Goal: Task Accomplishment & Management: Use online tool/utility

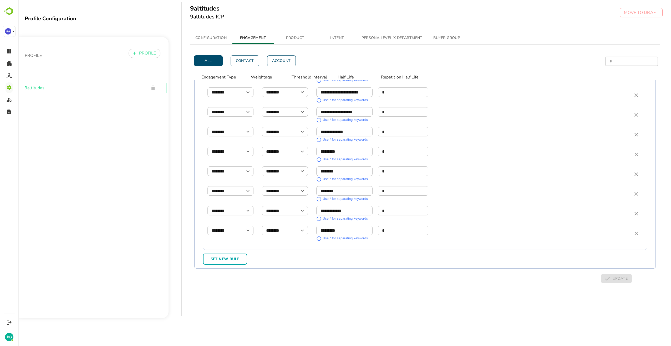
scroll to position [528, 0]
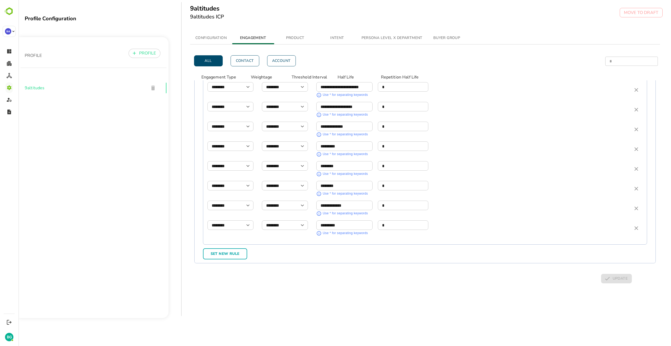
click at [402, 217] on div "**********" at bounding box center [425, 108] width 445 height 271
click at [237, 219] on span "Set New Rule" at bounding box center [225, 253] width 35 height 7
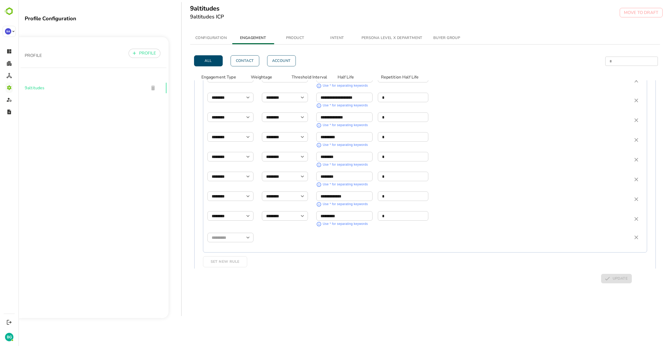
scroll to position [545, 0]
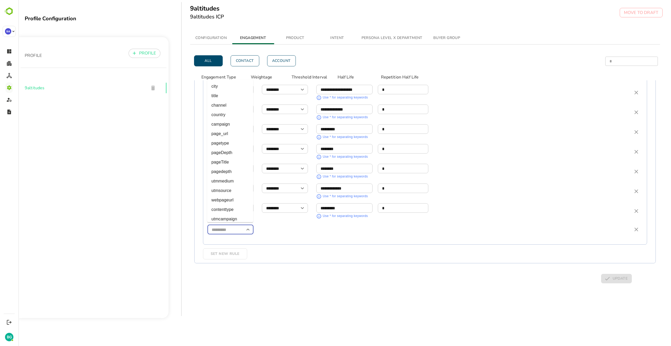
click at [240, 219] on input "simple table" at bounding box center [231, 229] width 46 height 9
click at [225, 136] on li "page_url" at bounding box center [230, 133] width 46 height 9
type input "********"
click at [302, 219] on icon "Open" at bounding box center [302, 229] width 6 height 6
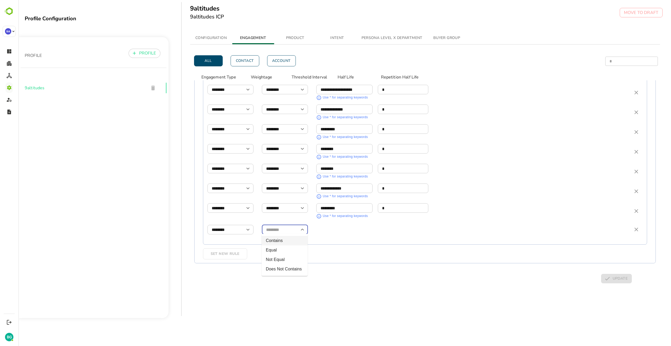
click at [289, 219] on li "Contains" at bounding box center [285, 240] width 46 height 9
type input "********"
click at [350, 219] on input "simple table" at bounding box center [345, 227] width 56 height 9
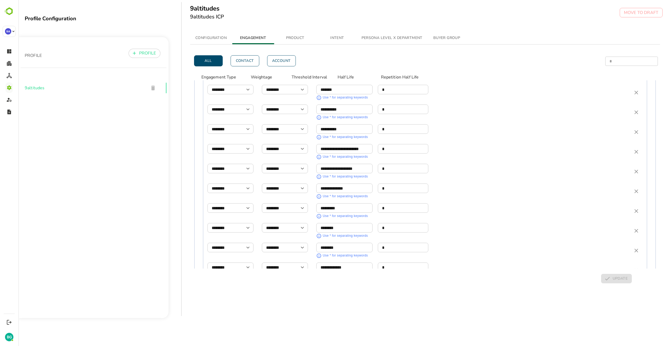
scroll to position [547, 0]
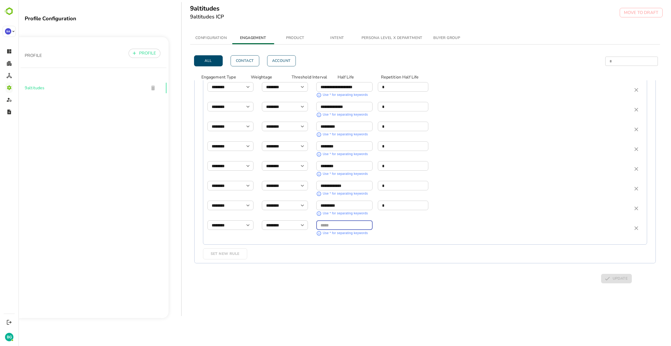
click at [342, 219] on input "simple table" at bounding box center [345, 224] width 56 height 9
type input "**********"
click at [402, 219] on input "simple table" at bounding box center [403, 224] width 51 height 9
type input "*"
click at [402, 219] on span "UPDATE" at bounding box center [617, 278] width 22 height 7
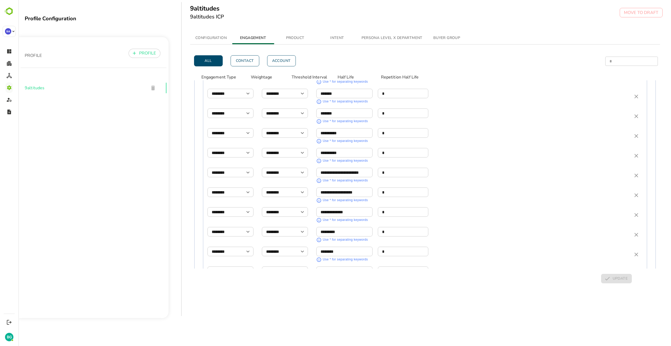
scroll to position [468, 0]
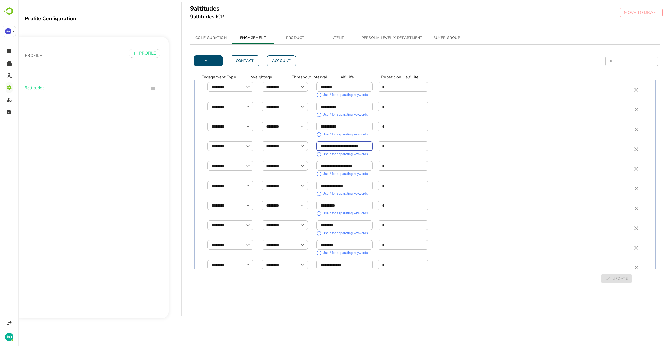
click at [369, 145] on input "**********" at bounding box center [345, 146] width 56 height 9
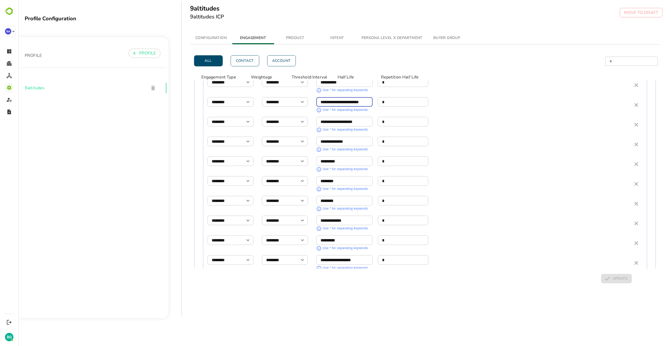
scroll to position [547, 0]
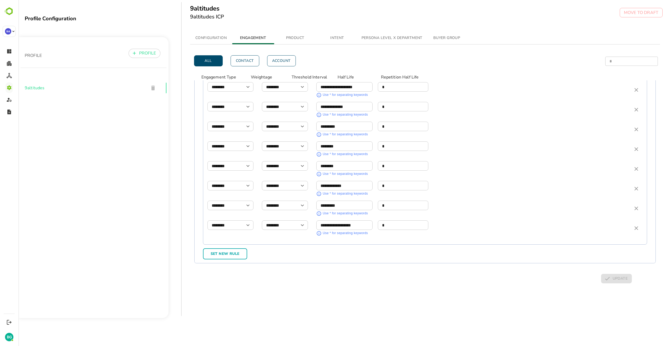
click at [231, 219] on span "Set New Rule" at bounding box center [225, 253] width 35 height 7
click at [233, 219] on input "simple table" at bounding box center [231, 246] width 46 height 9
click at [228, 152] on li "page_url" at bounding box center [230, 150] width 46 height 9
type input "********"
click at [290, 219] on input "simple table" at bounding box center [285, 246] width 46 height 9
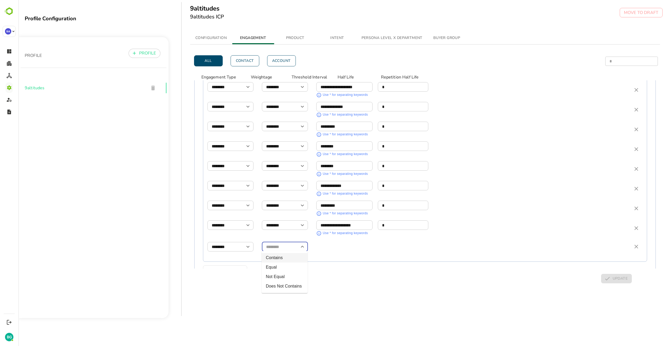
click at [277, 219] on li "Contains" at bounding box center [285, 257] width 46 height 9
type input "********"
click at [335, 219] on input "simple table" at bounding box center [345, 244] width 56 height 9
type input "*********"
click at [402, 219] on input "simple table" at bounding box center [403, 244] width 51 height 9
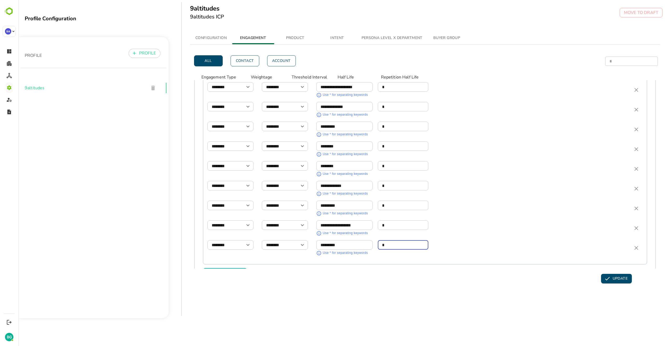
type input "*"
click at [402, 219] on span "UPDATE" at bounding box center [617, 278] width 22 height 7
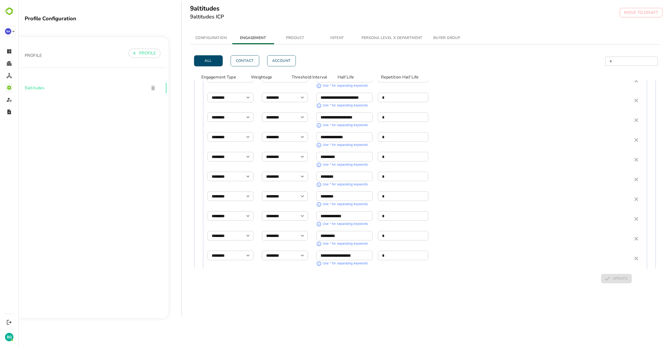
scroll to position [567, 0]
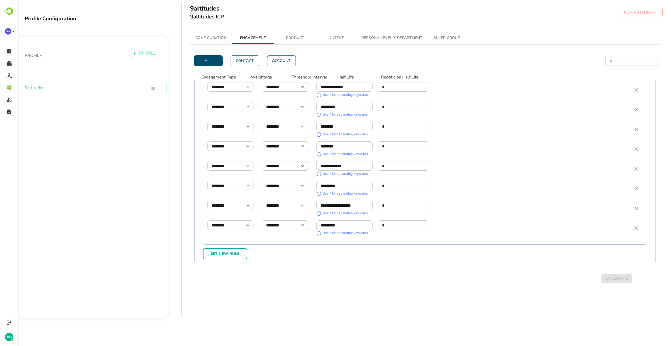
click at [402, 219] on div "All Contact Account * ​ ​ Engagement Type Weightage Threshold Interval Half Lif…" at bounding box center [425, 173] width 470 height 258
click at [298, 219] on div "All Contact Account * ​ ​ Engagement Type Weightage Threshold Interval Half Lif…" at bounding box center [425, 173] width 470 height 258
click at [226, 219] on span "Set New Rule" at bounding box center [225, 253] width 35 height 7
click at [232, 219] on input "simple table" at bounding box center [231, 246] width 46 height 9
click at [220, 149] on li "page_url" at bounding box center [230, 150] width 46 height 9
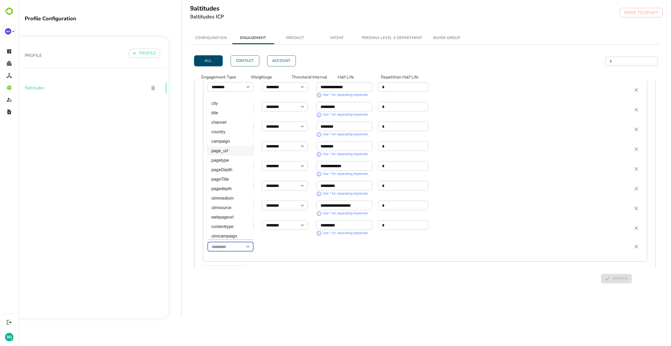
type input "********"
click at [280, 219] on input "simple table" at bounding box center [285, 246] width 46 height 9
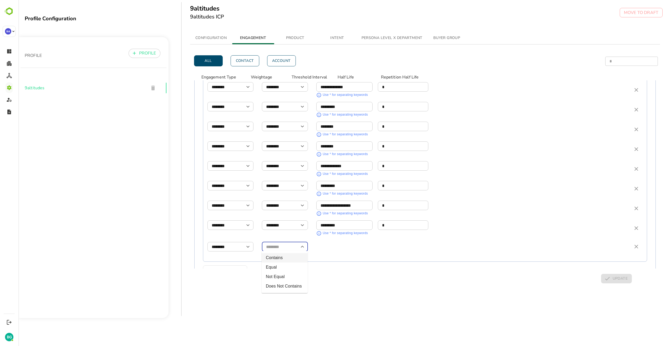
click at [279, 219] on li "Contains" at bounding box center [285, 257] width 46 height 9
type input "********"
click at [330, 219] on input "simple table" at bounding box center [345, 244] width 56 height 9
type input "**********"
click at [386, 219] on input "simple table" at bounding box center [403, 244] width 51 height 9
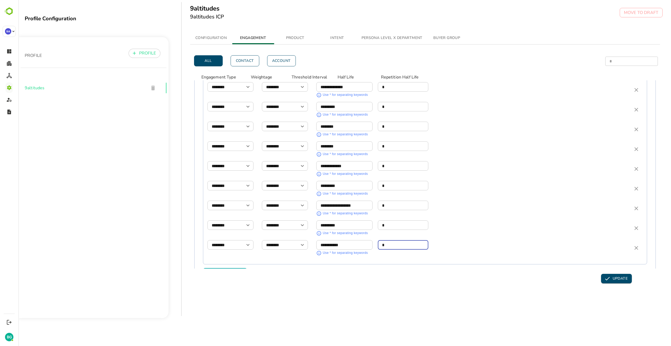
type input "*"
click at [402, 219] on span "UPDATE" at bounding box center [617, 278] width 22 height 7
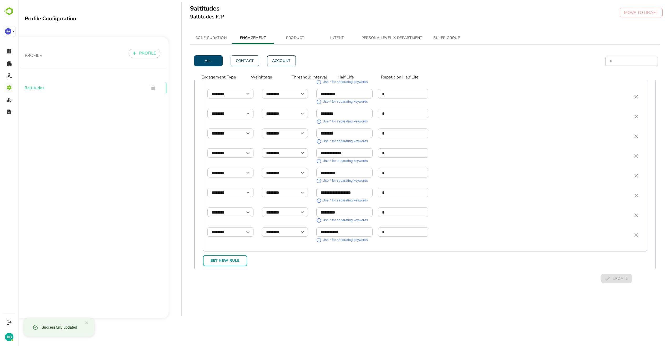
scroll to position [587, 0]
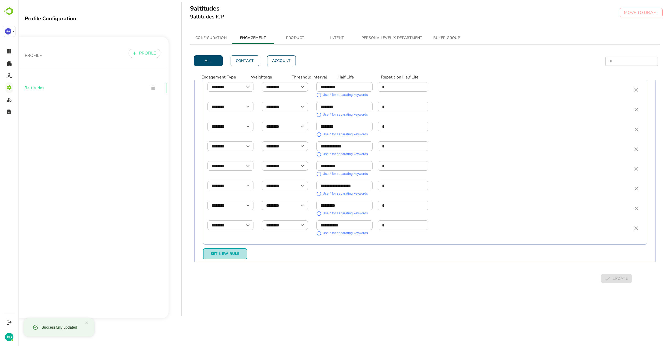
click at [230, 219] on span "Set New Rule" at bounding box center [225, 253] width 35 height 7
click at [237, 219] on input "simple table" at bounding box center [231, 246] width 46 height 9
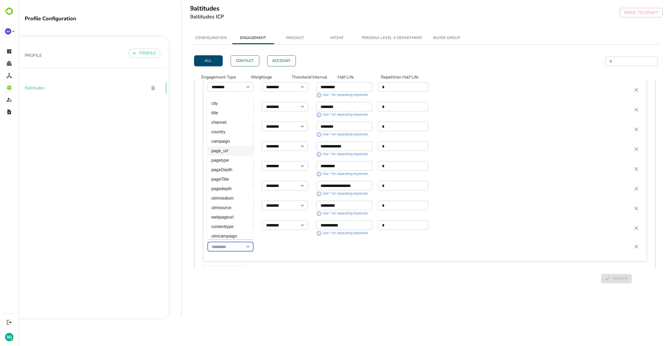
click at [223, 149] on li "page_url" at bounding box center [230, 150] width 46 height 9
type input "********"
click at [293, 219] on input "simple table" at bounding box center [285, 246] width 46 height 9
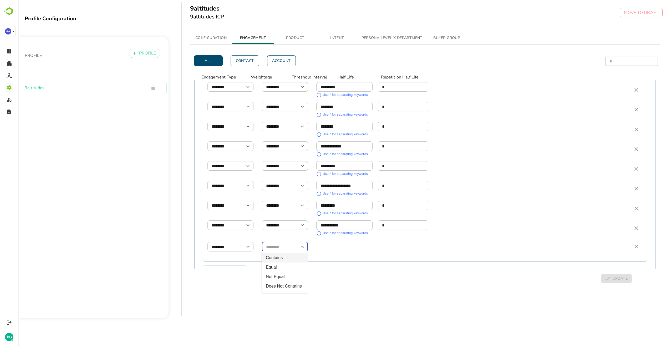
click at [282, 219] on li "Contains" at bounding box center [285, 257] width 46 height 9
type input "********"
click at [343, 219] on input "simple table" at bounding box center [345, 244] width 56 height 9
type input "**********"
click at [394, 219] on input "simple table" at bounding box center [403, 244] width 51 height 9
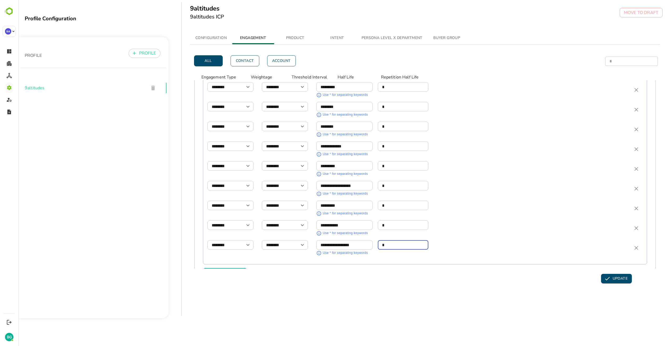
type input "*"
click at [402, 219] on span "UPDATE" at bounding box center [617, 278] width 22 height 7
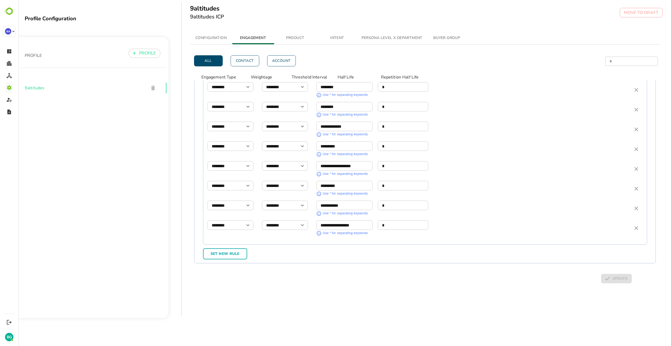
scroll to position [2, 0]
click at [231, 219] on span "Set New Rule" at bounding box center [225, 253] width 35 height 7
click at [230, 219] on input "simple table" at bounding box center [231, 246] width 46 height 9
click at [225, 151] on li "page_url" at bounding box center [230, 150] width 46 height 9
type input "********"
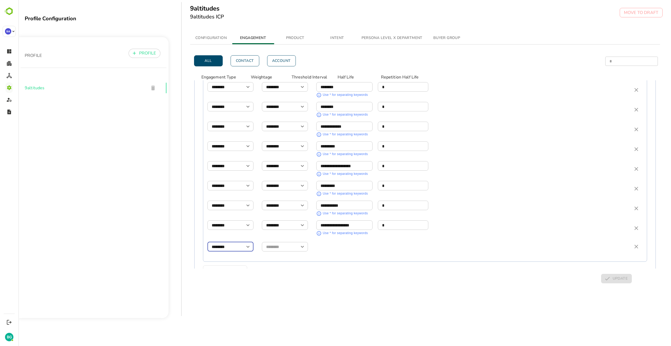
click at [288, 219] on input "simple table" at bounding box center [285, 246] width 46 height 9
click at [284, 219] on li "Contains" at bounding box center [285, 257] width 46 height 9
type input "********"
click at [335, 219] on input "simple table" at bounding box center [345, 244] width 56 height 9
paste input "**********"
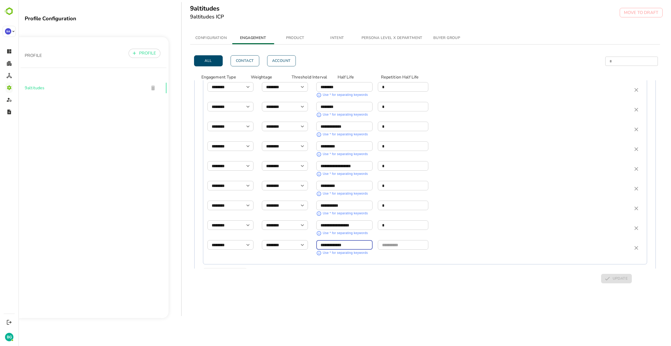
type input "**********"
click at [389, 219] on input "simple table" at bounding box center [403, 244] width 51 height 9
type input "*"
click at [402, 219] on span "UPDATE" at bounding box center [617, 278] width 22 height 7
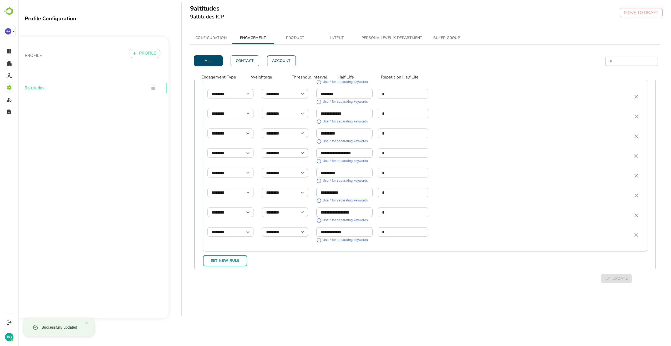
scroll to position [626, 0]
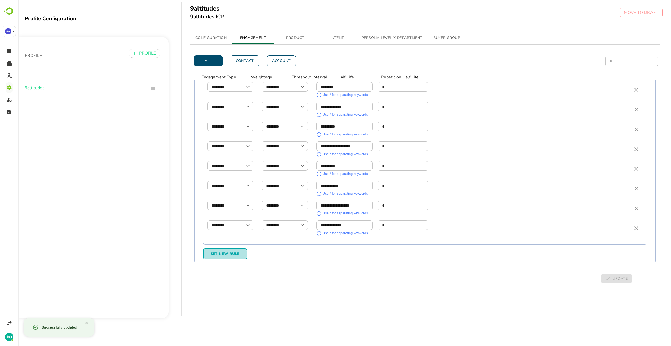
click at [226, 219] on span "Set New Rule" at bounding box center [225, 253] width 35 height 7
click at [239, 219] on input "simple table" at bounding box center [231, 246] width 46 height 9
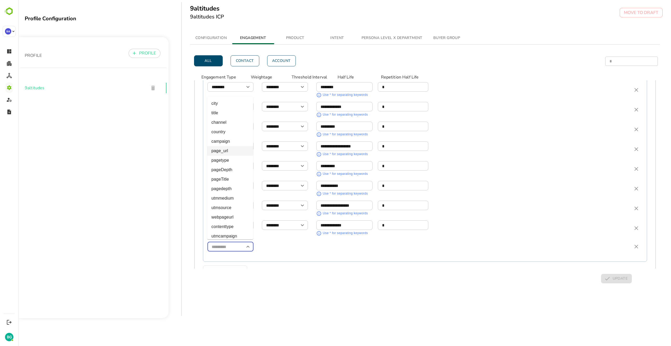
click at [229, 151] on li "page_url" at bounding box center [230, 150] width 46 height 9
type input "********"
click at [327, 219] on div "All Contact Account * ​ ​ Engagement Type Weightage Threshold Interval Half Lif…" at bounding box center [425, 173] width 470 height 258
click at [275, 219] on input "simple table" at bounding box center [285, 246] width 46 height 9
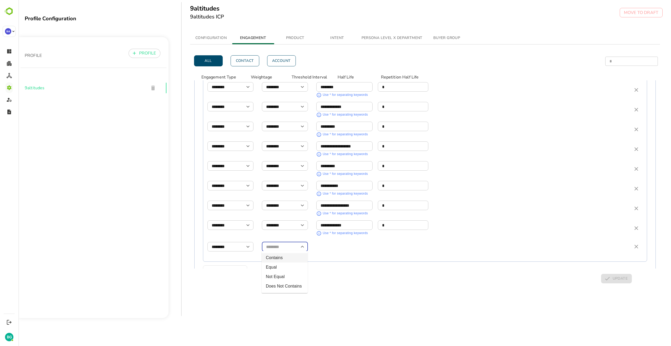
click at [278, 219] on li "Contains" at bounding box center [285, 257] width 46 height 9
type input "********"
click at [345, 219] on input "simple table" at bounding box center [345, 244] width 56 height 9
type input "********"
click at [402, 219] on input "simple table" at bounding box center [403, 244] width 51 height 9
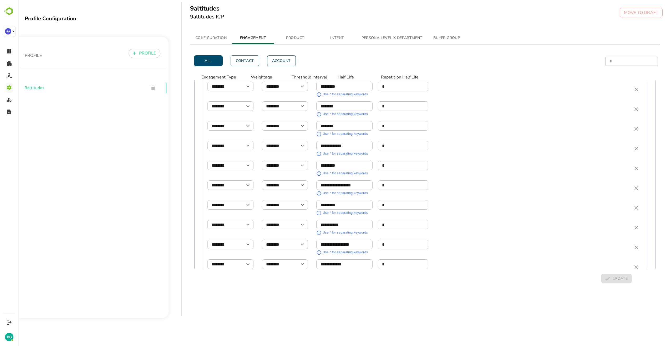
scroll to position [646, 0]
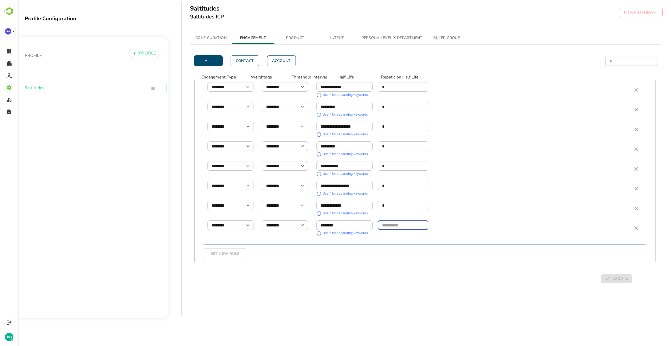
click at [394, 219] on input "simple table" at bounding box center [403, 224] width 51 height 9
type input "*"
click at [402, 219] on div "******** ​ Use * for separating keywords * ​" at bounding box center [472, 228] width 310 height 16
click at [402, 219] on span "UPDATE" at bounding box center [617, 278] width 22 height 7
click at [233, 219] on span "Set New Rule" at bounding box center [225, 253] width 35 height 7
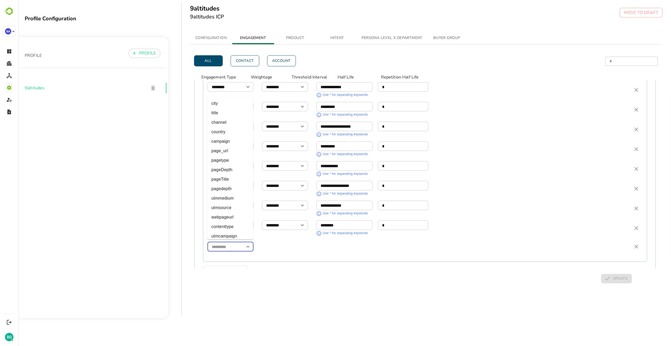
click at [231, 219] on input "simple table" at bounding box center [231, 246] width 46 height 9
click at [223, 151] on li "page_url" at bounding box center [230, 150] width 46 height 9
type input "********"
click at [280, 219] on input "simple table" at bounding box center [285, 246] width 46 height 9
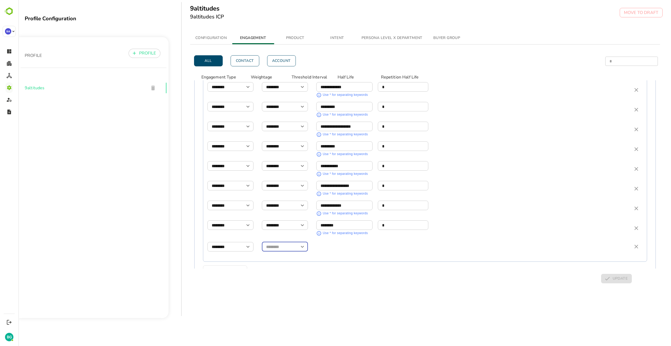
click at [277, 219] on input "simple table" at bounding box center [285, 246] width 46 height 9
click at [281, 219] on li "Contains" at bounding box center [285, 257] width 46 height 9
type input "********"
click at [334, 219] on input "simple table" at bounding box center [345, 244] width 56 height 9
type input "********"
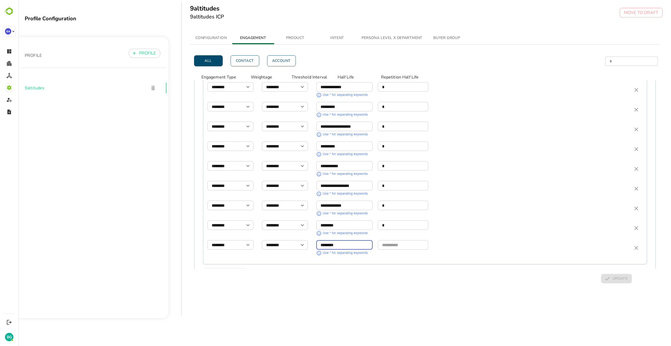
click at [397, 219] on input "simple table" at bounding box center [403, 244] width 51 height 9
type input "*"
click at [402, 219] on span "UPDATE" at bounding box center [617, 278] width 22 height 7
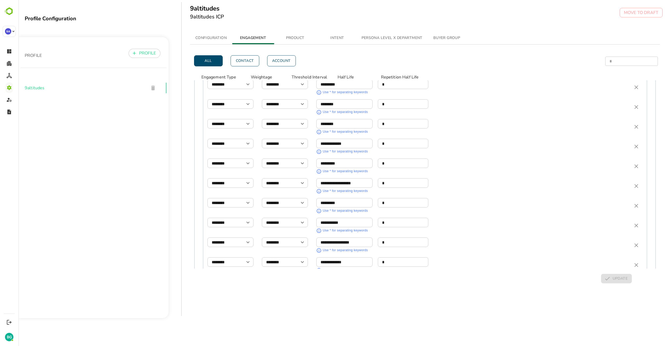
scroll to position [666, 0]
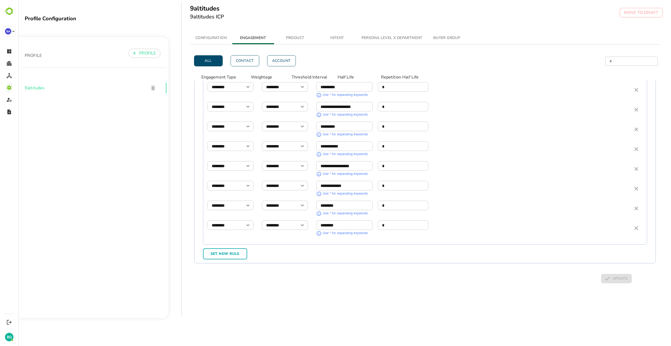
click at [319, 219] on div "All Contact Account * ​ ​ Engagement Type Weightage Threshold Interval Half Lif…" at bounding box center [425, 173] width 470 height 258
click at [305, 219] on div "All Contact Account * ​ ​ Engagement Type Weightage Threshold Interval Half Lif…" at bounding box center [425, 173] width 470 height 258
click at [227, 219] on span "Set New Rule" at bounding box center [225, 253] width 35 height 7
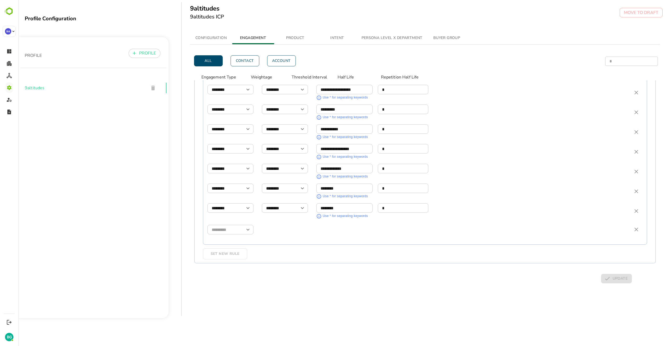
click at [239, 219] on input "simple table" at bounding box center [231, 229] width 46 height 9
click at [232, 133] on li "page_url" at bounding box center [230, 133] width 46 height 9
type input "********"
click at [285, 219] on input "simple table" at bounding box center [285, 229] width 46 height 9
click at [282, 219] on li "Contains" at bounding box center [285, 240] width 46 height 9
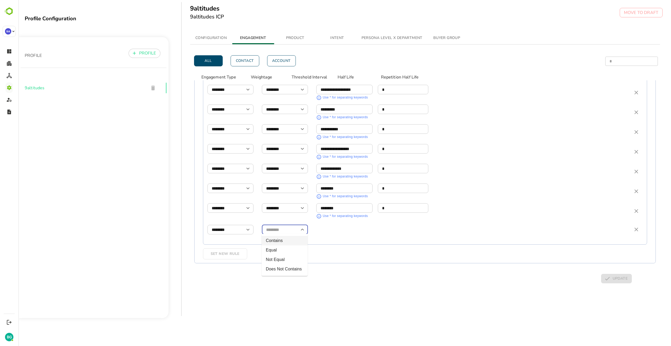
type input "********"
click at [332, 219] on input "simple table" at bounding box center [345, 227] width 56 height 9
type input "*********"
click at [402, 219] on input "simple table" at bounding box center [403, 227] width 51 height 9
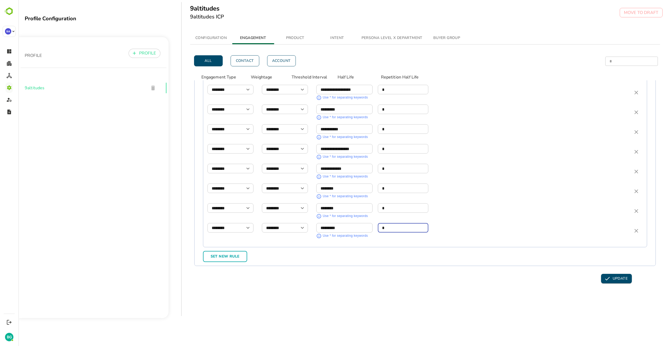
type input "*"
click at [402, 219] on span "UPDATE" at bounding box center [617, 278] width 22 height 7
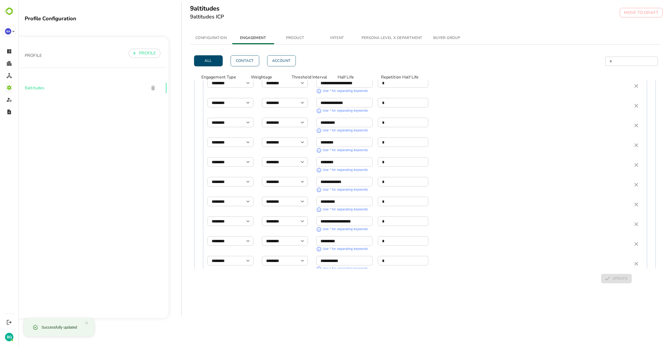
scroll to position [685, 0]
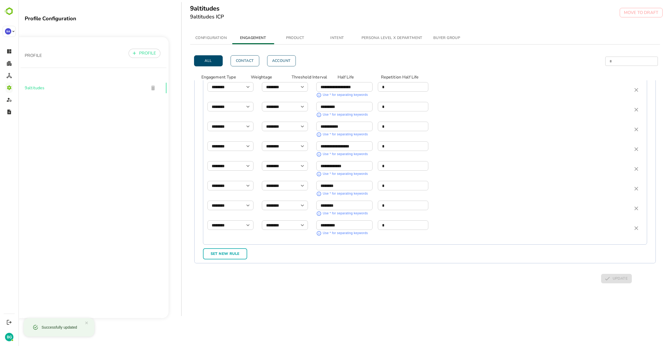
click at [229, 219] on span "Set New Rule" at bounding box center [225, 253] width 35 height 7
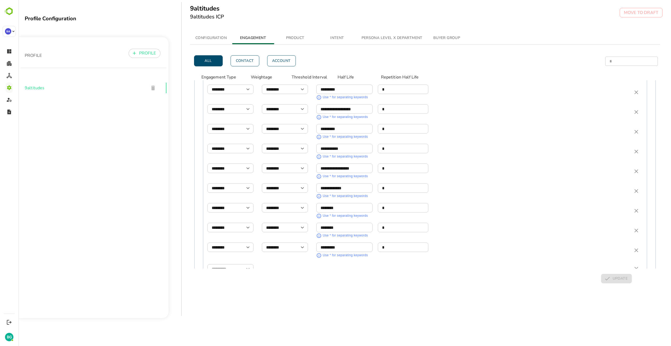
scroll to position [703, 0]
click at [231, 219] on input "simple table" at bounding box center [231, 229] width 46 height 9
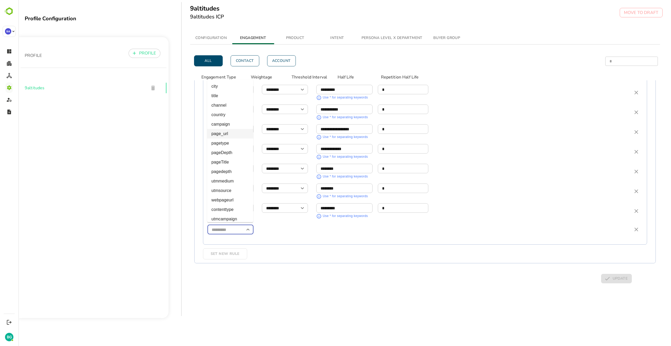
click at [224, 134] on li "page_url" at bounding box center [230, 133] width 46 height 9
type input "********"
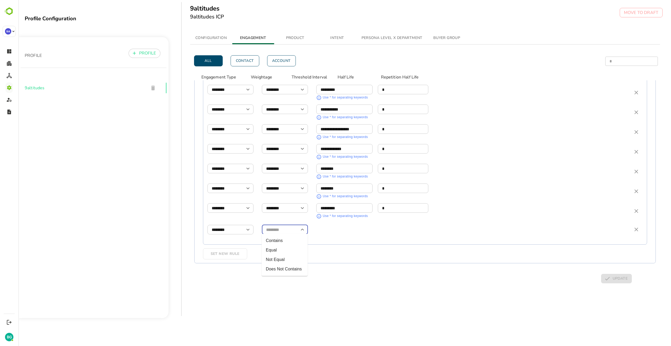
click at [287, 219] on input "simple table" at bounding box center [285, 229] width 46 height 9
click at [284, 219] on li "Contains" at bounding box center [285, 240] width 46 height 9
type input "********"
click at [338, 219] on input "simple table" at bounding box center [345, 227] width 56 height 9
click at [329, 219] on input "simple table" at bounding box center [345, 227] width 56 height 9
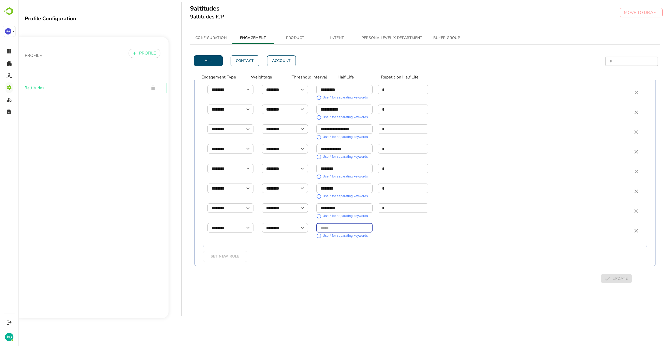
paste input "********"
type input "********"
click at [402, 219] on input "simple table" at bounding box center [403, 227] width 51 height 9
type input "*"
click at [402, 219] on span "UPDATE" at bounding box center [617, 278] width 22 height 7
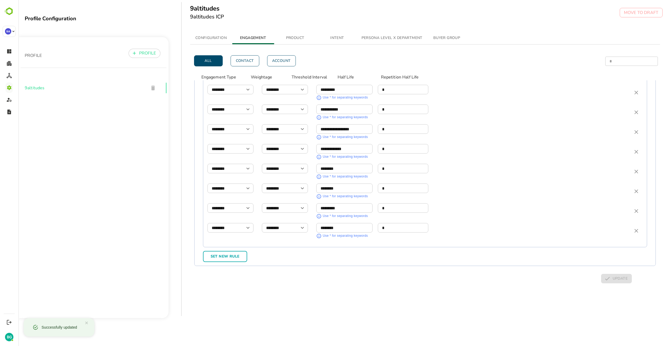
click at [238, 219] on button "Set New Rule" at bounding box center [225, 256] width 44 height 11
click at [232, 219] on input "simple table" at bounding box center [231, 249] width 46 height 9
click at [227, 153] on li "page_url" at bounding box center [230, 153] width 46 height 9
type input "********"
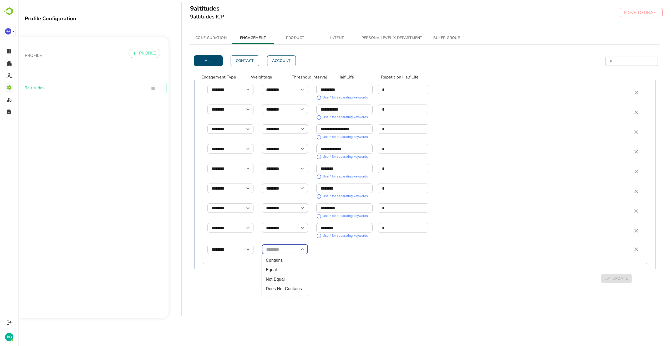
click at [284, 219] on input "simple table" at bounding box center [285, 249] width 46 height 9
click at [285, 219] on li "Contains" at bounding box center [285, 259] width 46 height 9
type input "********"
click at [334, 219] on input "simple table" at bounding box center [345, 247] width 56 height 9
paste input "********"
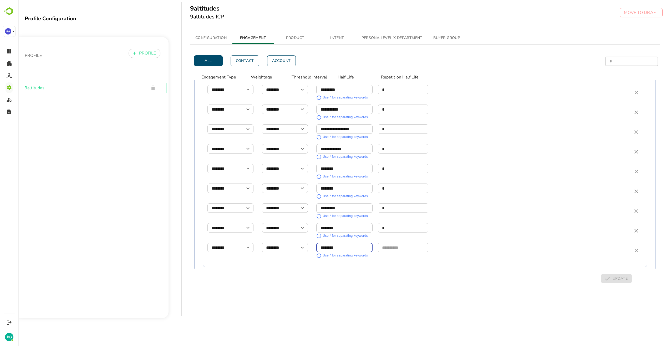
type input "********"
click at [402, 219] on input "simple table" at bounding box center [403, 247] width 51 height 9
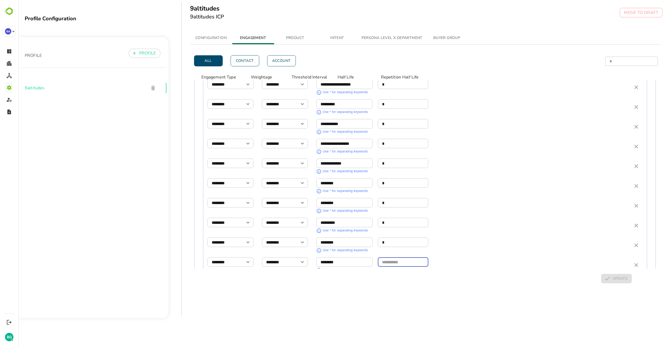
scroll to position [725, 0]
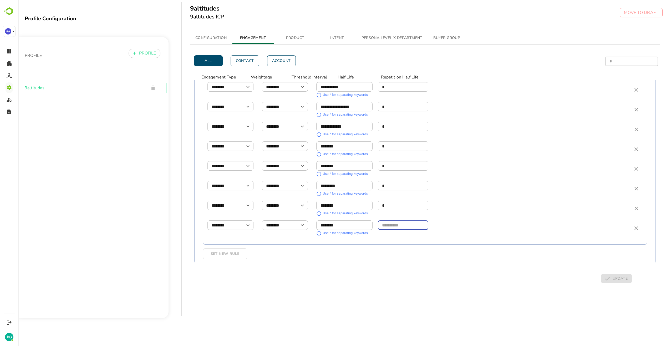
click at [402, 219] on input "simple table" at bounding box center [403, 224] width 51 height 9
type input "*"
click at [402, 219] on button "UPDATE" at bounding box center [616, 279] width 31 height 10
click at [233, 219] on span "Set New Rule" at bounding box center [225, 253] width 35 height 7
click at [230, 219] on input "simple table" at bounding box center [231, 246] width 46 height 9
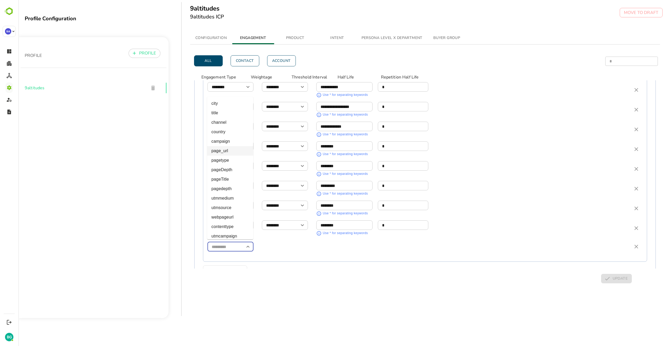
click at [227, 151] on li "page_url" at bounding box center [230, 150] width 46 height 9
type input "********"
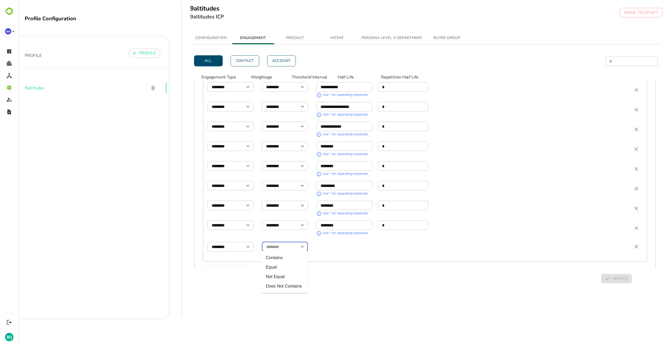
click at [286, 219] on input "simple table" at bounding box center [285, 246] width 46 height 9
click at [282, 219] on li "Contains" at bounding box center [285, 257] width 46 height 9
type input "********"
click at [329, 219] on input "simple table" at bounding box center [345, 244] width 56 height 9
paste input "*********"
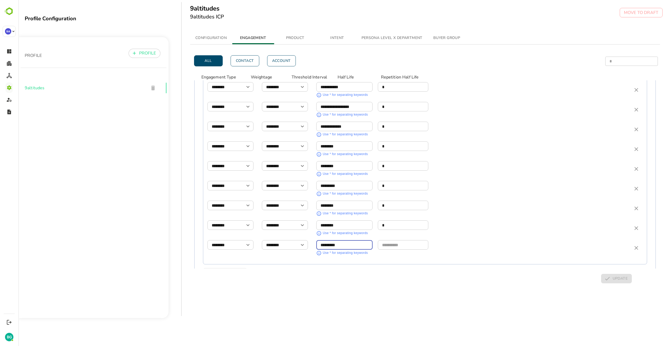
type input "*********"
click at [398, 219] on input "simple table" at bounding box center [403, 244] width 51 height 9
type input "*"
click at [402, 219] on span "UPDATE" at bounding box center [617, 278] width 22 height 7
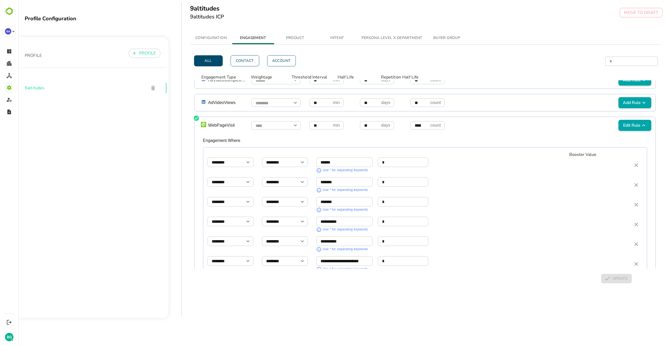
scroll to position [350, 0]
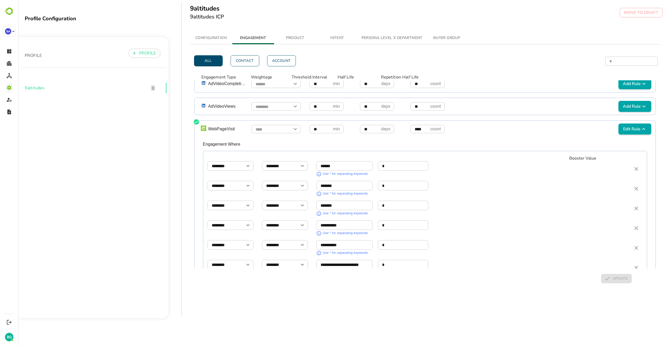
click at [402, 168] on div "****** ​ Use * for separating keywords * ​" at bounding box center [472, 169] width 310 height 16
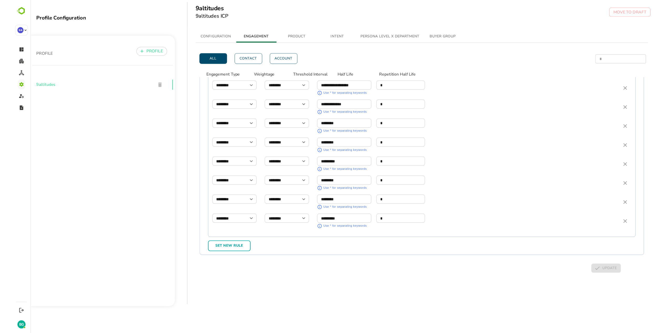
scroll to position [745, 0]
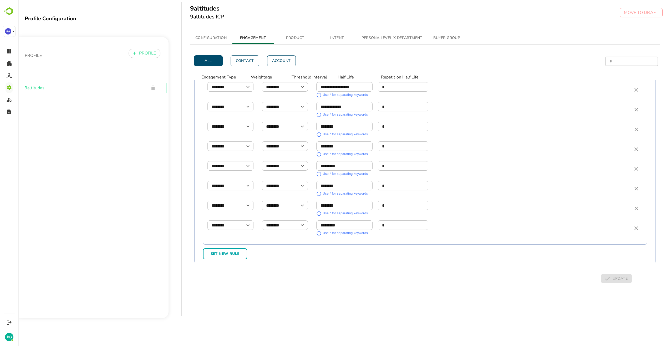
click at [227, 219] on span "Set New Rule" at bounding box center [225, 253] width 35 height 7
click at [252, 219] on div "​" at bounding box center [231, 246] width 46 height 9
click at [250, 219] on icon "Open" at bounding box center [248, 246] width 6 height 6
click at [226, 152] on li "page_url" at bounding box center [230, 150] width 46 height 9
type input "********"
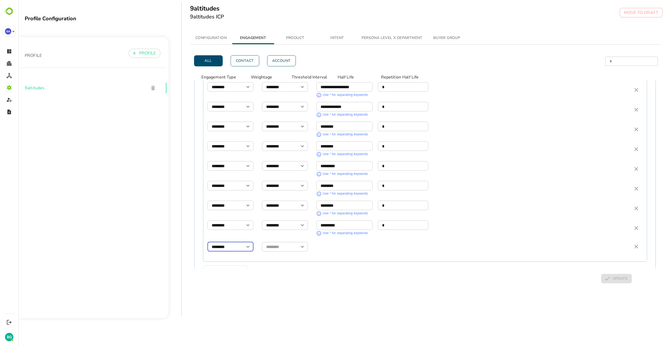
click at [302, 219] on icon "Open" at bounding box center [302, 246] width 6 height 6
click at [292, 219] on li "Contains" at bounding box center [285, 257] width 46 height 9
type input "********"
click at [341, 219] on input "simple table" at bounding box center [345, 244] width 56 height 9
click at [344, 219] on input "simple table" at bounding box center [345, 244] width 56 height 9
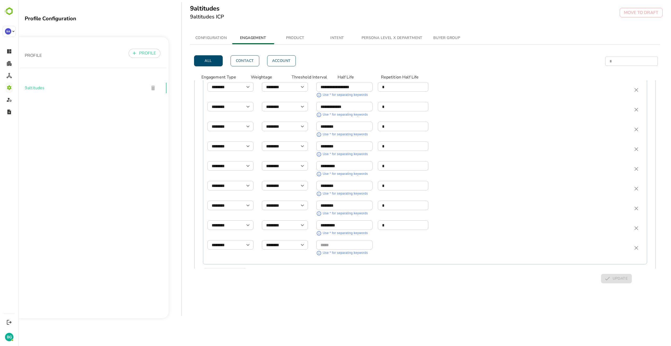
click at [343, 219] on input "simple table" at bounding box center [345, 244] width 56 height 9
click at [402, 219] on div "​ Use * for separating keywords" at bounding box center [472, 248] width 310 height 16
click at [347, 219] on input "simple table" at bounding box center [345, 244] width 56 height 9
click at [75, 193] on div "PROFILE PROFILE 9altitudes" at bounding box center [93, 177] width 150 height 281
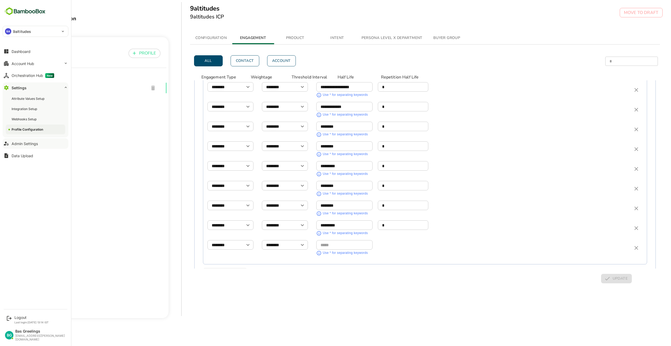
click at [19, 142] on div "Admin Settings" at bounding box center [25, 143] width 26 height 4
click at [28, 55] on button "Dashboard" at bounding box center [36, 51] width 66 height 11
click at [29, 63] on div "Account Hub" at bounding box center [23, 63] width 23 height 4
click at [28, 62] on div "Account Hub" at bounding box center [23, 63] width 23 height 4
click at [23, 75] on div "Orchestration Hub New" at bounding box center [33, 75] width 43 height 5
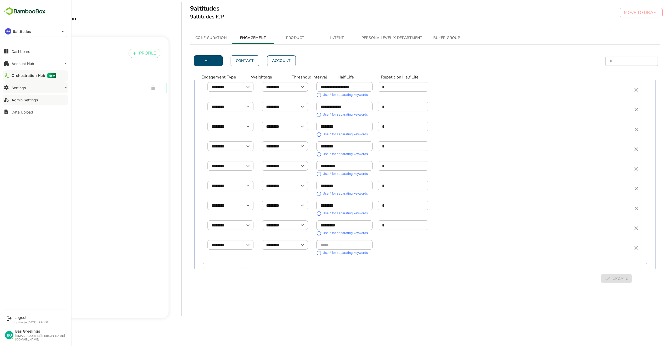
click at [22, 89] on div "Settings" at bounding box center [19, 88] width 14 height 4
click at [26, 63] on div "Account Hub" at bounding box center [23, 63] width 23 height 4
click at [32, 74] on div "Unified Account Profile" at bounding box center [29, 74] width 35 height 4
click at [17, 119] on div "Settings" at bounding box center [19, 121] width 14 height 4
click at [22, 128] on div "Profile Configuration" at bounding box center [28, 129] width 32 height 4
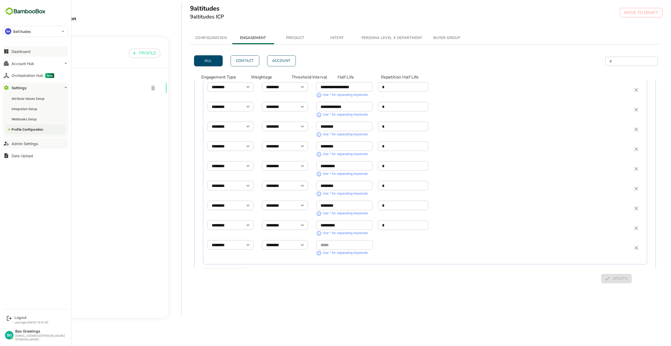
click at [16, 53] on div "Dashboard" at bounding box center [21, 51] width 19 height 4
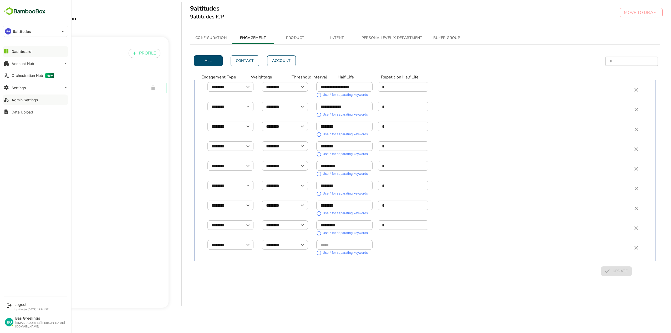
click at [20, 98] on div "Admin Settings" at bounding box center [25, 100] width 26 height 4
click at [15, 52] on div "Dashboard" at bounding box center [21, 51] width 19 height 4
click at [22, 75] on div "Orchestration Hub New" at bounding box center [33, 75] width 43 height 5
click at [30, 63] on div "Account Hub" at bounding box center [23, 63] width 23 height 4
click at [28, 62] on div "Account Hub" at bounding box center [23, 63] width 23 height 4
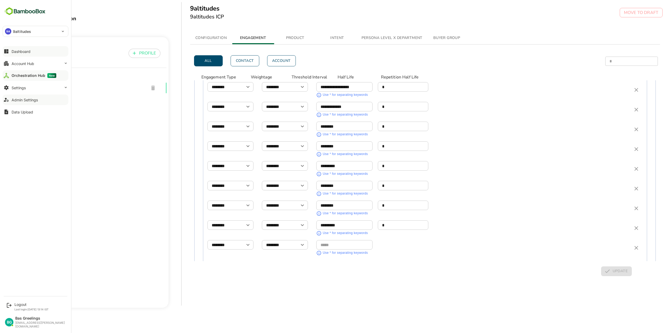
click at [29, 77] on div "Orchestration Hub New" at bounding box center [34, 75] width 45 height 5
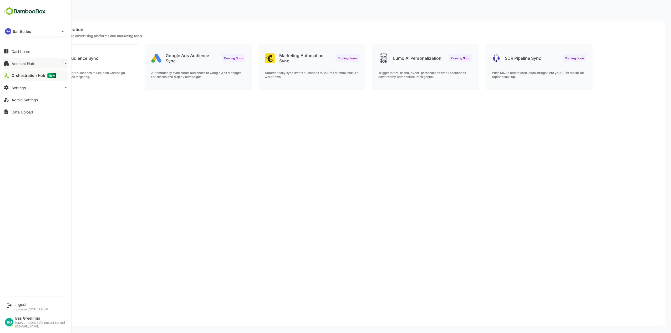
click at [28, 66] on button "Account Hub" at bounding box center [36, 63] width 66 height 11
click at [26, 78] on div "Orchestration Hub New" at bounding box center [34, 75] width 45 height 5
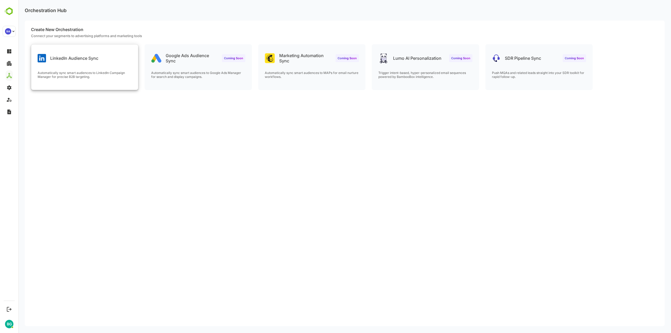
click at [88, 68] on div "LinkedIn Audience Sync Automatically sync smart audiences to LinkedIn Campaign …" at bounding box center [84, 66] width 107 height 45
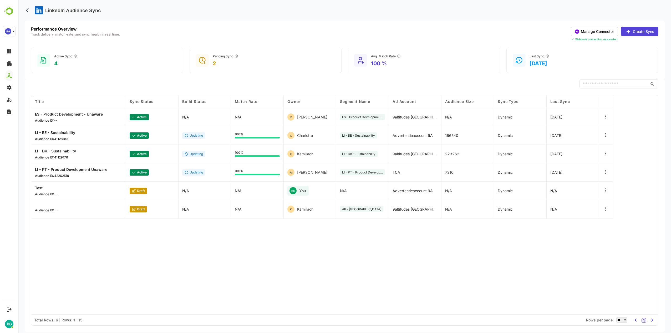
click at [641, 31] on button "Create Sync" at bounding box center [639, 31] width 37 height 9
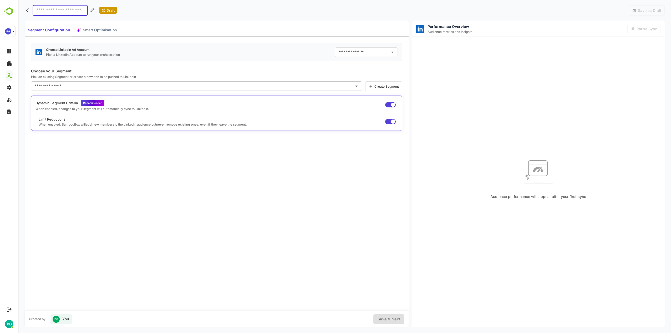
click at [394, 52] on icon "Open" at bounding box center [392, 52] width 3 height 1
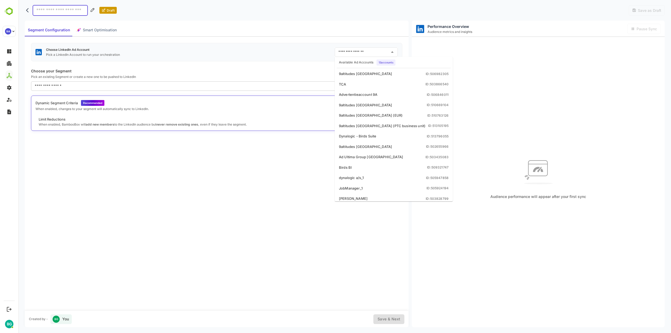
click at [394, 53] on icon "Close" at bounding box center [392, 52] width 6 height 6
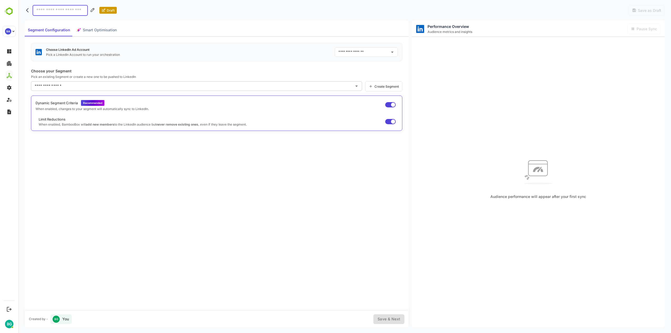
drag, startPoint x: 247, startPoint y: 172, endPoint x: 252, endPoint y: 169, distance: 5.4
click at [249, 171] on div "Choose LinkedIn Ad Account Pick a LinkedIn Account to run your orchestration ​ …" at bounding box center [217, 174] width 384 height 274
click at [393, 51] on icon "Open" at bounding box center [392, 52] width 6 height 6
click at [280, 203] on div "Choose LinkedIn Ad Account Pick a LinkedIn Account to run your orchestration ​ …" at bounding box center [217, 174] width 384 height 274
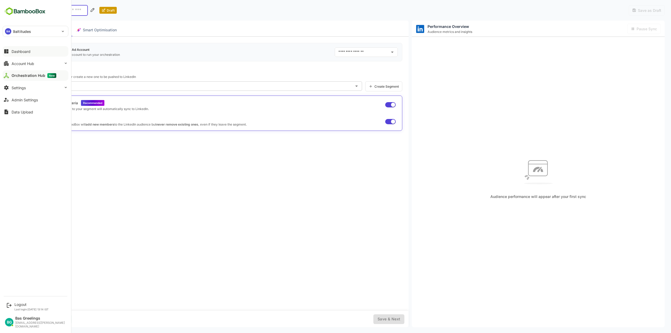
click at [19, 50] on div "Dashboard" at bounding box center [21, 51] width 19 height 4
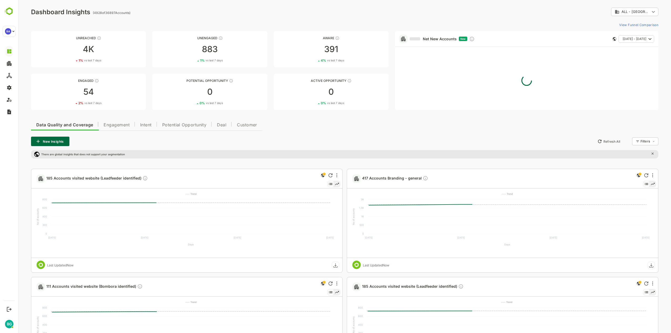
click at [380, 123] on div "Data Quality and Coverage Engagement Intent Potential Opportunity Deal Customer…" at bounding box center [345, 303] width 628 height 371
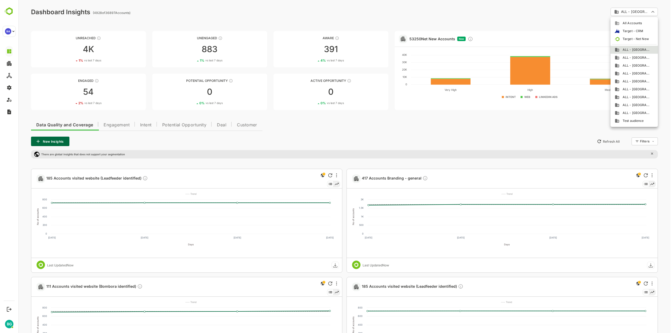
click at [638, 7] on body "**********" at bounding box center [344, 248] width 653 height 497
click at [639, 81] on span "ALL - [GEOGRAPHIC_DATA]" at bounding box center [635, 81] width 31 height 5
type input "**********"
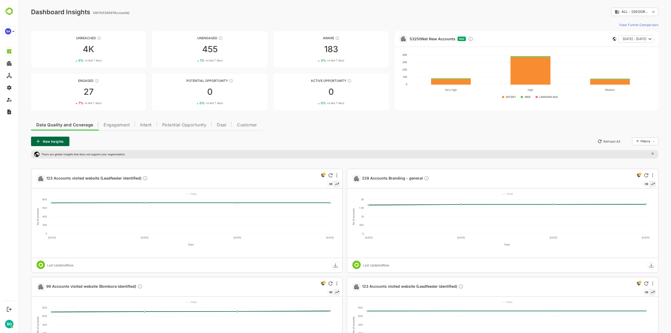
click at [392, 131] on div "Data Quality and Coverage Engagement Intent Potential Opportunity Deal Customer…" at bounding box center [345, 303] width 628 height 371
click at [125, 122] on button "Engagement" at bounding box center [116, 124] width 37 height 13
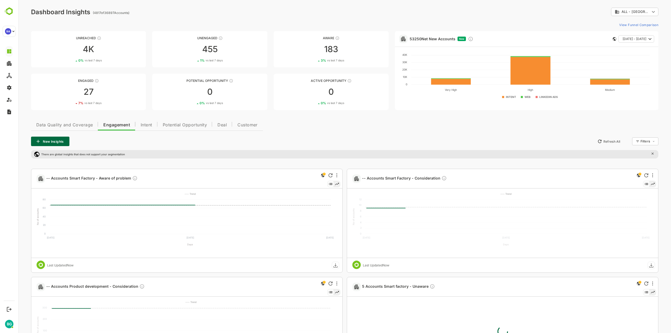
click at [148, 126] on span "Intent" at bounding box center [147, 125] width 12 height 4
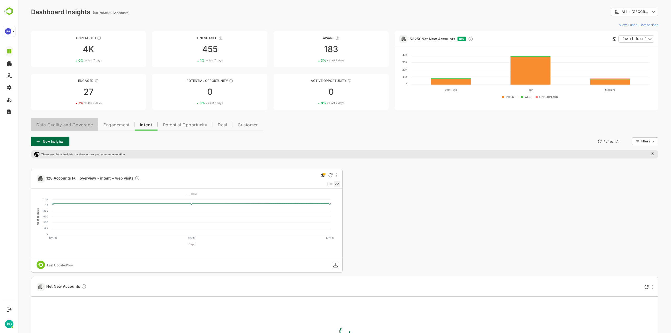
click at [53, 125] on span "Data Quality and Coverage" at bounding box center [64, 125] width 57 height 4
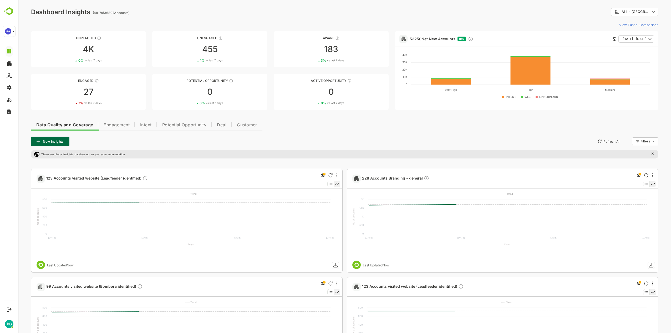
click at [308, 131] on div "Data Quality and Coverage Engagement Intent Potential Opportunity Deal Customer…" at bounding box center [345, 303] width 628 height 371
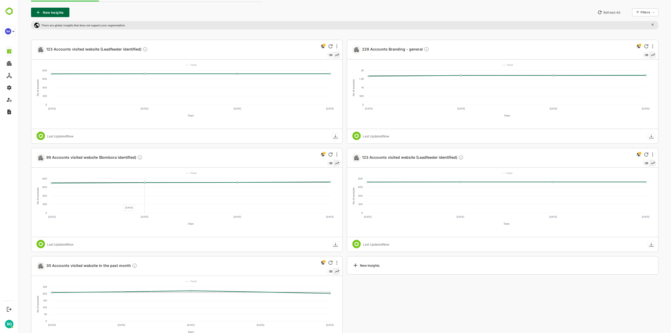
scroll to position [164, 0]
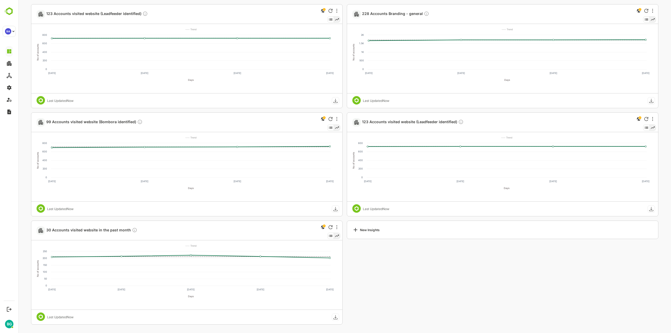
click at [424, 271] on div "New Insights" at bounding box center [503, 272] width 312 height 104
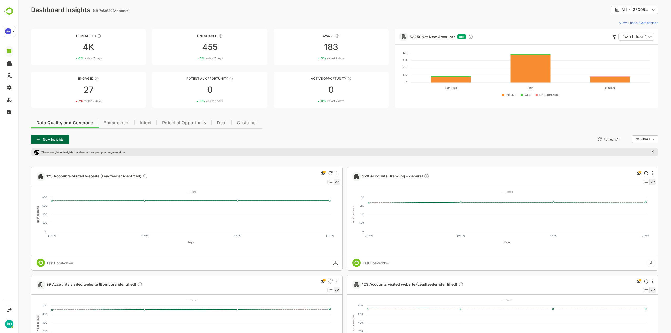
scroll to position [0, 0]
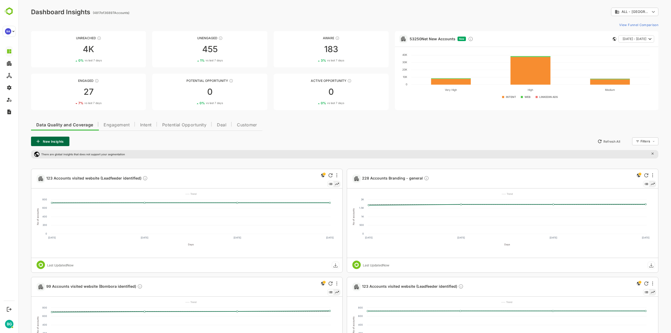
click at [367, 126] on div "Data Quality and Coverage Engagement Intent Potential Opportunity Deal Customer…" at bounding box center [345, 303] width 628 height 371
click at [425, 128] on div "Data Quality and Coverage Engagement Intent Potential Opportunity Deal Customer…" at bounding box center [345, 303] width 628 height 371
click at [428, 38] on link "53250 Net New Accounts" at bounding box center [433, 39] width 46 height 4
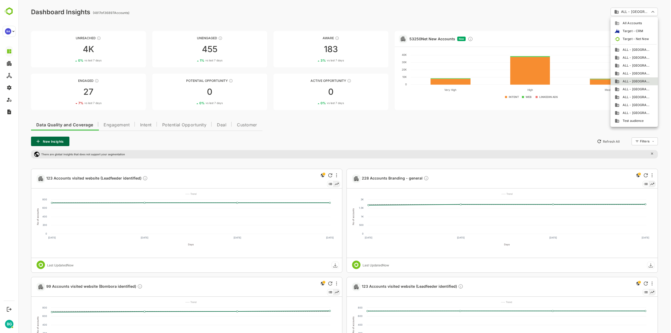
click at [648, 10] on body "**********" at bounding box center [344, 248] width 653 height 497
click at [635, 23] on span "All Accounts" at bounding box center [631, 23] width 22 height 5
type input "**********"
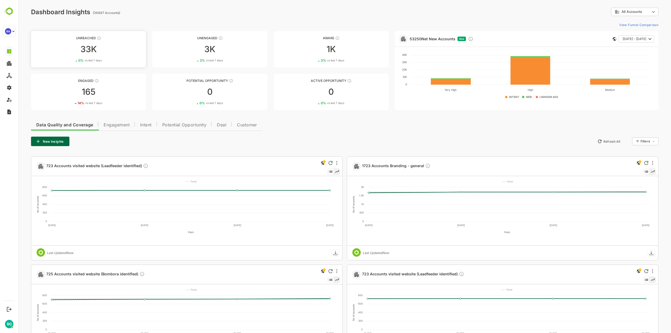
click at [76, 46] on div "33K" at bounding box center [88, 49] width 115 height 8
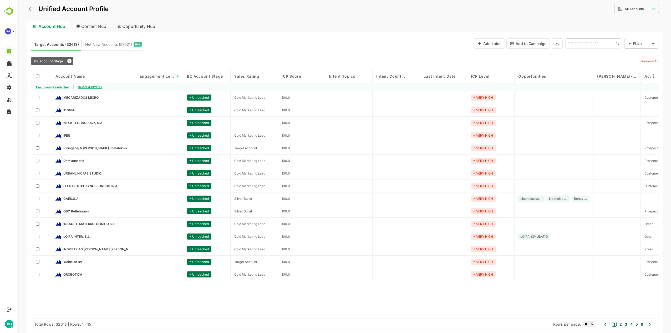
click at [634, 9] on body "**********" at bounding box center [344, 166] width 653 height 333
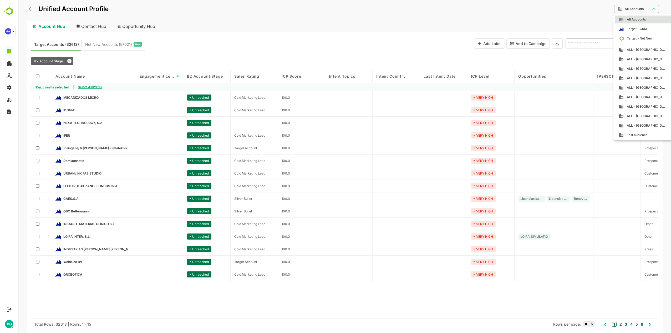
click at [395, 37] on div at bounding box center [344, 166] width 653 height 333
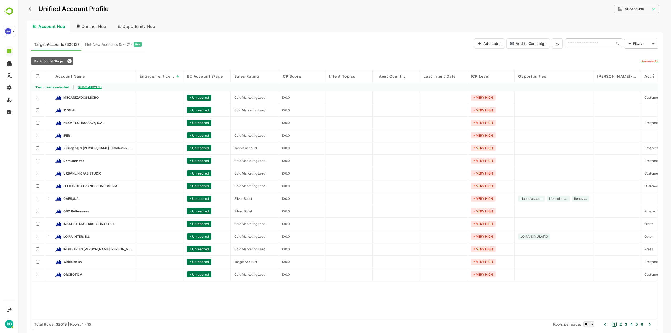
click at [280, 41] on div "Target Accounts (32613) Net New Accounts ( 57021 ) New Add Label Add to Campaig…" at bounding box center [345, 43] width 628 height 14
click at [309, 42] on div "Target Accounts (32613) Net New Accounts ( 57021 ) New Add Label Add to Campaig…" at bounding box center [345, 43] width 628 height 14
click at [527, 44] on button "Add to Campaign" at bounding box center [528, 43] width 43 height 10
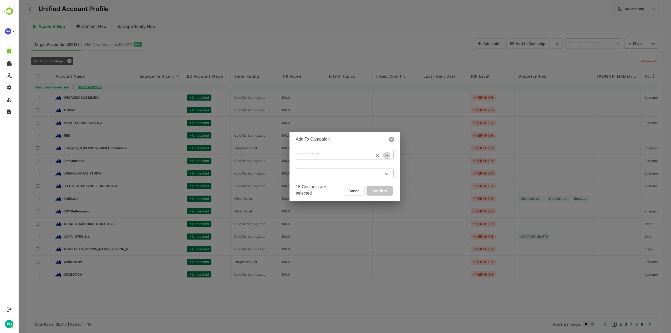
click at [388, 156] on icon "Open" at bounding box center [387, 155] width 6 height 6
click at [386, 156] on icon "Close" at bounding box center [387, 155] width 6 height 6
click at [390, 139] on icon at bounding box center [391, 139] width 5 height 5
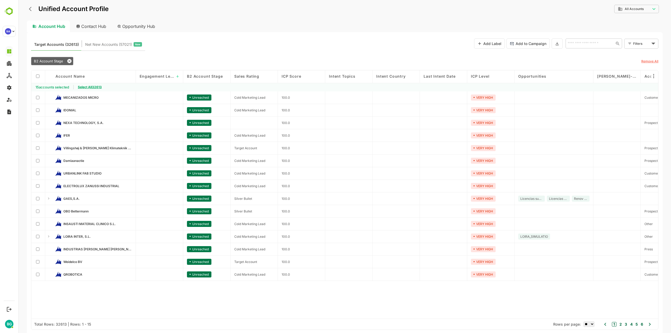
click at [259, 42] on div "Target Accounts (32613) Net New Accounts ( 57021 ) New Add Label Add to Campaig…" at bounding box center [345, 43] width 628 height 14
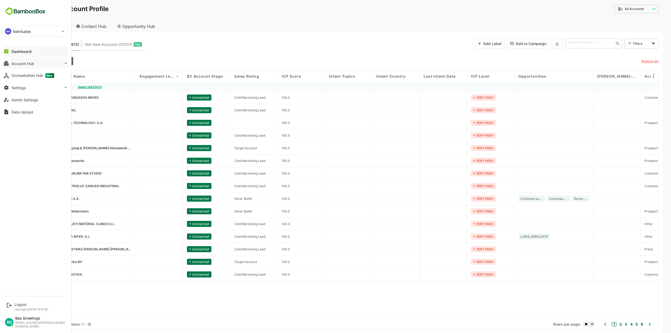
click at [21, 64] on div "Account Hub" at bounding box center [23, 63] width 23 height 4
click at [26, 84] on div "Segment Manager" at bounding box center [26, 84] width 29 height 4
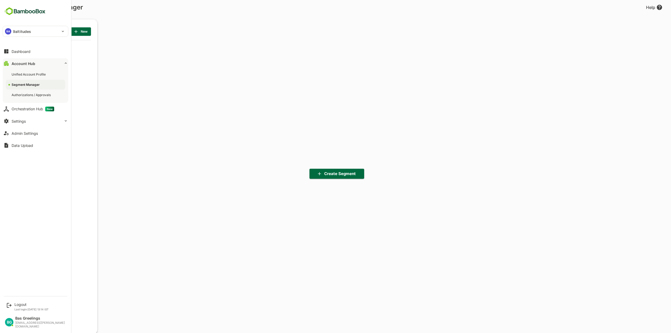
scroll to position [232, 65]
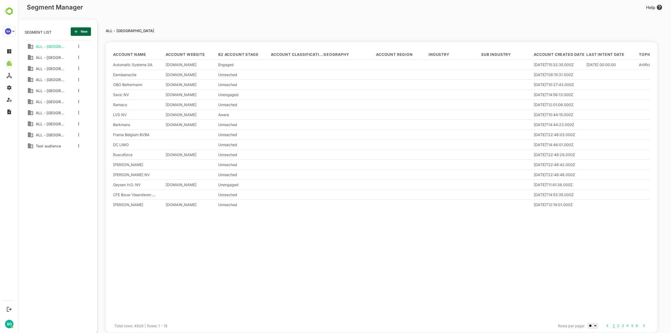
click at [83, 32] on span "New" at bounding box center [81, 31] width 12 height 7
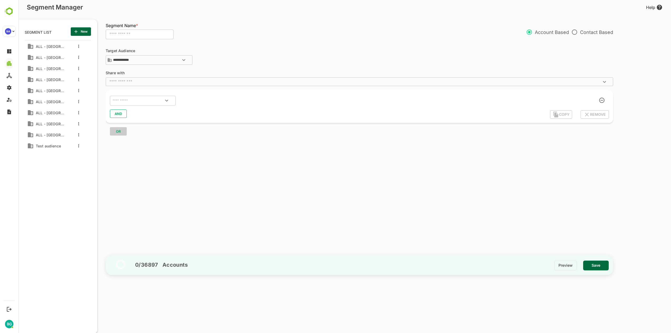
click at [186, 59] on icon "Open" at bounding box center [184, 60] width 6 height 6
click at [184, 59] on icon "Close" at bounding box center [184, 60] width 6 height 6
click at [219, 53] on div "**********" at bounding box center [360, 57] width 508 height 17
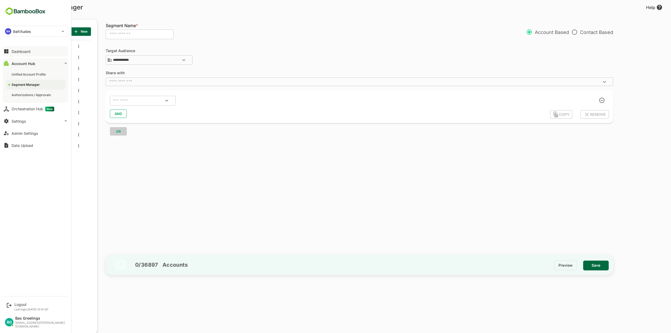
click at [23, 51] on div "Dashboard" at bounding box center [21, 51] width 19 height 4
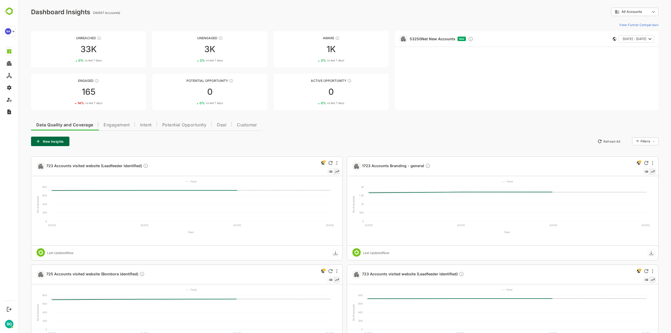
click at [647, 9] on body "**********" at bounding box center [344, 242] width 653 height 485
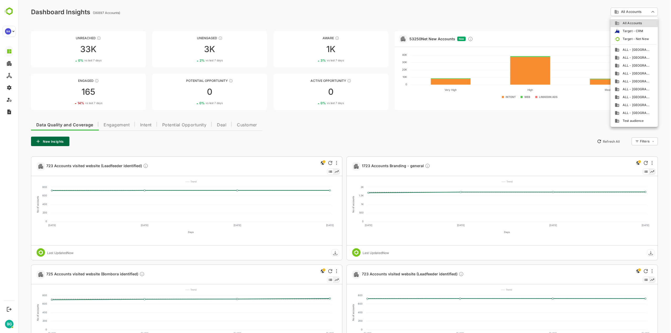
click at [642, 50] on span "ALL - [GEOGRAPHIC_DATA]" at bounding box center [635, 49] width 31 height 5
type input "**********"
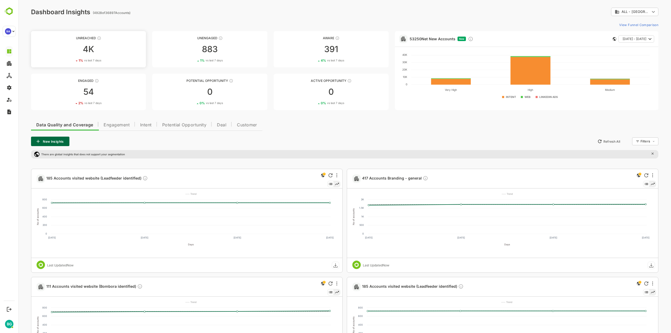
click at [106, 57] on link "Unreached 4K 1 % vs last 7 days" at bounding box center [88, 49] width 115 height 36
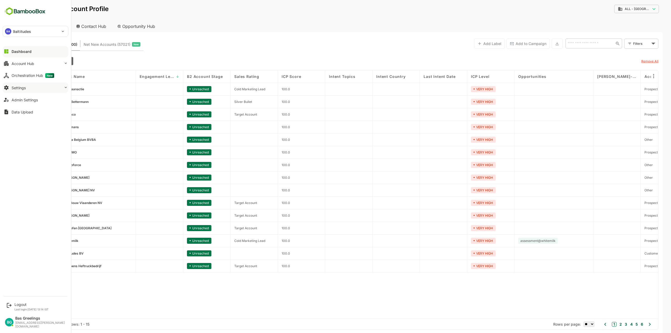
click at [19, 87] on div "Settings" at bounding box center [19, 88] width 14 height 4
click at [25, 77] on div "Orchestration Hub New" at bounding box center [33, 75] width 43 height 5
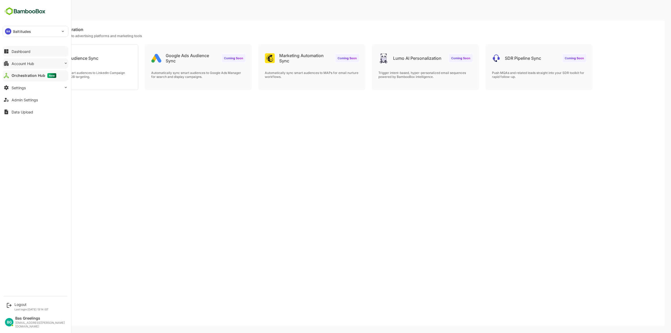
click at [27, 63] on div "Account Hub" at bounding box center [23, 63] width 23 height 4
click at [27, 86] on div "Segment Manager" at bounding box center [26, 84] width 29 height 4
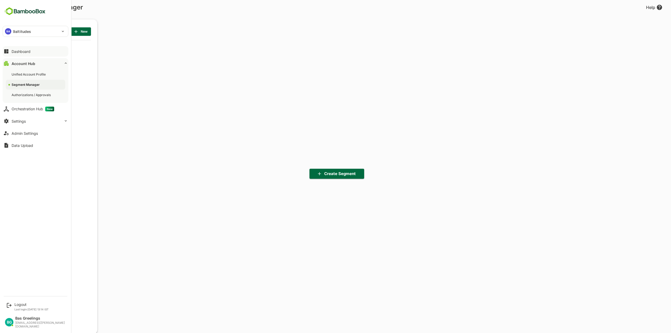
scroll to position [232, 65]
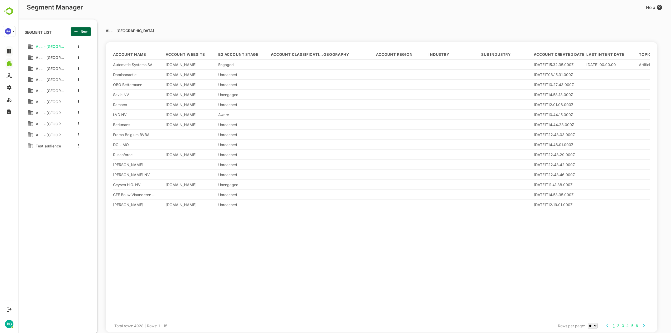
click at [83, 33] on span "New" at bounding box center [81, 31] width 12 height 7
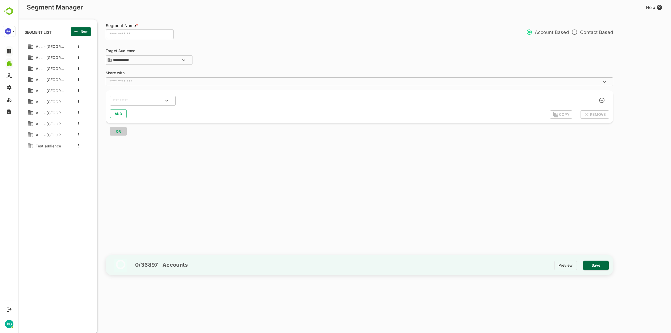
click at [147, 37] on input "text" at bounding box center [140, 34] width 68 height 10
click at [604, 81] on icon "Open" at bounding box center [604, 82] width 3 height 2
type input "**********"
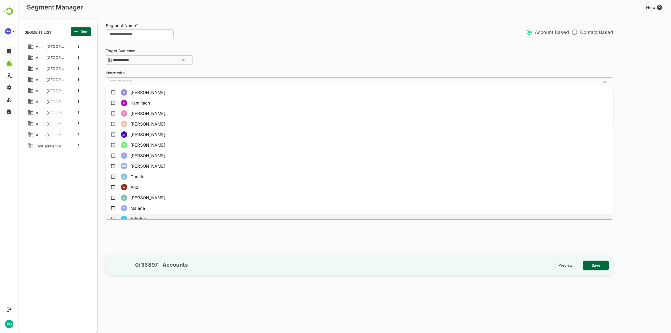
scroll to position [247, 0]
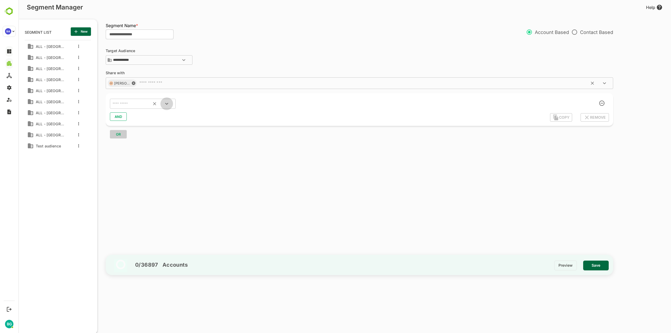
drag, startPoint x: 168, startPoint y: 104, endPoint x: 132, endPoint y: 105, distance: 35.5
click at [165, 104] on icon "Open" at bounding box center [167, 104] width 6 height 6
click at [127, 103] on input "text" at bounding box center [136, 103] width 49 height 7
type input "******"
click at [155, 103] on icon "Clear" at bounding box center [154, 103] width 3 height 3
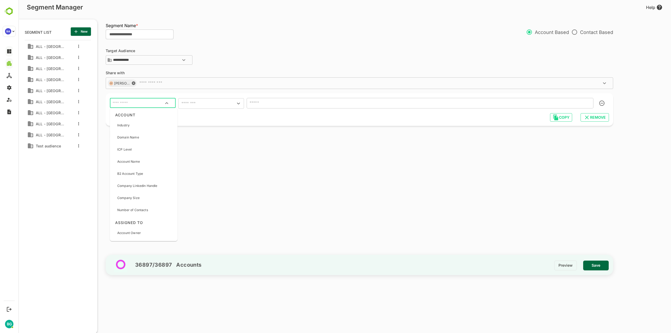
click at [140, 103] on input "text" at bounding box center [143, 103] width 63 height 7
type input "*****"
click at [147, 123] on div "B2 Account Stage" at bounding box center [137, 125] width 51 height 11
click at [240, 103] on icon "Open" at bounding box center [238, 104] width 3 height 2
click at [209, 116] on li "includes" at bounding box center [211, 116] width 66 height 9
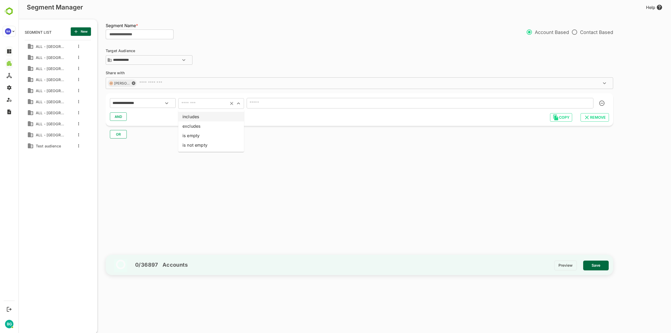
type input "********"
click at [302, 103] on input "text" at bounding box center [412, 102] width 328 height 7
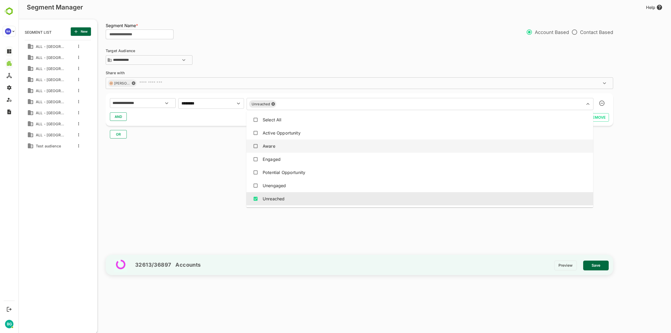
click at [181, 160] on div "**********" at bounding box center [362, 145] width 513 height 206
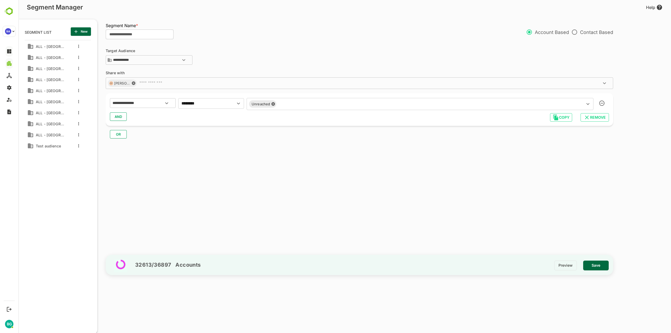
click at [120, 118] on span "AND" at bounding box center [118, 116] width 8 height 7
click at [139, 129] on input "text" at bounding box center [136, 130] width 49 height 7
type input "******"
click at [125, 154] on p "Country" at bounding box center [123, 153] width 12 height 5
click at [202, 132] on input "text" at bounding box center [203, 130] width 47 height 7
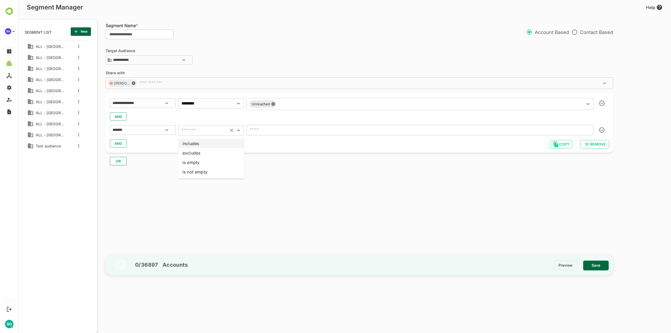
click at [202, 145] on li "includes" at bounding box center [211, 143] width 66 height 9
type input "********"
click at [260, 132] on input "text" at bounding box center [412, 129] width 328 height 7
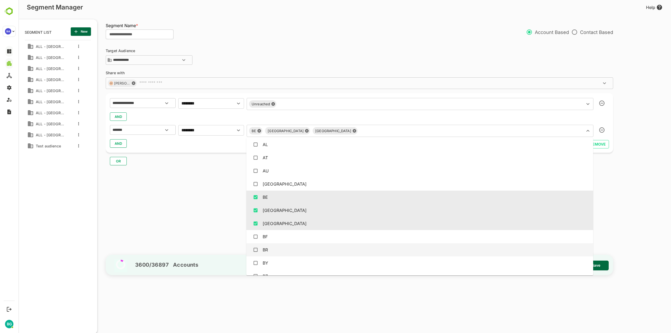
scroll to position [26, 0]
click at [604, 198] on div "**********" at bounding box center [362, 145] width 513 height 206
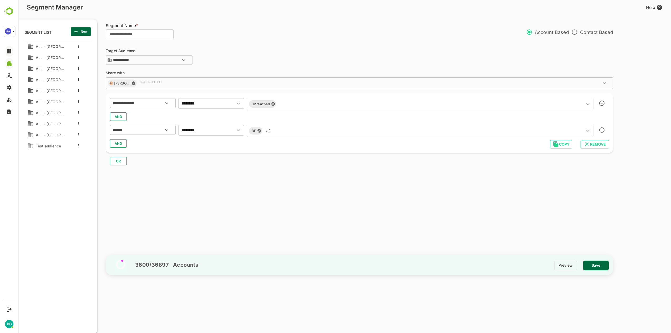
click at [600, 266] on span "Save" at bounding box center [596, 265] width 17 height 7
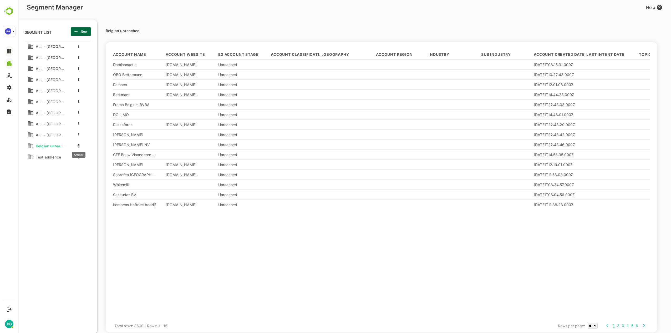
click at [78, 146] on button "more actions" at bounding box center [78, 145] width 3 height 5
click at [51, 194] on div at bounding box center [344, 166] width 653 height 333
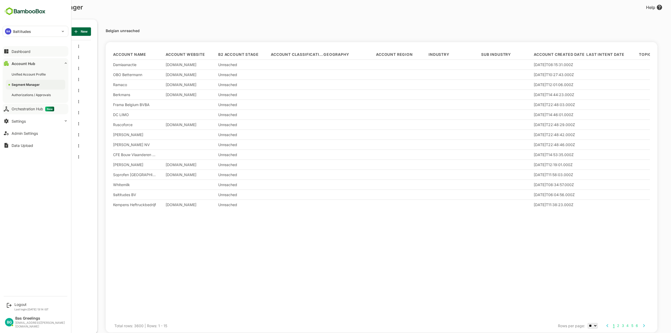
click at [31, 109] on div "Orchestration Hub New" at bounding box center [33, 109] width 43 height 5
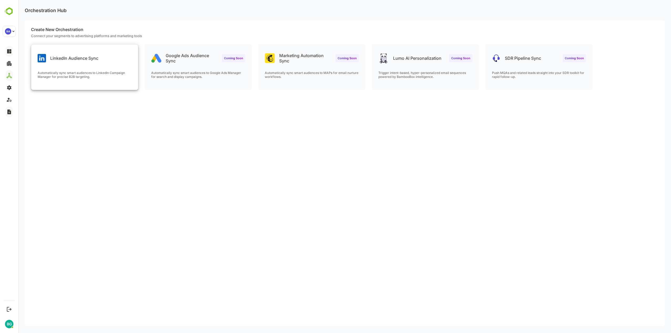
click at [104, 74] on p "Automatically sync smart audiences to LinkedIn Campaign Manager for precise B2B…" at bounding box center [85, 75] width 94 height 8
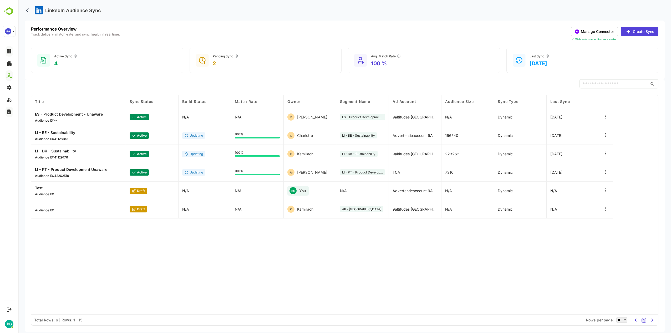
click at [647, 32] on button "Create Sync" at bounding box center [639, 31] width 37 height 9
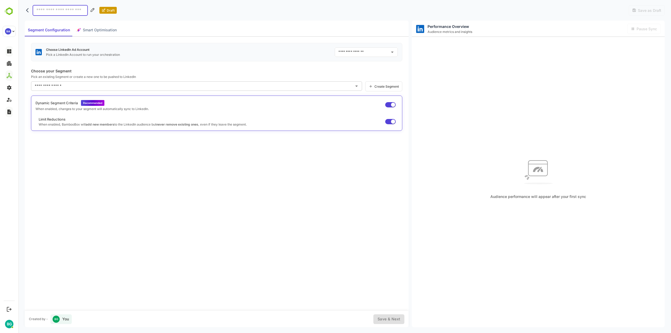
click at [395, 53] on icon "Open" at bounding box center [392, 52] width 6 height 6
click at [52, 11] on input at bounding box center [60, 10] width 55 height 11
type input "**********"
click at [391, 53] on icon "Open" at bounding box center [392, 52] width 6 height 6
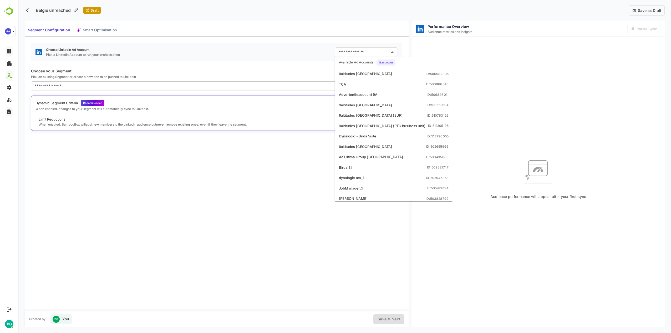
click at [383, 96] on li "Advertentieaccount 9A ID: 506846011" at bounding box center [394, 94] width 116 height 9
type input "**********"
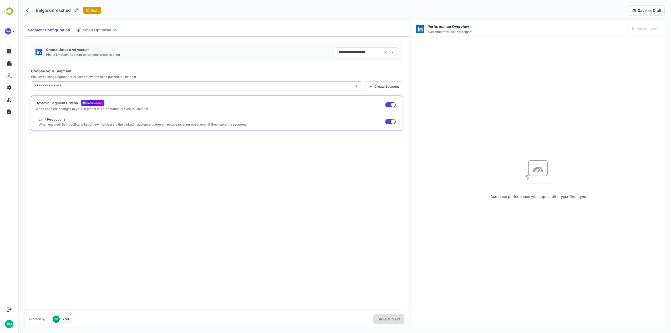
click at [356, 87] on icon "Open" at bounding box center [357, 86] width 6 height 6
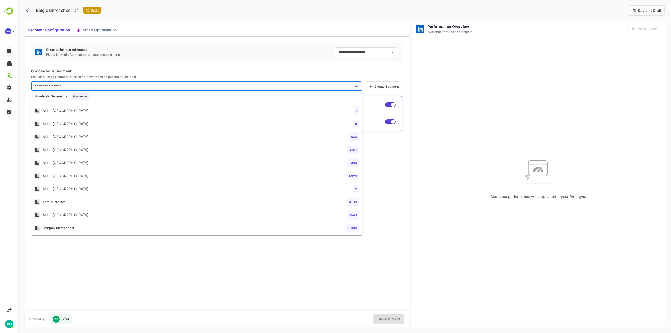
click at [91, 175] on li "ALL - Belgium 4928" at bounding box center [197, 175] width 332 height 13
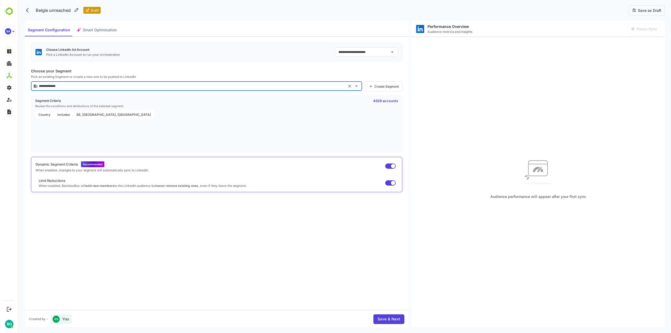
click at [359, 87] on icon "Open" at bounding box center [357, 86] width 6 height 6
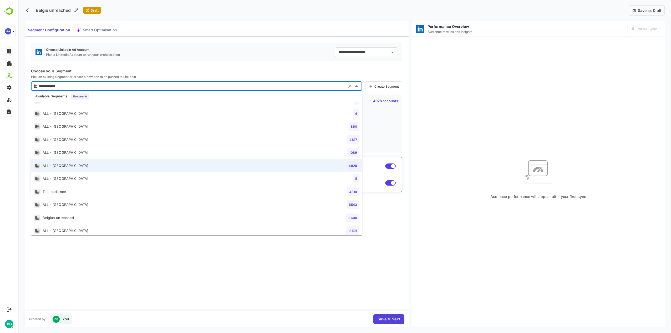
scroll to position [14, 0]
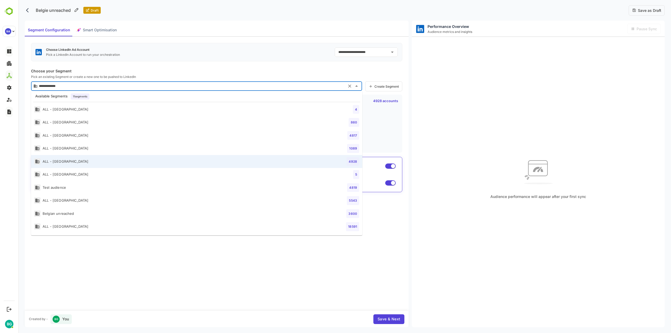
click at [91, 215] on li "Belgian unreached 3600" at bounding box center [197, 213] width 332 height 13
type input "**********"
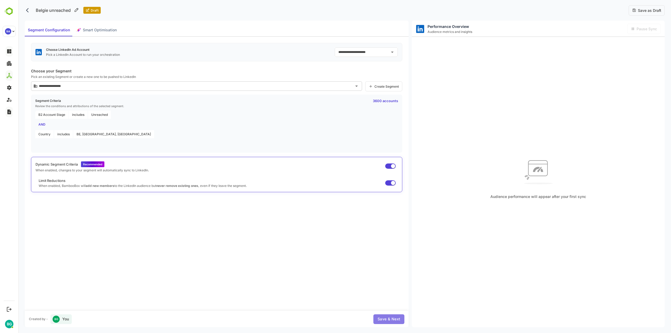
click at [396, 319] on span "Save & Next" at bounding box center [389, 319] width 23 height 7
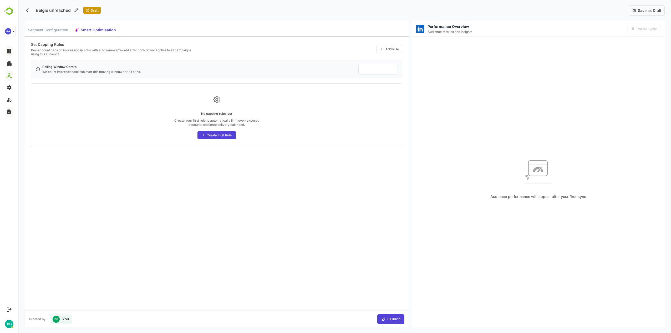
click at [219, 137] on div "Create First Rule" at bounding box center [217, 135] width 38 height 8
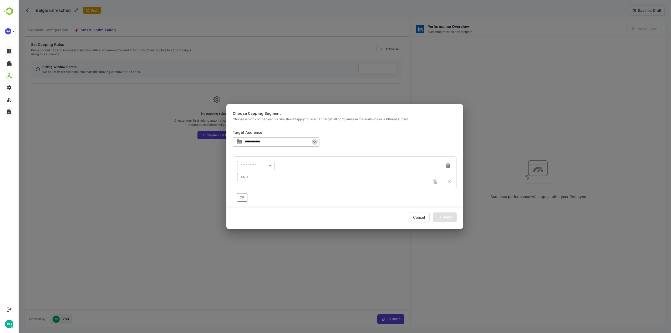
click at [316, 143] on icon "Open" at bounding box center [315, 142] width 6 height 6
click at [266, 152] on li "All Accounts" at bounding box center [276, 153] width 87 height 8
click at [257, 167] on input "text" at bounding box center [249, 165] width 17 height 4
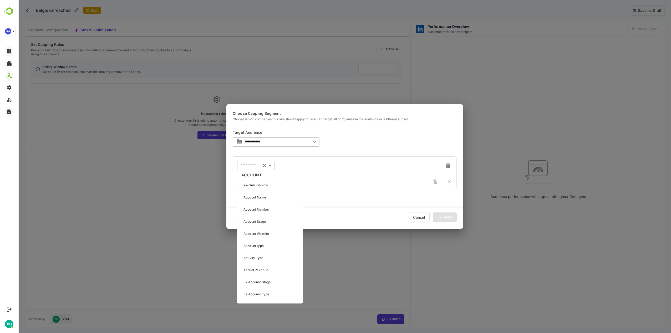
scroll to position [0, 0]
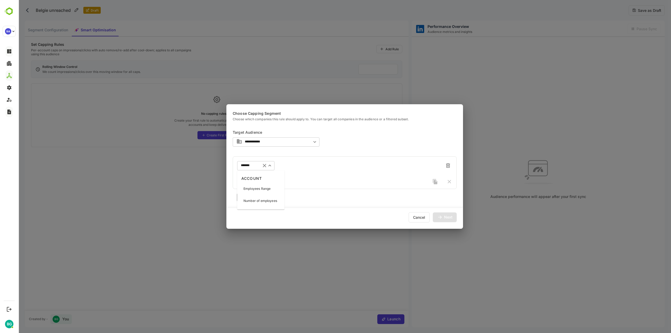
type input "********"
click at [268, 189] on p "Employees Range" at bounding box center [257, 188] width 27 height 5
click at [307, 166] on icon "Open" at bounding box center [307, 166] width 3 height 2
click at [294, 185] on li "greater than(>)" at bounding box center [294, 184] width 35 height 8
type input "**********"
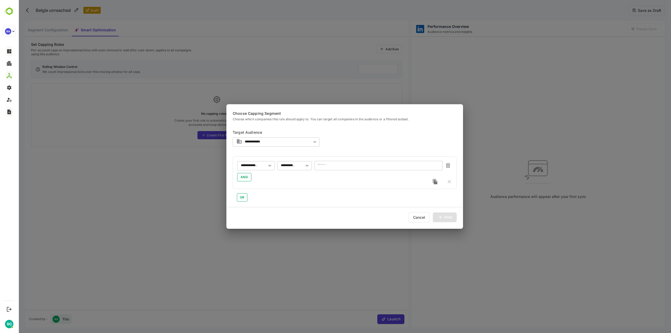
click at [334, 163] on input "number" at bounding box center [379, 165] width 128 height 9
type input "****"
click at [444, 213] on div "Next" at bounding box center [445, 217] width 24 height 10
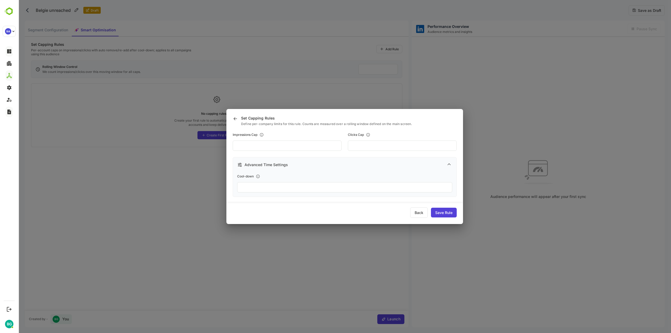
click at [445, 210] on div "Save Rule" at bounding box center [444, 213] width 26 height 10
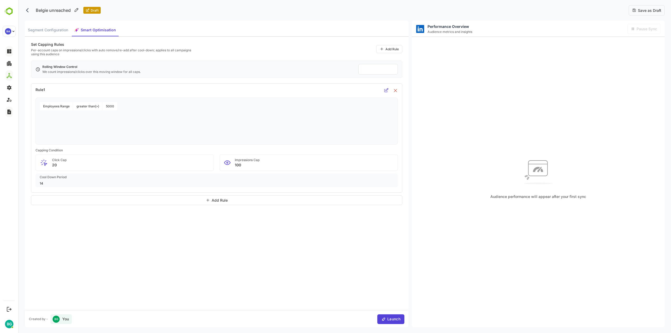
click at [398, 319] on span "Launch" at bounding box center [393, 319] width 15 height 7
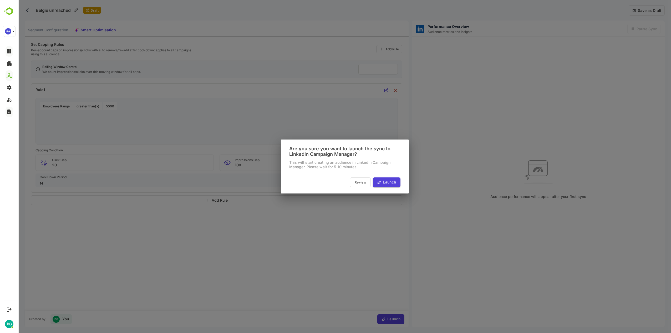
click at [387, 181] on span "Launch" at bounding box center [389, 182] width 15 height 7
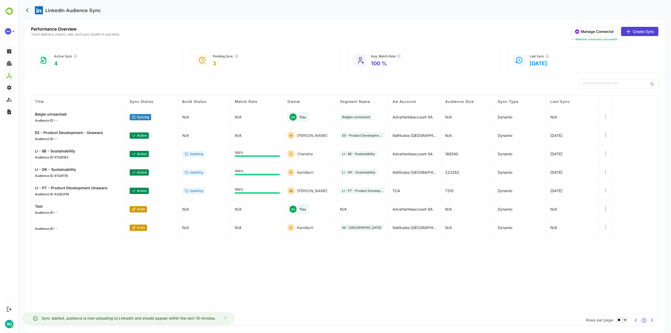
click at [358, 279] on div "Title Sync Status Build Status Match Rate Owner Segment Name Ad Account Audienc…" at bounding box center [344, 204] width 627 height 219
click at [384, 269] on div "Title Sync Status Build Status Match Rate Owner Segment Name Ad Account Audienc…" at bounding box center [344, 204] width 627 height 219
click at [355, 82] on div "​" at bounding box center [345, 83] width 628 height 9
click at [313, 269] on div "Title Sync Status Build Status Match Rate Owner Segment Name Ad Account Audienc…" at bounding box center [344, 204] width 627 height 219
click at [116, 84] on div "​" at bounding box center [345, 83] width 628 height 9
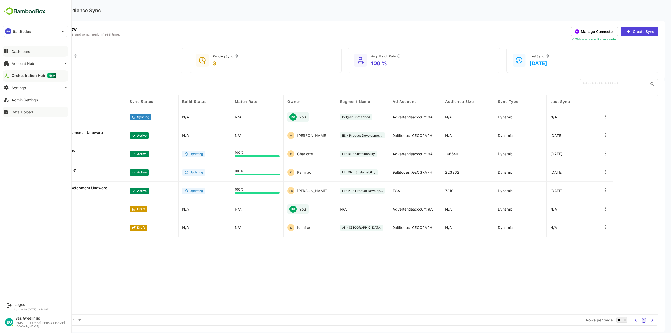
click at [18, 52] on div "Dashboard" at bounding box center [21, 51] width 19 height 4
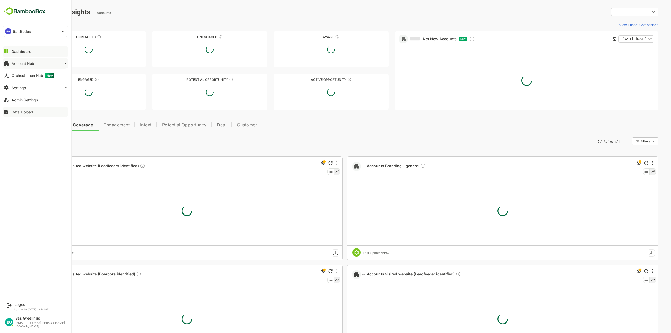
type input "**********"
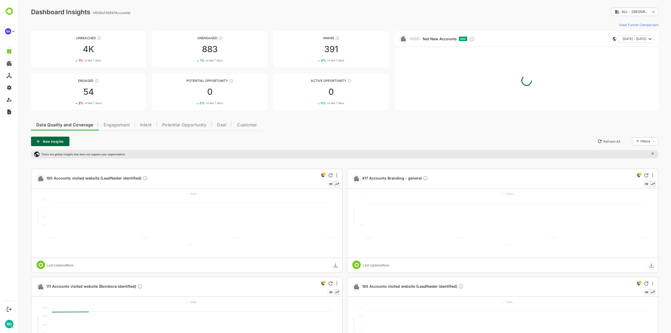
click at [374, 128] on div "Data Quality and Coverage Engagement Intent Potential Opportunity Deal Customer…" at bounding box center [345, 303] width 628 height 371
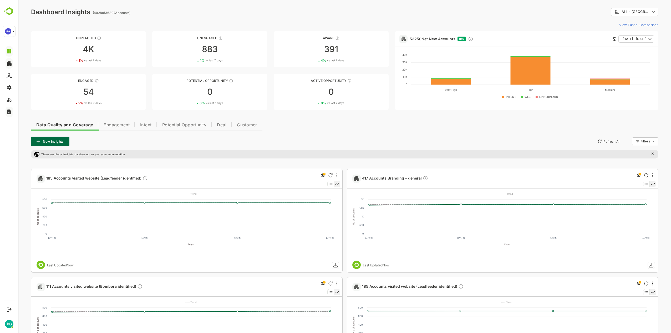
click at [149, 126] on span "Intent" at bounding box center [146, 125] width 12 height 4
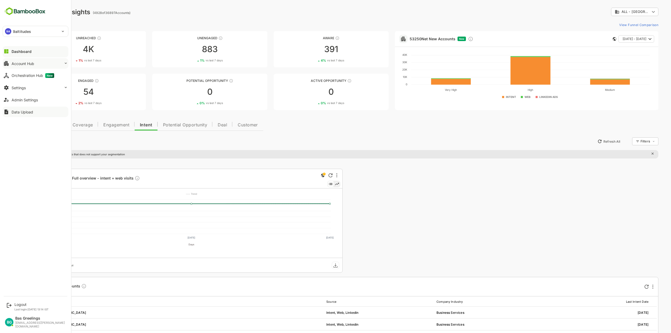
click at [20, 51] on div "Dashboard" at bounding box center [22, 51] width 20 height 4
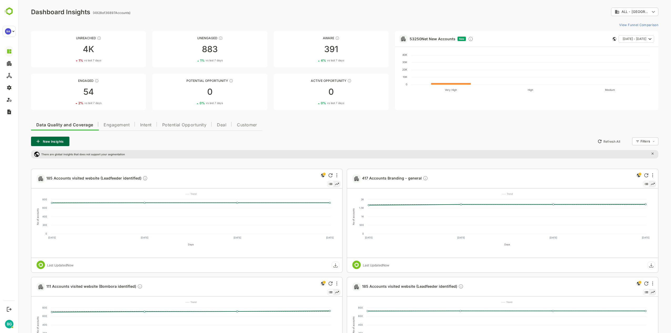
click at [636, 10] on body "**********" at bounding box center [344, 248] width 653 height 497
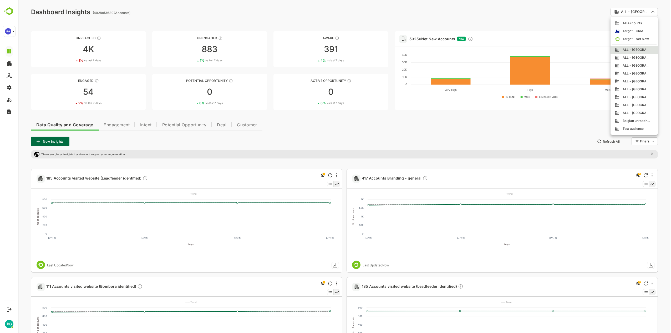
click at [629, 22] on span "All Accounts" at bounding box center [631, 23] width 22 height 5
type input "**********"
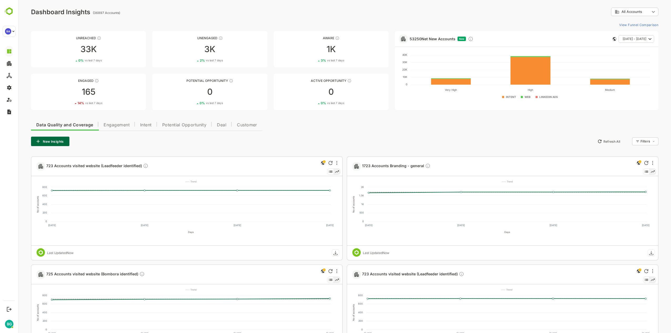
click at [230, 149] on div "Data Quality and Coverage Engagement Intent Potential Opportunity Deal Customer…" at bounding box center [345, 297] width 628 height 359
click at [124, 127] on span "Engagement" at bounding box center [117, 125] width 26 height 4
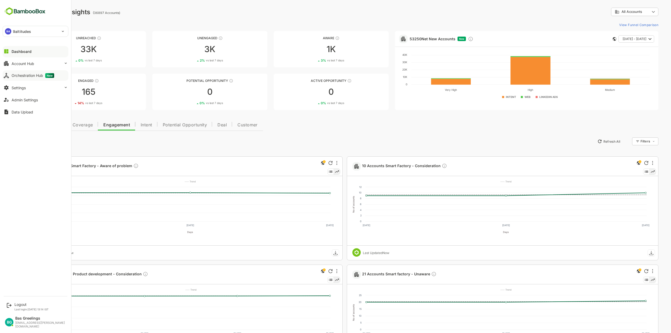
click at [23, 76] on div "Orchestration Hub New" at bounding box center [33, 75] width 43 height 5
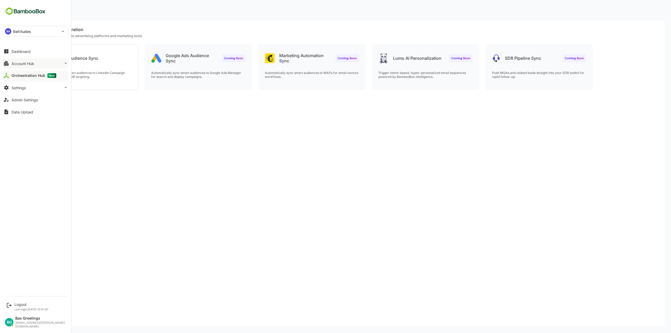
click at [20, 61] on div "Account Hub" at bounding box center [23, 63] width 23 height 4
click at [26, 72] on div "Unified Account Profile" at bounding box center [35, 74] width 59 height 10
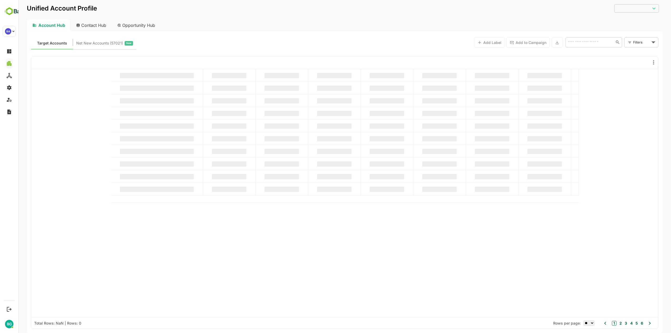
type input "**********"
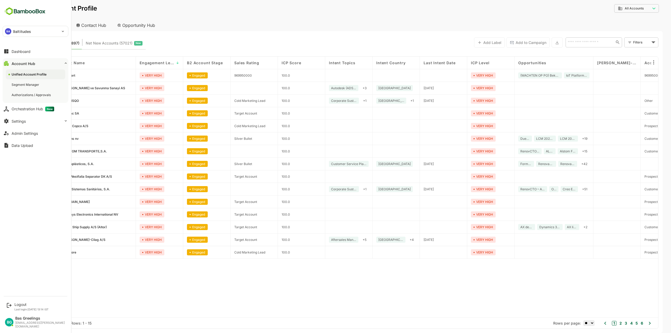
click at [63, 63] on button "Account Hub" at bounding box center [36, 63] width 66 height 11
click at [35, 74] on div "Orchestration Hub New" at bounding box center [33, 75] width 43 height 5
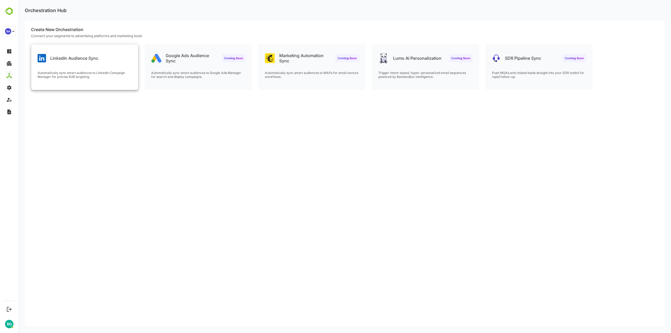
click at [108, 64] on div "LinkedIn Audience Sync Automatically sync smart audiences to LinkedIn Campaign …" at bounding box center [84, 66] width 107 height 45
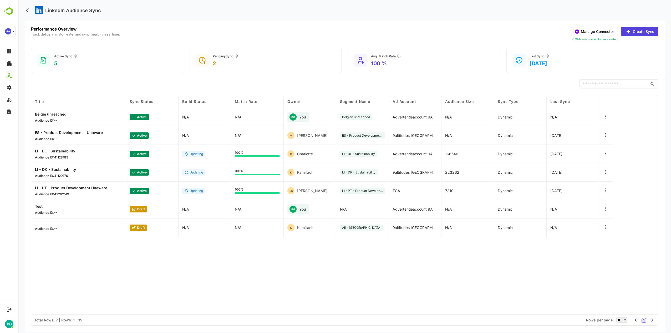
click at [348, 249] on div "Title Sync Status Build Status Match Rate Owner Segment Name Ad Account Audienc…" at bounding box center [344, 204] width 627 height 219
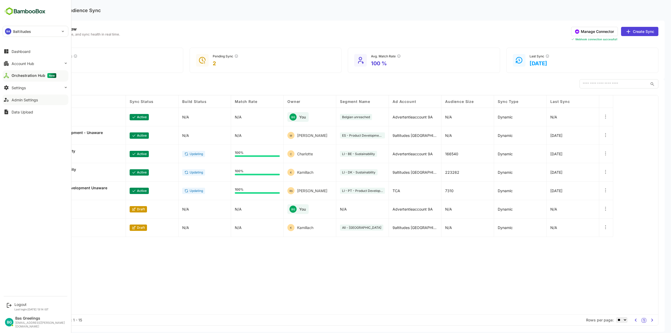
click at [30, 100] on div "Admin Settings" at bounding box center [25, 100] width 26 height 4
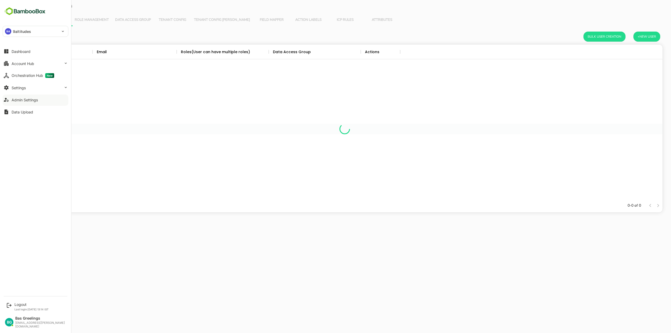
scroll to position [150, 632]
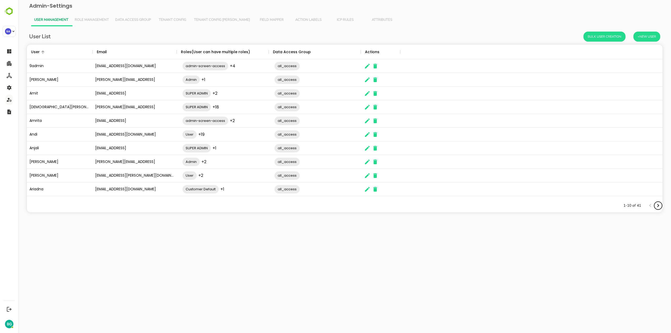
click at [659, 206] on icon "Next page" at bounding box center [659, 205] width 2 height 3
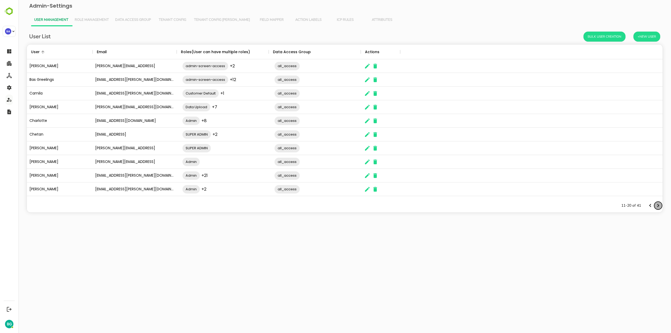
click at [656, 205] on icon "Next page" at bounding box center [658, 205] width 6 height 6
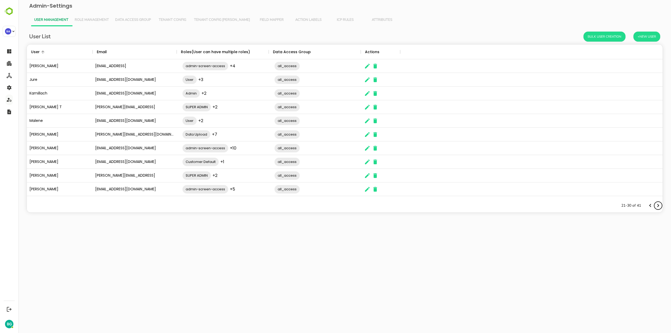
click at [658, 207] on icon "Next page" at bounding box center [658, 205] width 6 height 6
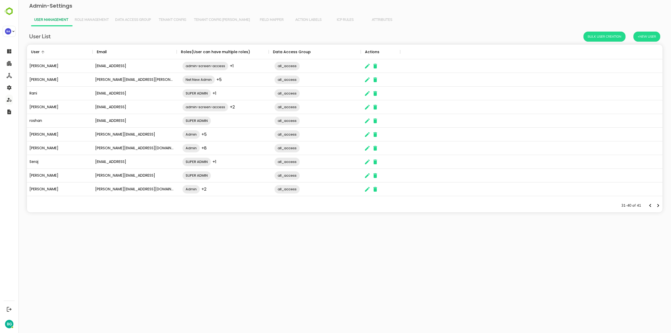
click at [512, 226] on html "Admin-Settings User Management Role Management Data Access Group Tenant Config …" at bounding box center [344, 113] width 653 height 226
click at [339, 223] on div "User List Bulk User Creation +New User User Email Roles(User can have multiple …" at bounding box center [345, 125] width 645 height 199
click at [215, 191] on div "Admin +2 ​" at bounding box center [225, 189] width 92 height 15
click at [365, 190] on icon "The User Data" at bounding box center [367, 189] width 6 height 6
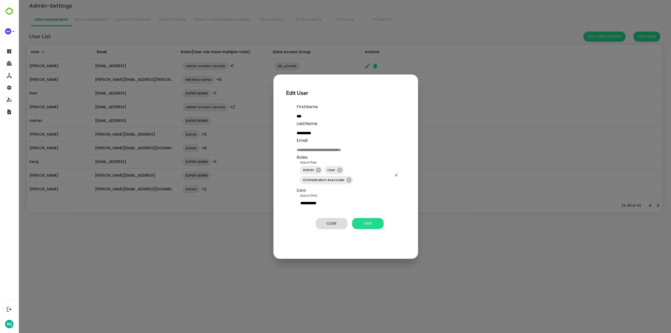
click at [364, 179] on input "Select Role" at bounding box center [373, 180] width 38 height 10
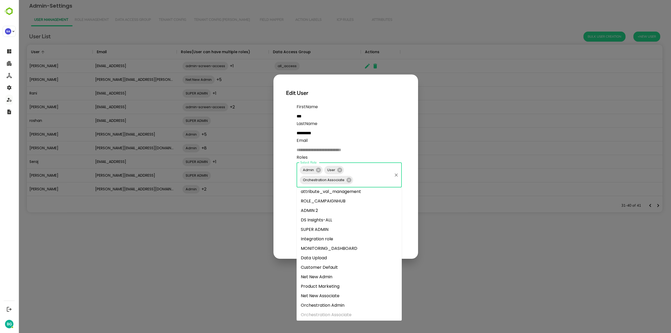
scroll to position [79, 0]
click at [322, 228] on li "SUPER ADMIN" at bounding box center [349, 228] width 105 height 9
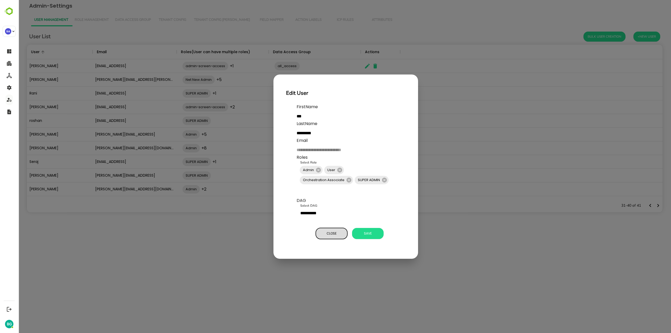
click at [337, 223] on p "**********" at bounding box center [351, 172] width 109 height 137
click at [338, 231] on span "Close" at bounding box center [332, 233] width 26 height 7
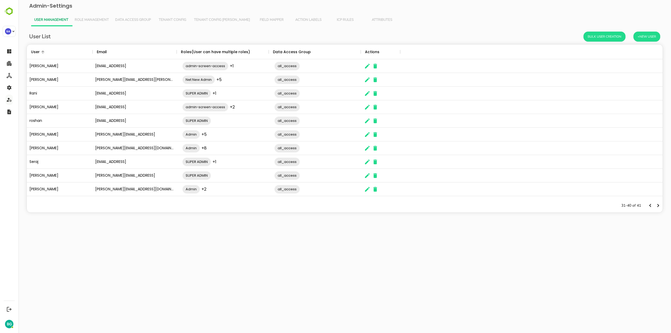
click at [273, 226] on html "Admin-Settings User Management Role Management Data Access Group Tenant Config …" at bounding box center [344, 113] width 653 height 226
click at [236, 226] on html "Admin-Settings User Management Role Management Data Access Group Tenant Config …" at bounding box center [344, 113] width 653 height 226
drag, startPoint x: 247, startPoint y: 51, endPoint x: 181, endPoint y: 49, distance: 65.5
click at [181, 49] on div "Roles(User can have multiple roles)" at bounding box center [215, 51] width 69 height 15
click at [237, 226] on html "Admin-Settings User Management Role Management Data Access Group Tenant Config …" at bounding box center [344, 113] width 653 height 226
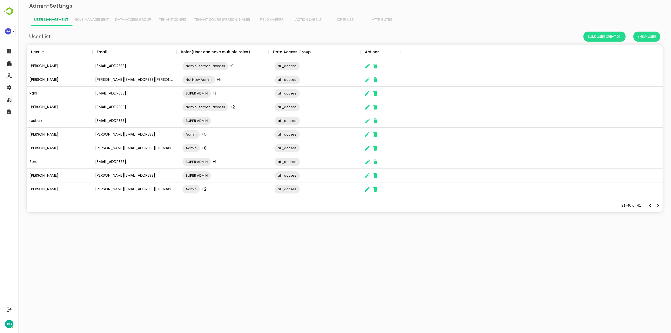
click at [164, 226] on html "Admin-Settings User Management Role Management Data Access Group Tenant Config …" at bounding box center [344, 113] width 653 height 226
drag, startPoint x: 181, startPoint y: 51, endPoint x: 190, endPoint y: 51, distance: 9.2
click at [190, 51] on div "Roles(User can have multiple roles)" at bounding box center [215, 51] width 69 height 15
click at [240, 216] on div "User List Bulk User Creation +New User User Email Roles(User can have multiple …" at bounding box center [345, 125] width 645 height 199
click at [251, 226] on html "Admin-Settings User Management Role Management Data Access Group Tenant Config …" at bounding box center [344, 113] width 653 height 226
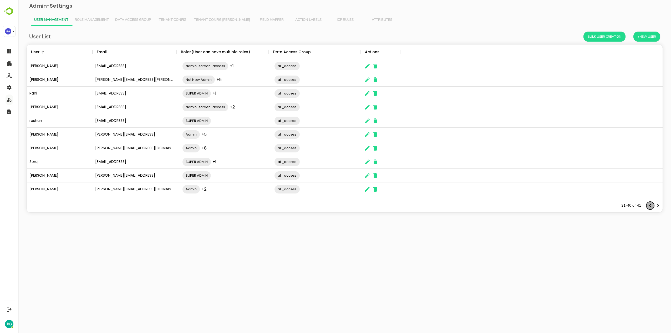
click at [651, 204] on icon "Previous page" at bounding box center [651, 205] width 6 height 6
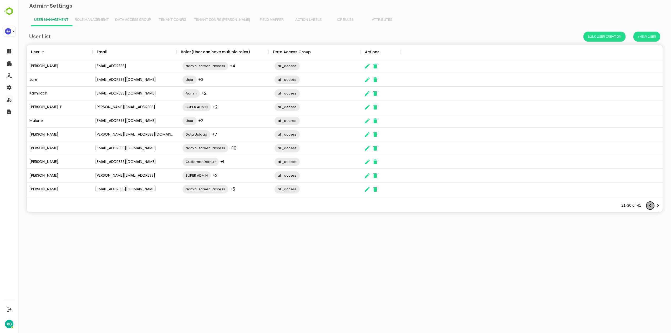
click at [651, 204] on icon "Previous page" at bounding box center [651, 205] width 6 height 6
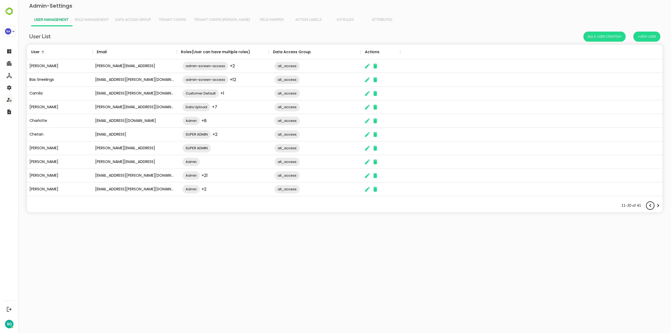
click at [651, 204] on icon "Previous page" at bounding box center [651, 205] width 6 height 6
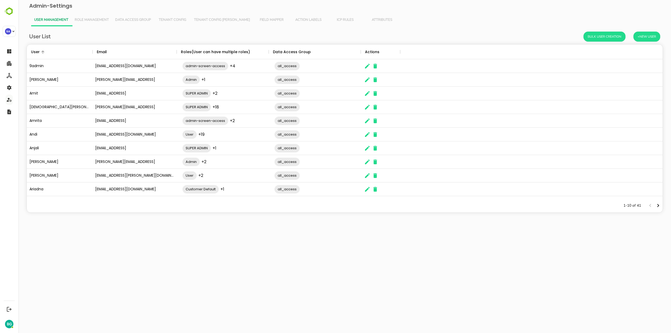
click at [351, 226] on html "Admin-Settings User Management Role Management Data Access Group Tenant Config …" at bounding box center [344, 113] width 653 height 226
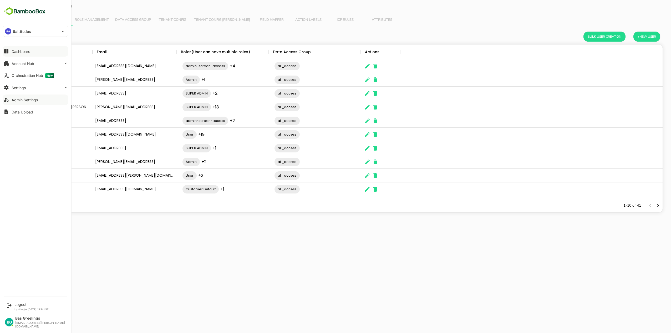
click at [21, 52] on div "Dashboard" at bounding box center [21, 51] width 19 height 4
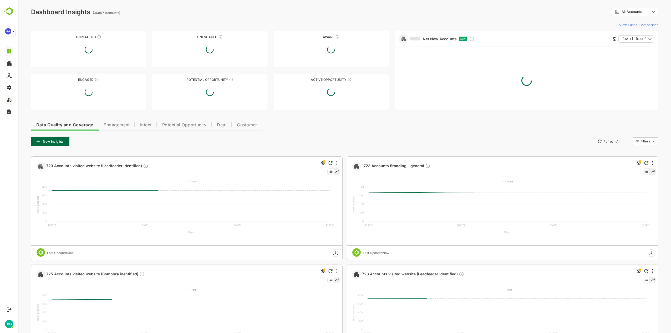
click at [368, 126] on div "Data Quality and Coverage Engagement Intent Potential Opportunity Deal Customer…" at bounding box center [345, 297] width 628 height 359
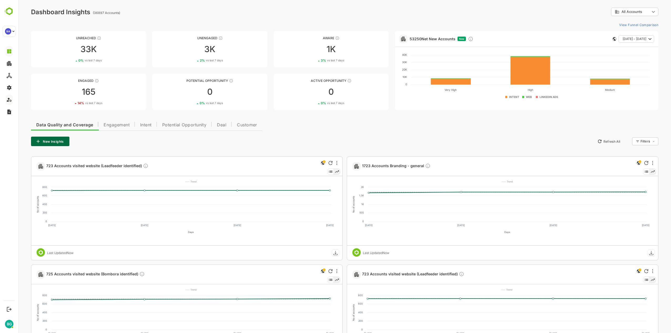
click at [334, 128] on div "Data Quality and Coverage Engagement Intent Potential Opportunity Deal Customer…" at bounding box center [345, 297] width 628 height 359
click at [323, 124] on div "Data Quality and Coverage Engagement Intent Potential Opportunity Deal Customer…" at bounding box center [345, 297] width 628 height 359
click at [331, 127] on div "Data Quality and Coverage Engagement Intent Potential Opportunity Deal Customer…" at bounding box center [345, 297] width 628 height 359
click at [296, 131] on div "Data Quality and Coverage Engagement Intent Potential Opportunity Deal Customer…" at bounding box center [345, 297] width 628 height 359
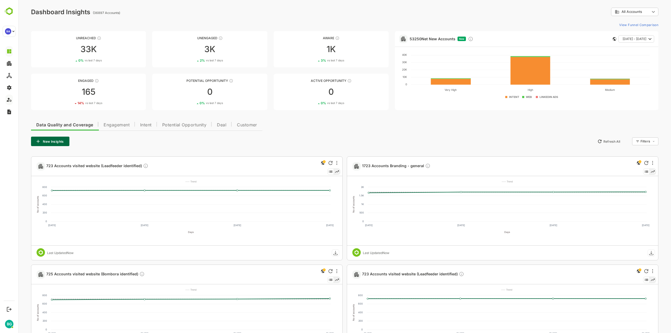
click at [396, 117] on div "**********" at bounding box center [344, 242] width 653 height 485
click at [335, 136] on div "Data Quality and Coverage Engagement Intent Potential Opportunity Deal Customer…" at bounding box center [345, 297] width 628 height 359
click at [119, 127] on span "Engagement" at bounding box center [117, 125] width 26 height 4
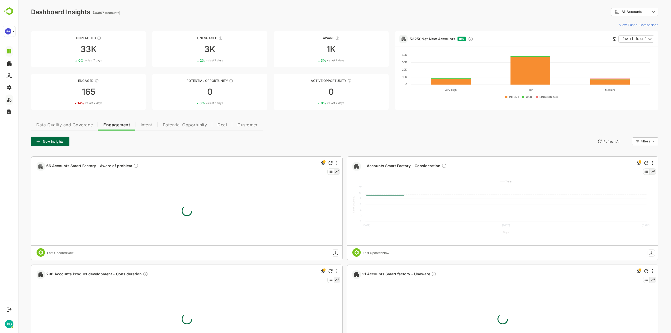
click at [72, 123] on span "Data Quality and Coverage" at bounding box center [64, 125] width 57 height 4
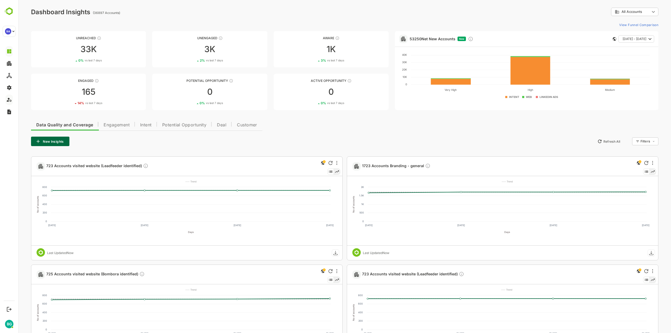
click at [332, 132] on div "Data Quality and Coverage Engagement Intent Potential Opportunity Deal Customer…" at bounding box center [345, 297] width 628 height 359
click at [31, 155] on div "**********" at bounding box center [344, 242] width 653 height 485
click at [262, 144] on div "New Insights Refresh All Filters ​" at bounding box center [345, 141] width 628 height 9
click at [116, 124] on span "Engagement" at bounding box center [117, 125] width 26 height 4
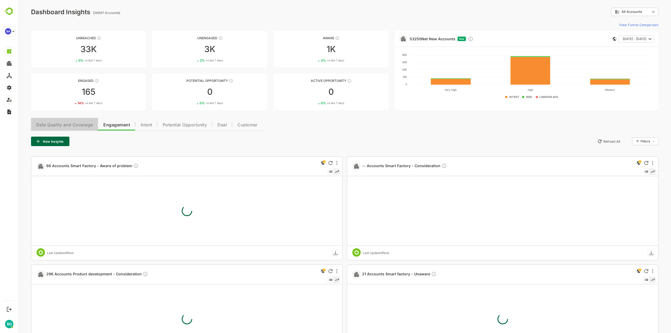
click at [62, 125] on span "Data Quality and Coverage" at bounding box center [64, 125] width 57 height 4
click at [304, 131] on div "Data Quality and Coverage Engagement Intent Potential Opportunity Deal Customer…" at bounding box center [345, 297] width 628 height 359
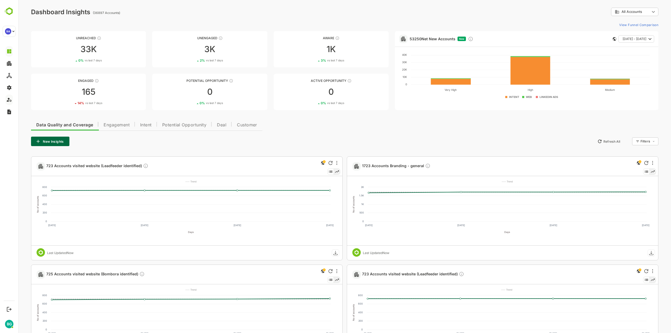
click at [322, 130] on div "Data Quality and Coverage Engagement Intent Potential Opportunity Deal Customer…" at bounding box center [345, 297] width 628 height 359
click at [248, 127] on span "Customer" at bounding box center [247, 125] width 20 height 4
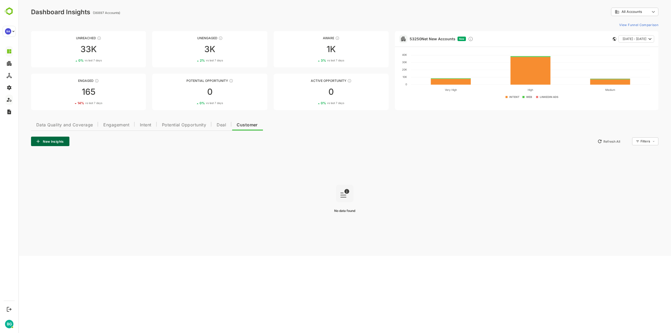
click at [67, 123] on span "Data Quality and Coverage" at bounding box center [64, 125] width 57 height 4
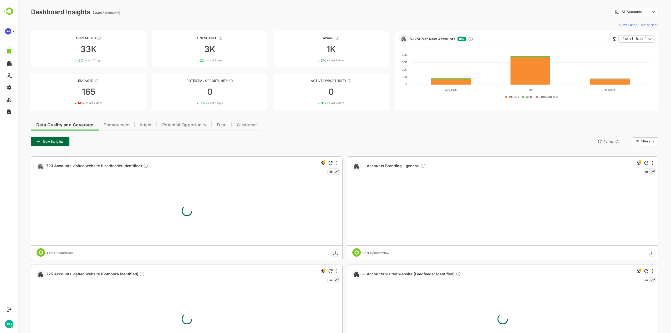
click at [306, 133] on div "Data Quality and Coverage Engagement Intent Potential Opportunity Deal Customer…" at bounding box center [345, 297] width 628 height 359
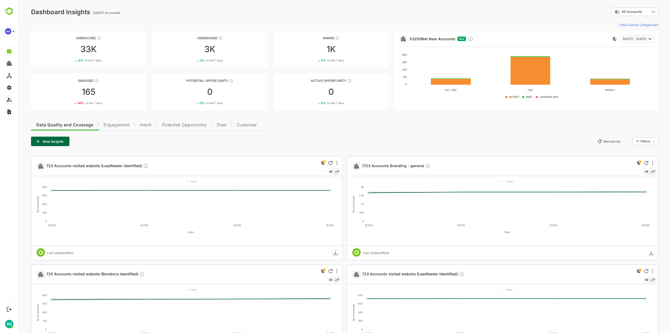
click at [306, 133] on div "Data Quality and Coverage Engagement Intent Potential Opportunity Deal Customer…" at bounding box center [345, 297] width 628 height 359
click at [372, 133] on div "Data Quality and Coverage Engagement Intent Potential Opportunity Deal Customer…" at bounding box center [345, 297] width 628 height 359
click at [343, 149] on div "Data Quality and Coverage Engagement Intent Potential Opportunity Deal Customer…" at bounding box center [345, 297] width 628 height 359
click at [339, 134] on div "Data Quality and Coverage Engagement Intent Potential Opportunity Deal Customer…" at bounding box center [345, 297] width 628 height 359
click at [300, 123] on div "Data Quality and Coverage Engagement Intent Potential Opportunity Deal Customer…" at bounding box center [345, 297] width 628 height 359
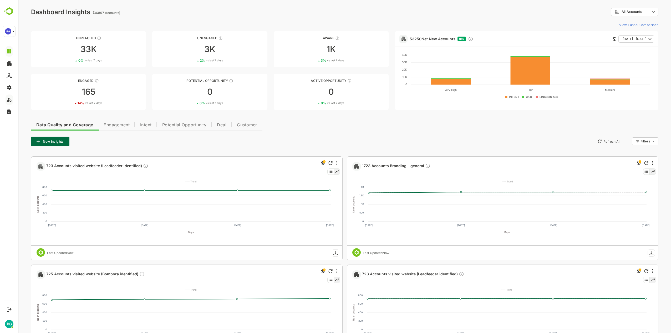
click at [295, 127] on div "Data Quality and Coverage Engagement Intent Potential Opportunity Deal Customer…" at bounding box center [345, 297] width 628 height 359
click at [97, 148] on div "Data Quality and Coverage Engagement Intent Potential Opportunity Deal Customer…" at bounding box center [345, 297] width 628 height 359
click at [383, 142] on div "New Insights Refresh All Filters ​" at bounding box center [345, 141] width 628 height 9
click at [256, 133] on div "Data Quality and Coverage Engagement Intent Potential Opportunity Deal Customer…" at bounding box center [345, 297] width 628 height 359
click at [362, 138] on div "New Insights Refresh All Filters ​" at bounding box center [345, 141] width 628 height 9
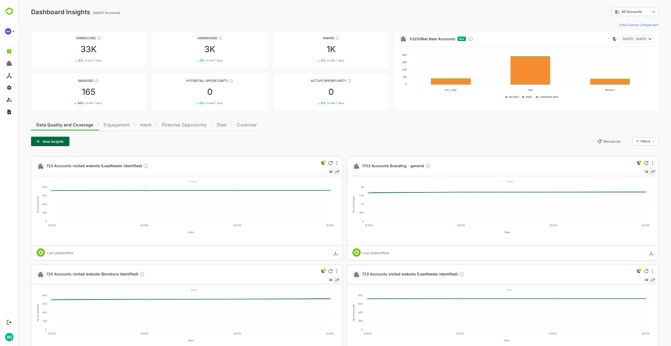
click at [111, 149] on div "Data Quality and Coverage Engagement Intent Potential Opportunity Deal Customer…" at bounding box center [345, 297] width 628 height 359
click at [257, 125] on span "Customer" at bounding box center [247, 125] width 20 height 4
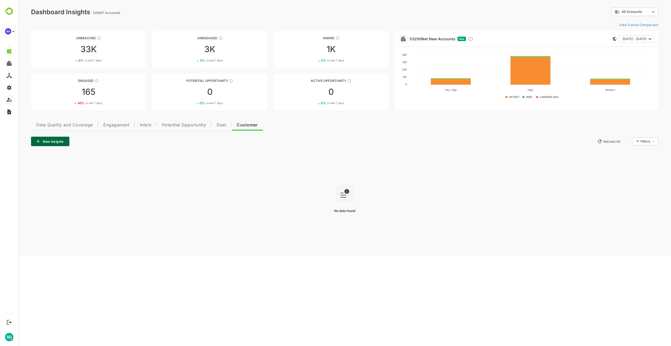
click at [119, 121] on button "Engagement" at bounding box center [116, 124] width 37 height 13
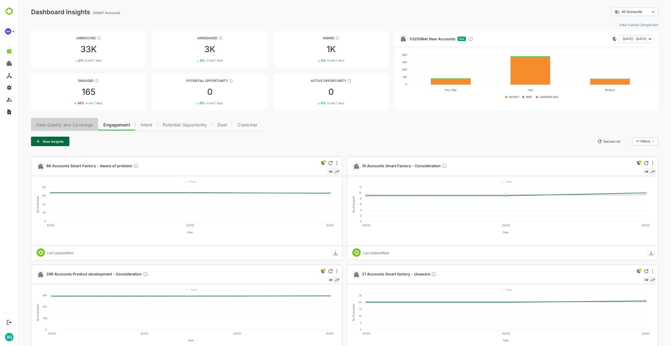
click at [59, 126] on span "Data Quality and Coverage" at bounding box center [64, 125] width 57 height 4
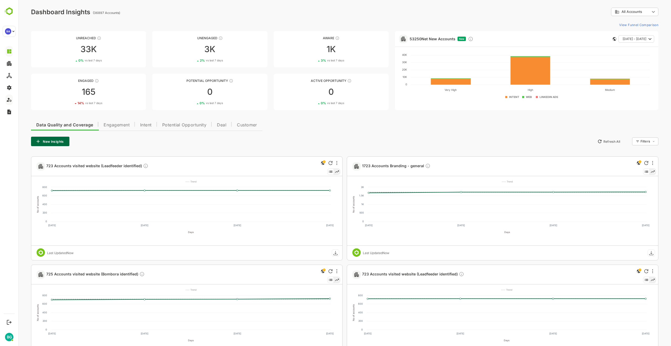
click at [312, 129] on div "Data Quality and Coverage Engagement Intent Potential Opportunity Deal Customer…" at bounding box center [345, 297] width 628 height 359
click at [411, 144] on div "New Insights Refresh All Filters ​" at bounding box center [345, 141] width 628 height 9
click at [429, 133] on div "Data Quality and Coverage Engagement Intent Potential Opportunity Deal Customer…" at bounding box center [345, 297] width 628 height 359
click at [291, 131] on div "Data Quality and Coverage Engagement Intent Potential Opportunity Deal Customer…" at bounding box center [345, 297] width 628 height 359
click at [312, 137] on div "New Insights Refresh All Filters ​" at bounding box center [345, 141] width 628 height 9
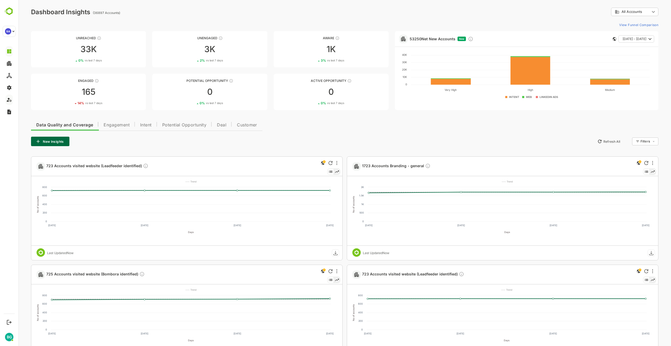
click at [336, 122] on div "Data Quality and Coverage Engagement Intent Potential Opportunity Deal Customer…" at bounding box center [345, 297] width 628 height 359
click at [366, 137] on div "New Insights Refresh All Filters ​" at bounding box center [345, 141] width 628 height 9
click at [655, 12] on body "**********" at bounding box center [344, 242] width 653 height 485
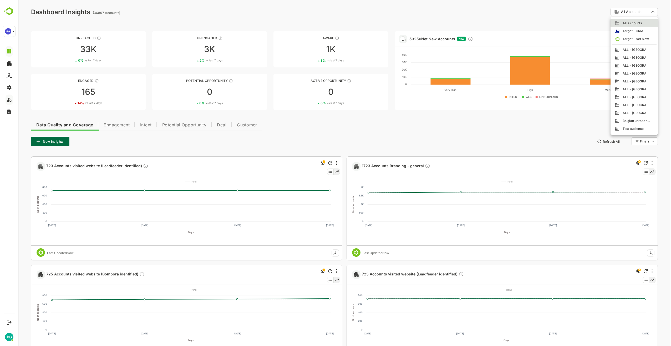
click at [643, 51] on span "ALL - [GEOGRAPHIC_DATA]" at bounding box center [635, 49] width 31 height 5
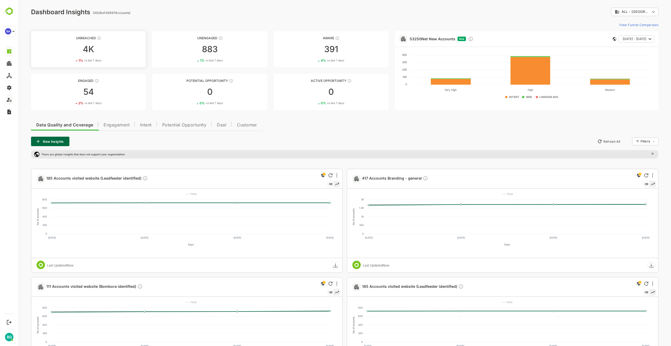
click at [88, 49] on div "4K" at bounding box center [88, 49] width 115 height 8
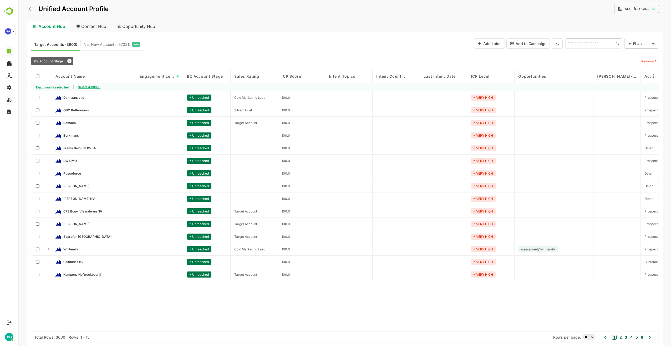
click at [96, 87] on span "Select All 3600" at bounding box center [89, 87] width 23 height 4
click at [303, 48] on div "Target Accounts (3600) Net New Accounts ( 57021 ) New Add Label Add to Campaign…" at bounding box center [345, 43] width 628 height 14
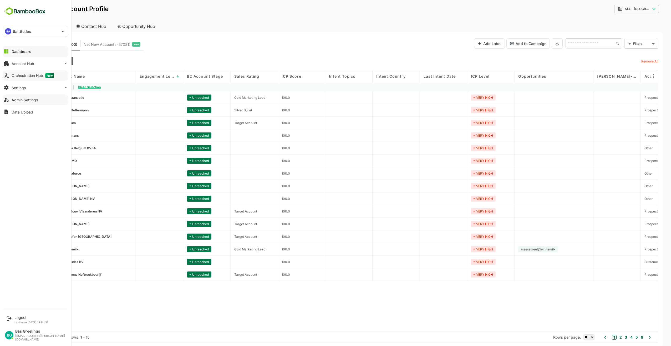
click at [22, 75] on div "Orchestration Hub New" at bounding box center [33, 75] width 43 height 5
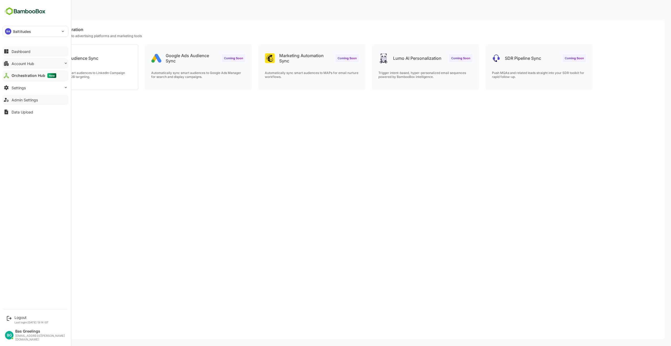
click at [25, 64] on div "Account Hub" at bounding box center [23, 63] width 23 height 4
click at [27, 84] on div "Segment Manager" at bounding box center [26, 84] width 29 height 4
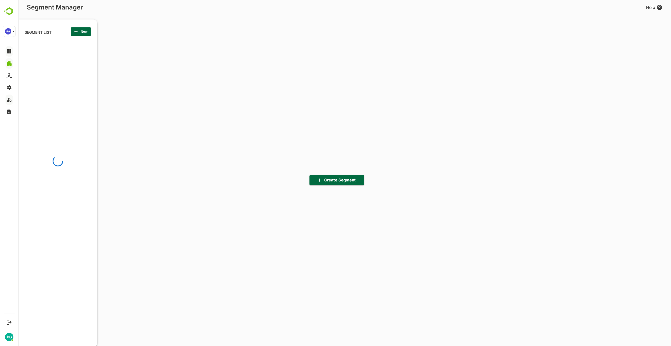
scroll to position [241, 65]
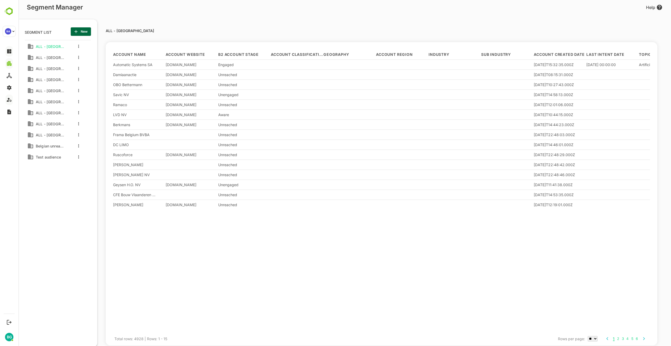
click at [46, 143] on div "Belgian unreached" at bounding box center [49, 145] width 31 height 7
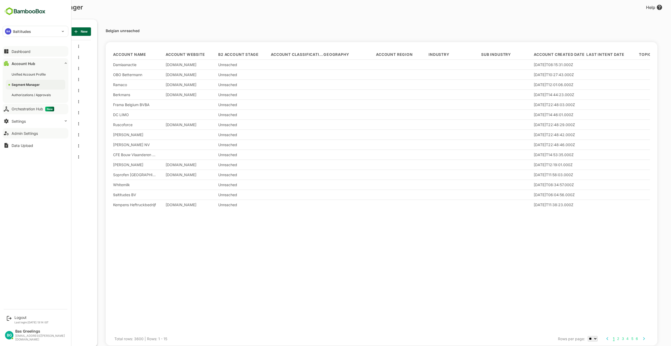
click at [35, 109] on div "Orchestration Hub New" at bounding box center [33, 109] width 43 height 5
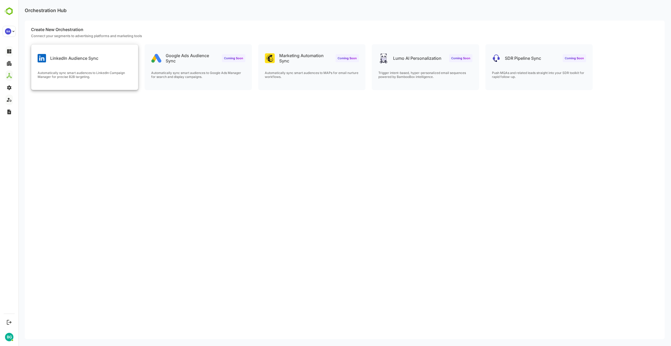
click at [98, 59] on p "LinkedIn Audience Sync" at bounding box center [74, 58] width 48 height 5
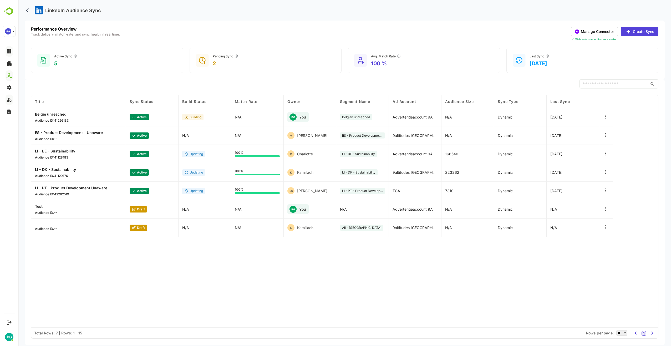
click at [649, 29] on button "Create Sync" at bounding box center [639, 31] width 37 height 9
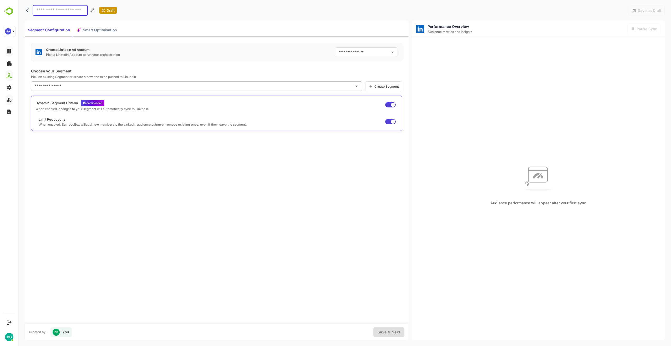
click at [298, 199] on div "Choose LinkedIn Ad Account Pick a LinkedIn Account to run your orchestration ​ …" at bounding box center [217, 180] width 384 height 287
click at [120, 156] on div "Choose LinkedIn Ad Account Pick a LinkedIn Account to run your orchestration ​ …" at bounding box center [217, 180] width 384 height 287
click at [26, 10] on icon "back" at bounding box center [27, 10] width 3 height 4
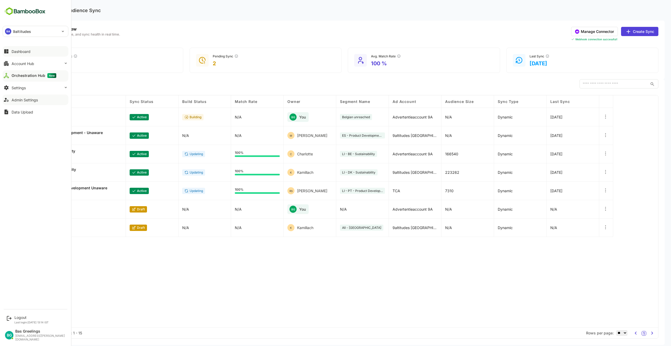
click at [17, 52] on div "Dashboard" at bounding box center [21, 51] width 19 height 4
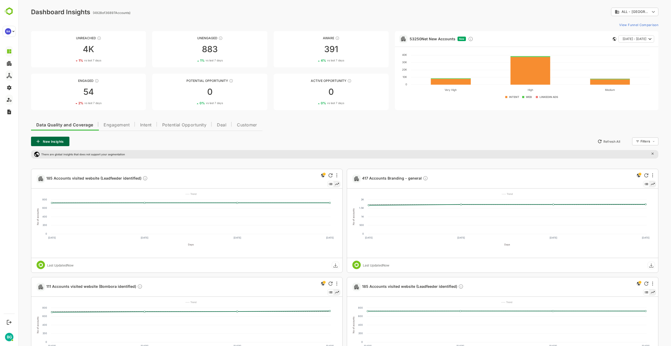
click at [375, 136] on div "Data Quality and Coverage Engagement Intent Potential Opportunity Deal Customer…" at bounding box center [345, 303] width 628 height 371
click at [372, 133] on div "Data Quality and Coverage Engagement Intent Potential Opportunity Deal Customer…" at bounding box center [345, 303] width 628 height 371
click at [348, 54] on link "Aware 391 4 % vs last 7 days" at bounding box center [331, 49] width 115 height 36
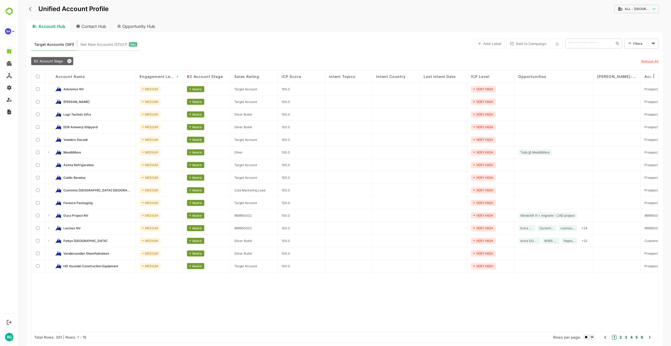
click at [238, 48] on div "Target Accounts (391) Net New Accounts ( 57021 ) New Add Label Add to Campaign …" at bounding box center [345, 43] width 628 height 14
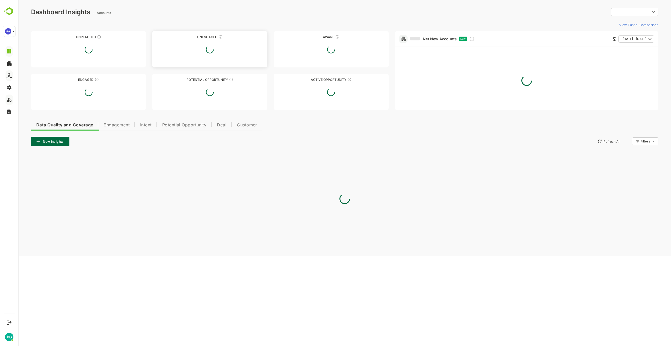
type input "**********"
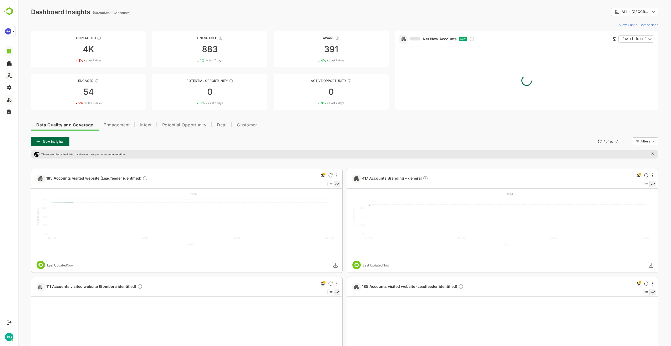
click at [317, 128] on div "Data Quality and Coverage Engagement Intent Potential Opportunity Deal Customer…" at bounding box center [345, 303] width 628 height 371
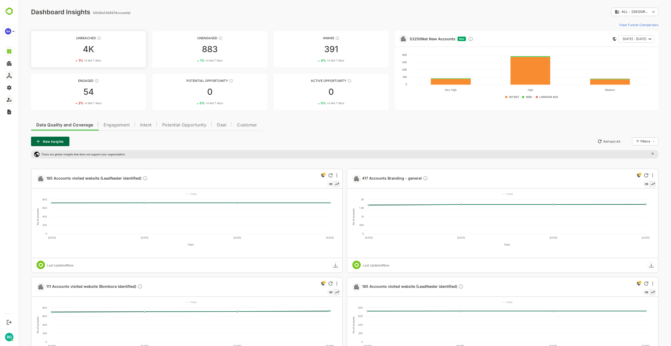
click at [103, 52] on div "4K" at bounding box center [88, 49] width 115 height 8
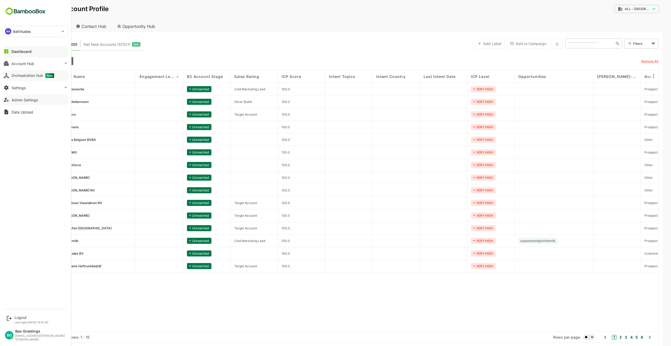
click at [19, 49] on div "Dashboard" at bounding box center [22, 51] width 20 height 4
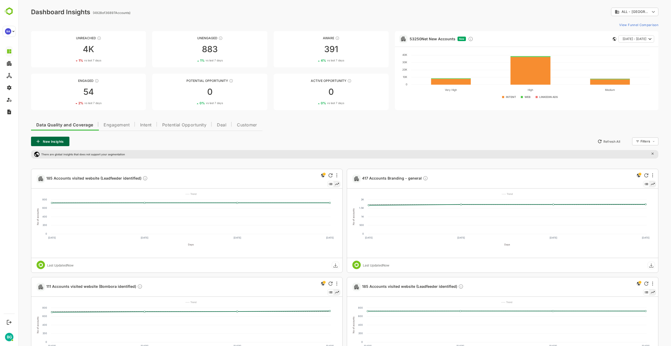
click at [637, 12] on body "**********" at bounding box center [344, 248] width 653 height 497
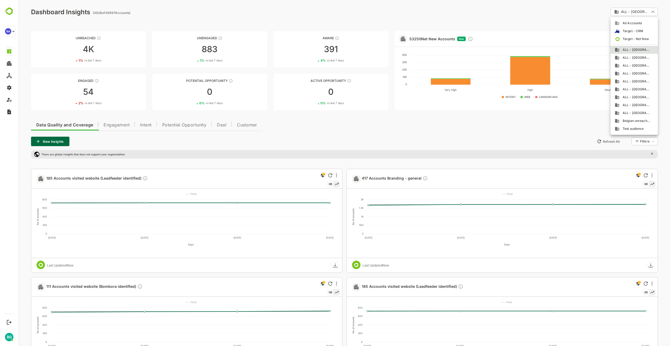
click at [636, 24] on span "All Accounts" at bounding box center [631, 23] width 22 height 5
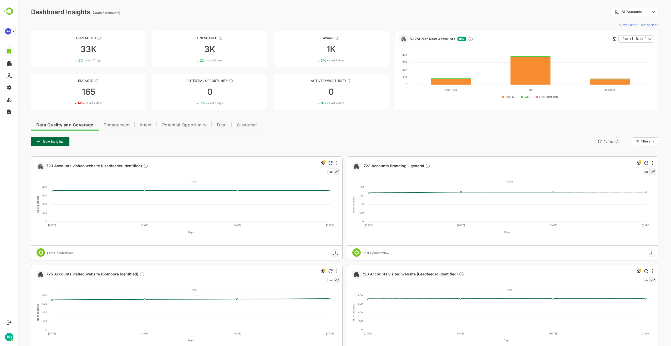
click at [321, 135] on div "Data Quality and Coverage Engagement Intent Potential Opportunity Deal Customer…" at bounding box center [345, 297] width 628 height 359
click at [304, 137] on div "New Insights Refresh All Filters ​" at bounding box center [345, 141] width 628 height 9
click at [324, 134] on div "Data Quality and Coverage Engagement Intent Potential Opportunity Deal Customer…" at bounding box center [345, 297] width 628 height 359
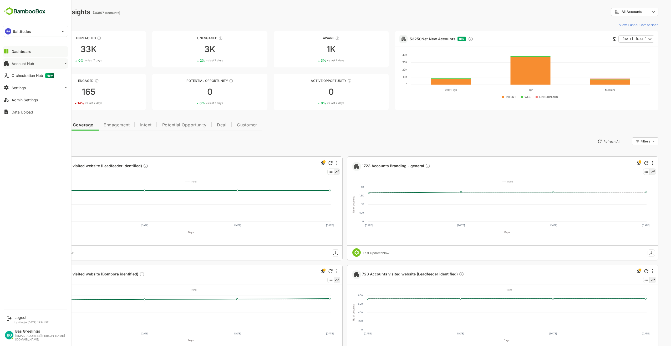
click at [27, 63] on div "Account Hub" at bounding box center [23, 63] width 23 height 4
click at [34, 107] on div "Orchestration Hub New" at bounding box center [33, 109] width 43 height 5
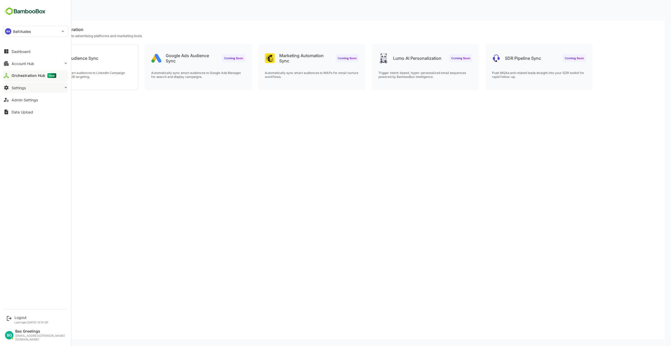
click at [23, 88] on div "Settings" at bounding box center [19, 88] width 14 height 4
click at [24, 99] on div "Admin Settings" at bounding box center [25, 100] width 26 height 4
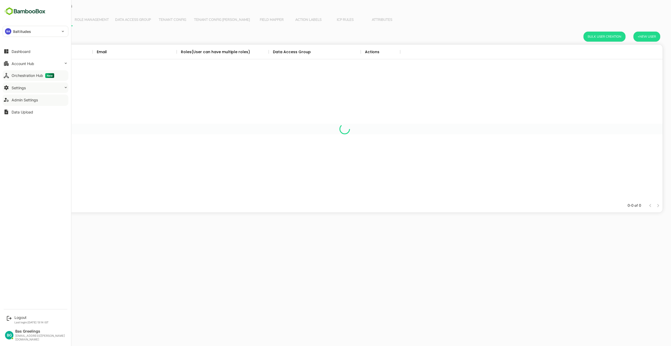
scroll to position [150, 632]
click at [28, 87] on button "Settings" at bounding box center [36, 87] width 66 height 11
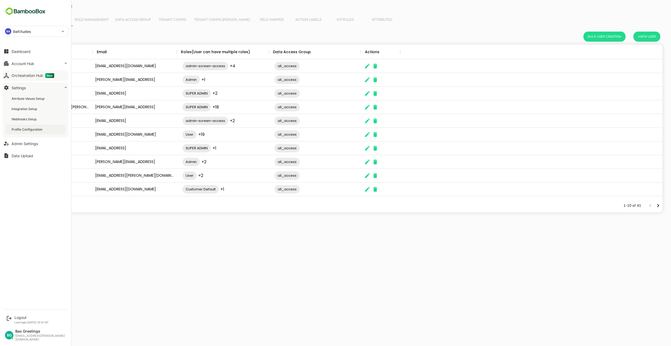
click at [31, 129] on div "Profile Configuration" at bounding box center [28, 129] width 32 height 4
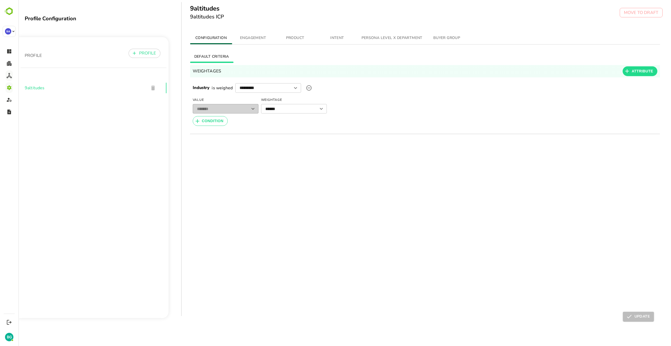
click at [249, 36] on span "ENGAGEMENT" at bounding box center [253, 38] width 36 height 7
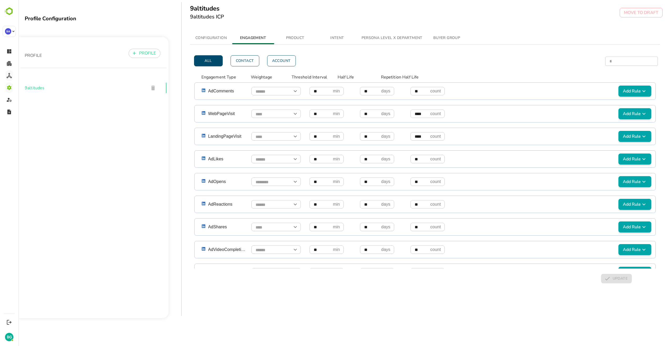
scroll to position [224, 0]
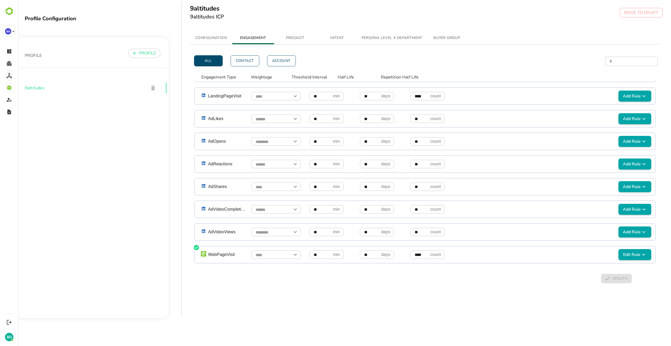
click at [641, 252] on icon "simple table" at bounding box center [644, 254] width 6 height 6
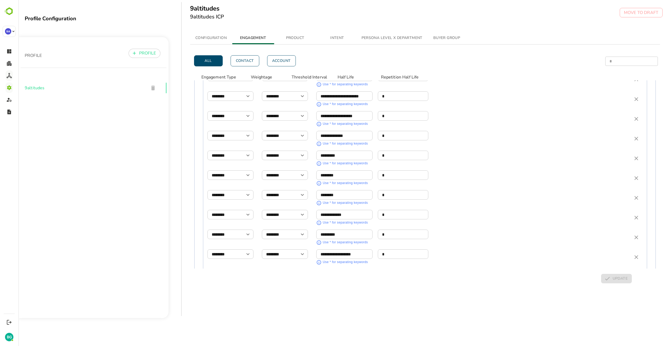
scroll to position [514, 0]
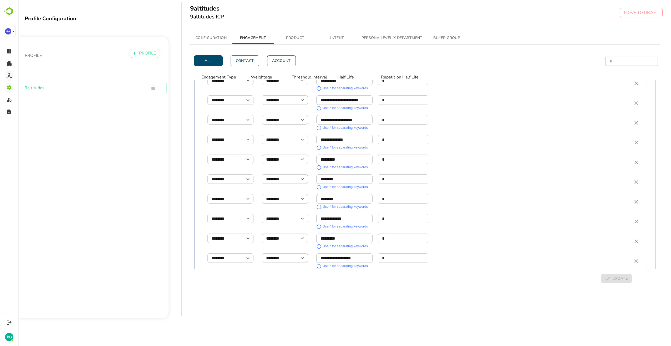
click at [389, 220] on input "*" at bounding box center [403, 218] width 51 height 9
click at [392, 197] on input "*" at bounding box center [403, 198] width 51 height 9
click at [449, 196] on div "******** ​ Use * for separating keywords * ​" at bounding box center [472, 202] width 310 height 16
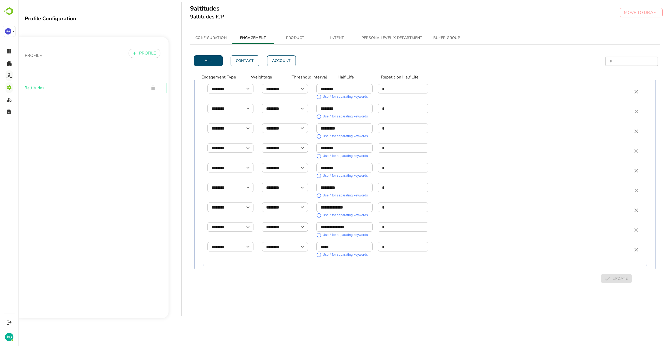
scroll to position [804, 0]
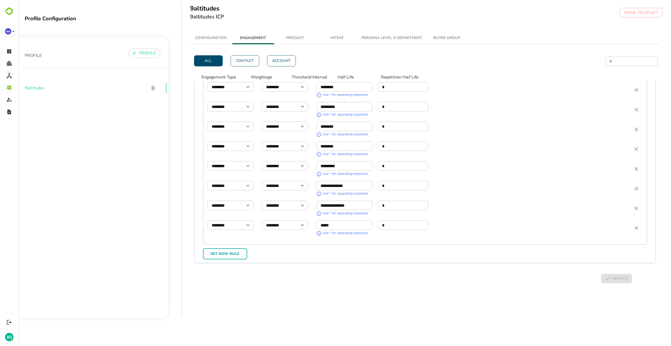
click at [397, 271] on div "All Contact Account * ​ ​ Engagement Type Weightage Threshold Interval Half Lif…" at bounding box center [425, 173] width 470 height 258
click at [446, 269] on div "All Contact Account * ​ ​ Engagement Type Weightage Threshold Interval Half Lif…" at bounding box center [425, 173] width 470 height 258
click at [406, 275] on div "All Contact Account * ​ ​ Engagement Type Weightage Threshold Interval Half Lif…" at bounding box center [425, 173] width 470 height 258
click at [335, 286] on div "All Contact Account * ​ ​ Engagement Type Weightage Threshold Interval Half Lif…" at bounding box center [425, 173] width 470 height 258
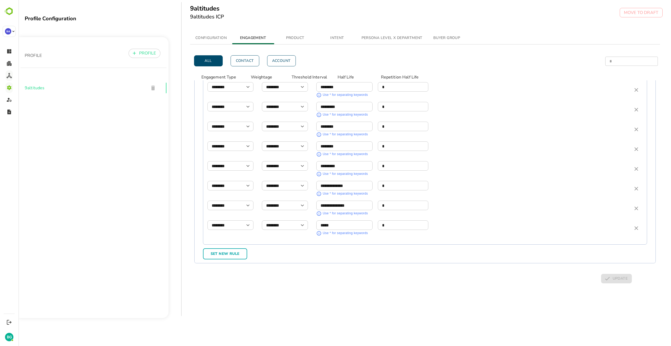
click at [271, 279] on div "All Contact Account * ​ ​ Engagement Type Weightage Threshold Interval Half Lif…" at bounding box center [425, 173] width 470 height 258
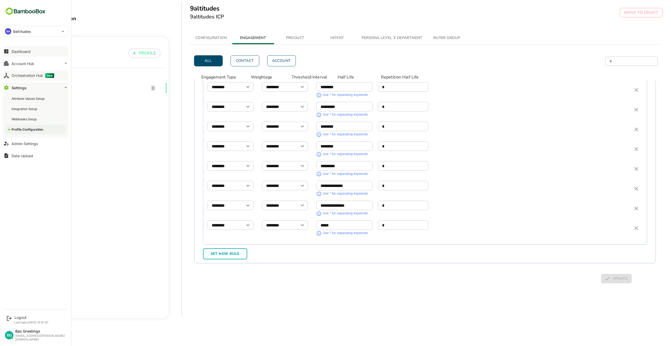
click at [22, 54] on button "Dashboard" at bounding box center [36, 51] width 66 height 11
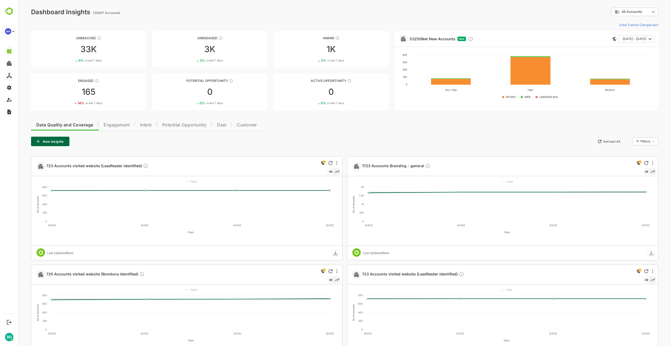
click at [362, 147] on div "Data Quality and Coverage Engagement Intent Potential Opportunity Deal Customer…" at bounding box center [345, 297] width 628 height 359
click at [296, 144] on div "New Insights Refresh All Filters ​" at bounding box center [345, 141] width 628 height 9
click at [109, 123] on span "Engagement" at bounding box center [117, 125] width 26 height 4
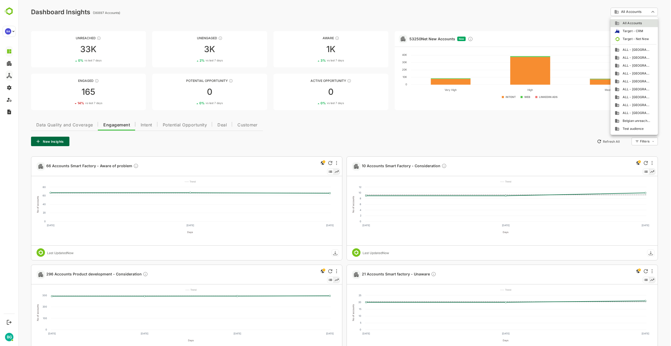
click at [641, 50] on span "ALL - Belgium" at bounding box center [635, 49] width 31 height 5
type input "**********"
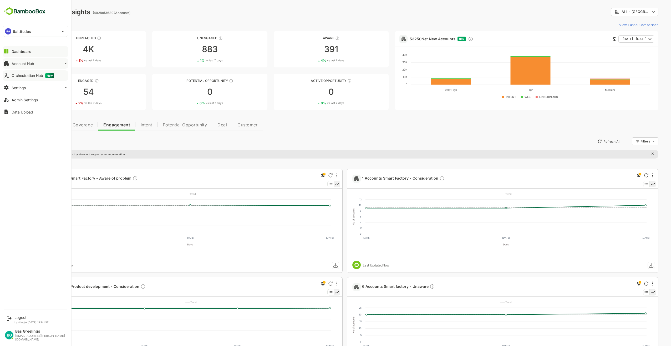
click at [30, 65] on div "Account Hub" at bounding box center [23, 63] width 23 height 4
click at [26, 65] on div "Account Hub" at bounding box center [23, 63] width 23 height 4
click at [26, 73] on div "Unified Account Profile" at bounding box center [29, 74] width 35 height 4
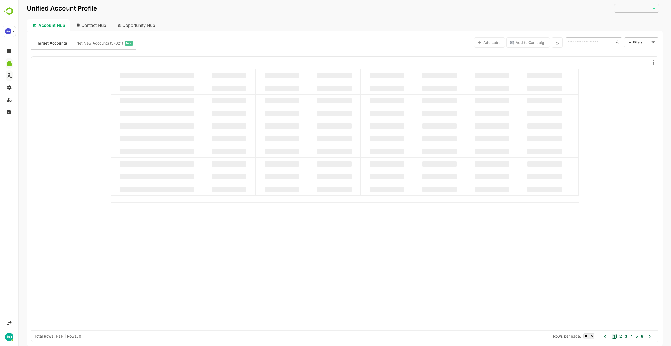
type input "**********"
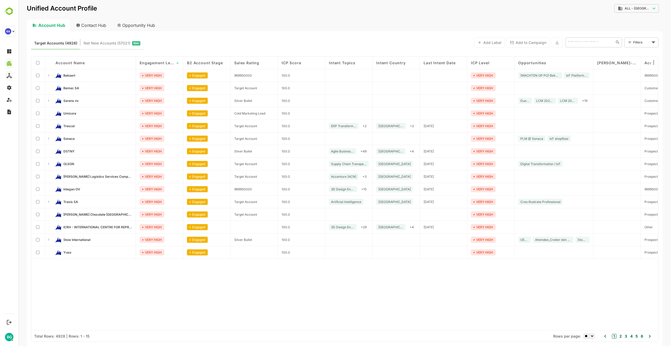
click at [622, 335] on button "2" at bounding box center [621, 336] width 4 height 6
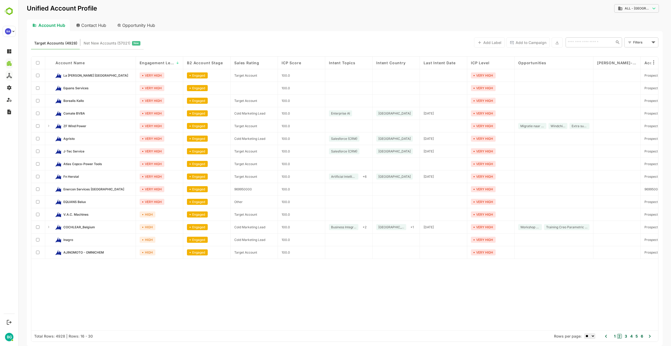
click at [615, 335] on button "1" at bounding box center [614, 336] width 3 height 6
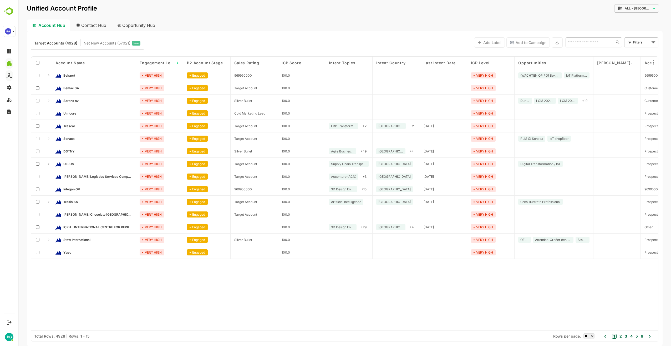
click at [620, 335] on button "2" at bounding box center [621, 336] width 4 height 6
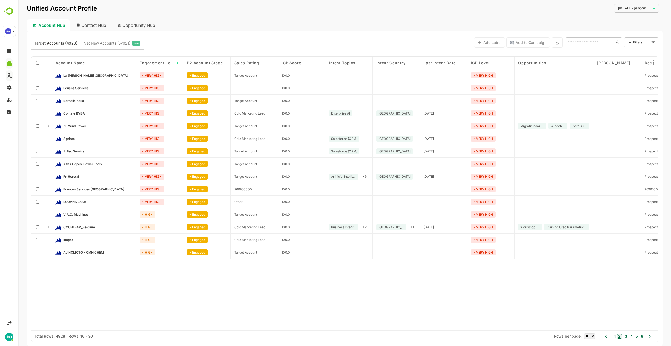
click at [615, 335] on button "1" at bounding box center [614, 336] width 3 height 6
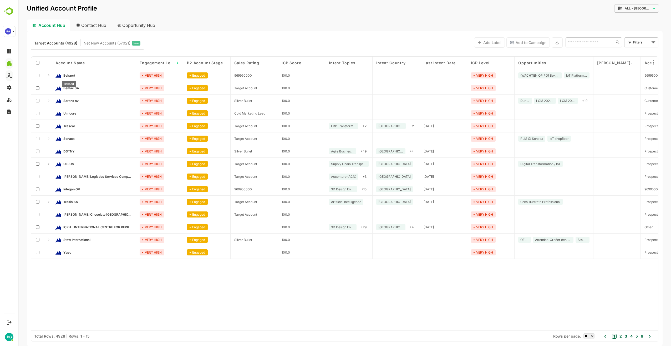
click at [70, 74] on span "Bekaert" at bounding box center [69, 75] width 12 height 4
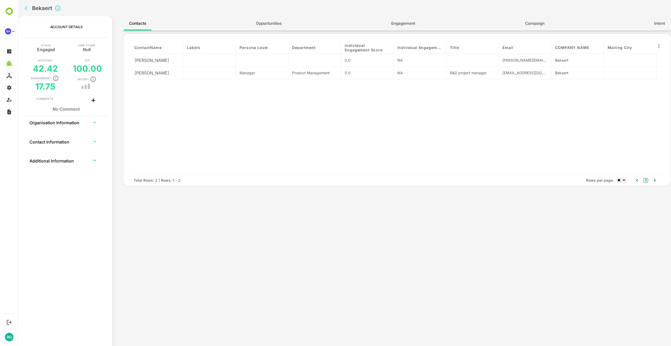
click at [388, 20] on button "Engagement" at bounding box center [403, 23] width 34 height 13
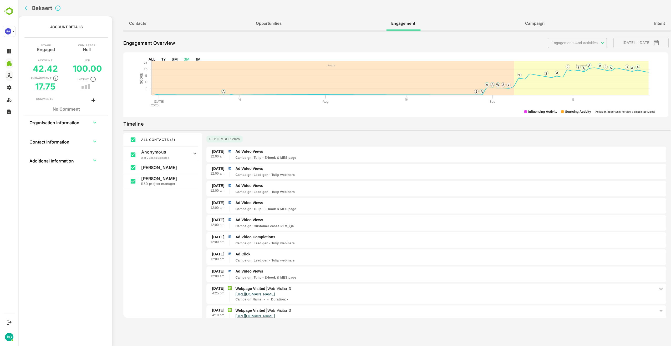
click at [167, 216] on div "ALL CONTACTS ( 3 ) Anonymous 2 of 2 Leads Selected Web Visitor 3 Others Jacob W…" at bounding box center [162, 268] width 79 height 270
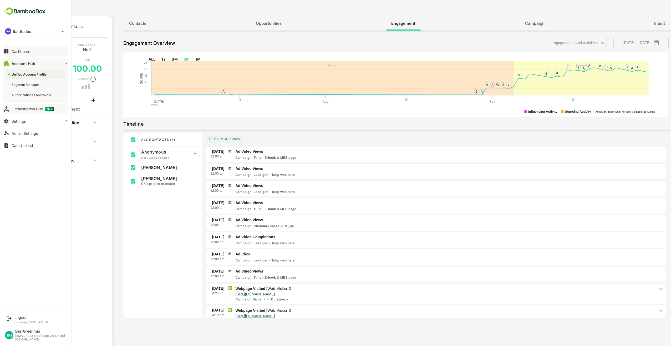
click at [21, 53] on div "Dashboard" at bounding box center [21, 51] width 19 height 4
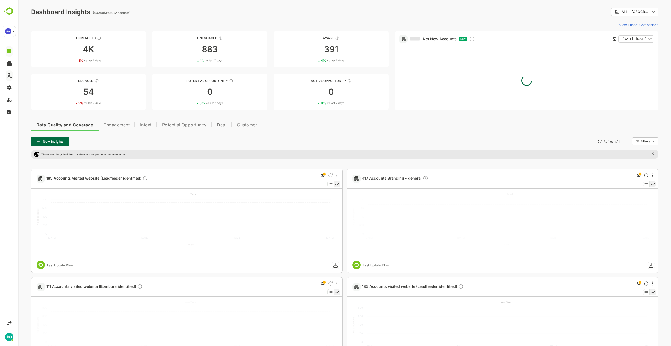
click at [319, 128] on div "Data Quality and Coverage Engagement Intent Potential Opportunity Deal Customer…" at bounding box center [345, 303] width 628 height 371
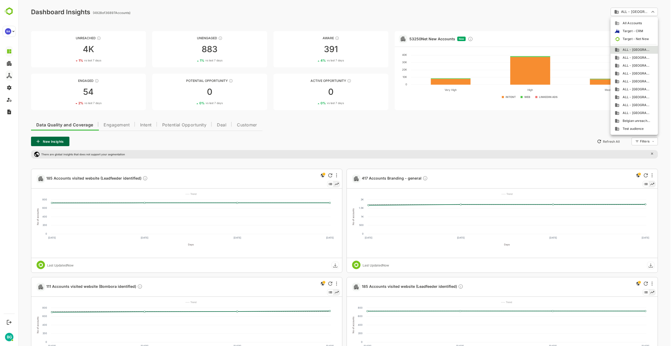
click at [633, 9] on body "**********" at bounding box center [344, 248] width 653 height 497
click at [634, 23] on span "All Accounts" at bounding box center [631, 23] width 22 height 5
type input "**********"
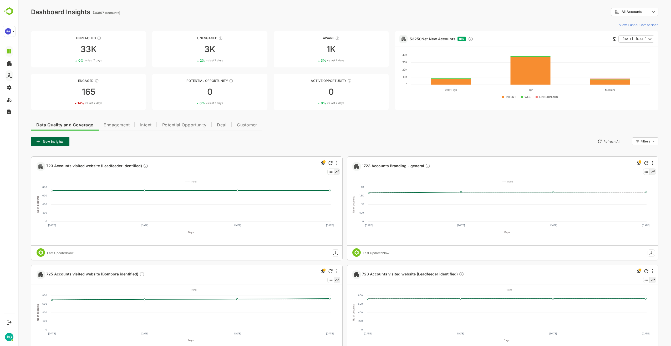
click at [374, 129] on div "Data Quality and Coverage Engagement Intent Potential Opportunity Deal Customer…" at bounding box center [345, 297] width 628 height 359
click at [77, 140] on div "New Insights Refresh All Filters ​" at bounding box center [345, 141] width 628 height 9
click at [60, 141] on button "New Insights" at bounding box center [50, 141] width 38 height 9
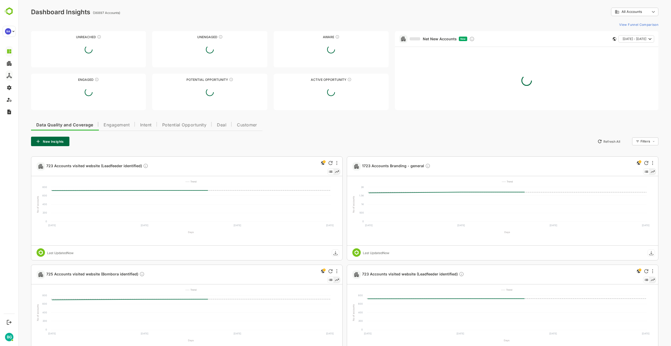
click at [313, 131] on div "Data Quality and Coverage Engagement Intent Potential Opportunity Deal Customer…" at bounding box center [345, 297] width 628 height 359
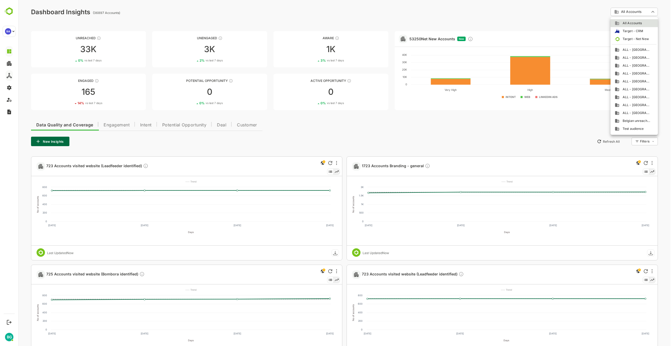
click at [635, 14] on body "**********" at bounding box center [344, 242] width 653 height 485
click at [638, 49] on span "ALL - Belgium" at bounding box center [635, 49] width 31 height 5
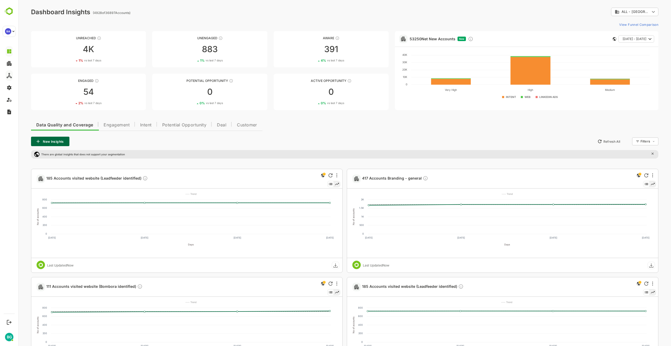
click at [638, 11] on body "**********" at bounding box center [344, 248] width 653 height 497
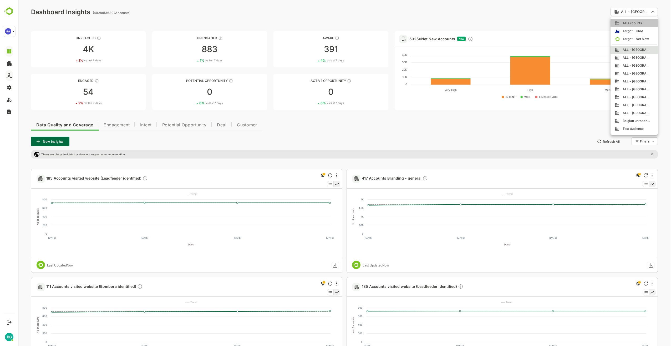
click at [635, 22] on span "All Accounts" at bounding box center [631, 23] width 22 height 5
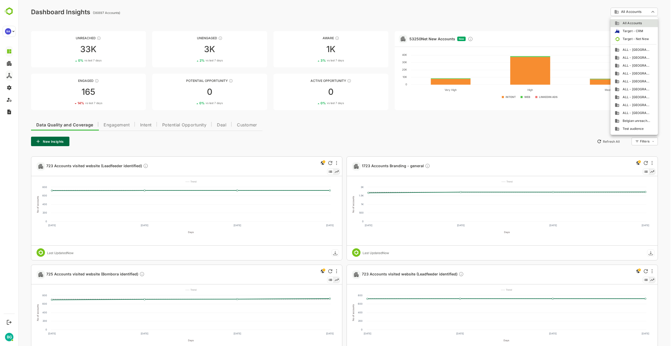
click at [643, 13] on body "**********" at bounding box center [344, 242] width 653 height 485
click at [643, 13] on div at bounding box center [344, 173] width 653 height 346
click at [643, 13] on body "**********" at bounding box center [344, 242] width 653 height 485
click at [633, 13] on div at bounding box center [344, 173] width 653 height 346
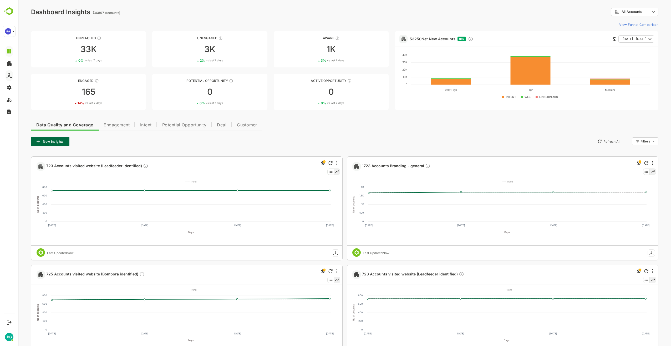
click at [632, 12] on body "**********" at bounding box center [344, 242] width 653 height 485
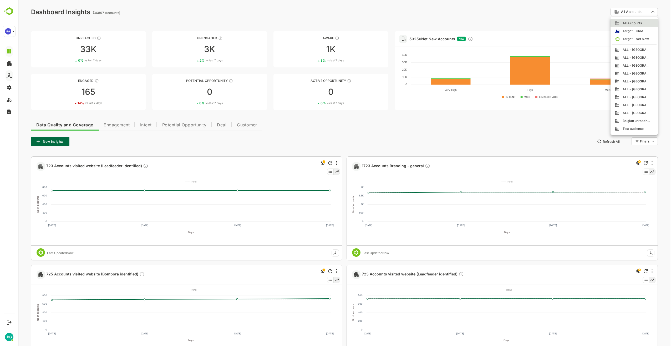
click at [636, 119] on span "Belgian unreached" at bounding box center [635, 120] width 31 height 5
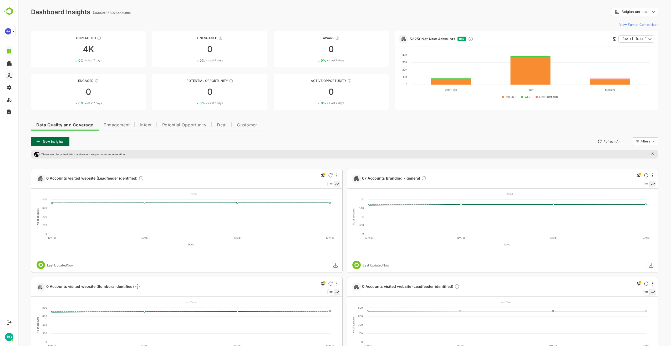
click at [651, 11] on body "**********" at bounding box center [344, 248] width 653 height 497
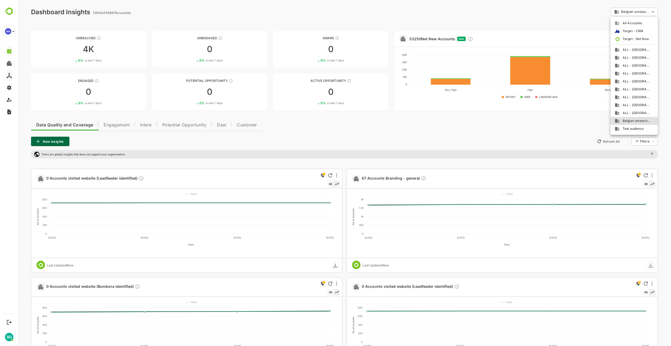
click at [639, 20] on li "All Accounts" at bounding box center [634, 23] width 47 height 8
type input "**********"
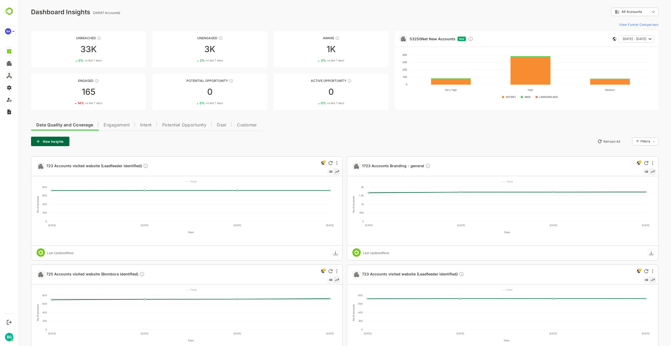
click at [640, 11] on body "**********" at bounding box center [344, 242] width 653 height 485
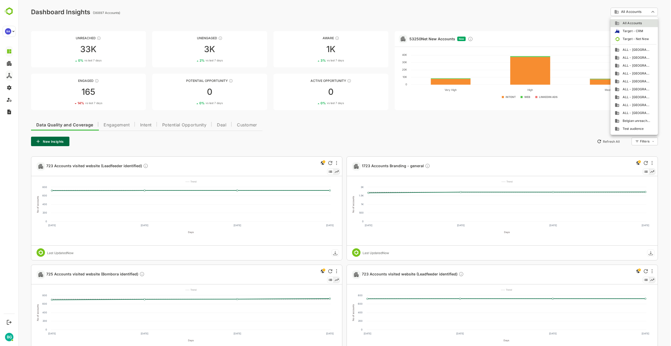
click at [637, 23] on span "All Accounts" at bounding box center [631, 23] width 22 height 5
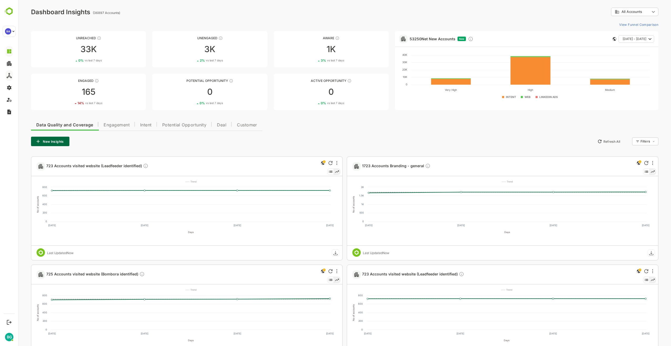
click at [496, 8] on div "**********" at bounding box center [345, 12] width 628 height 8
click at [422, 138] on div "New Insights Refresh All Filters ​" at bounding box center [345, 141] width 628 height 9
click at [650, 10] on body "**********" at bounding box center [344, 242] width 653 height 485
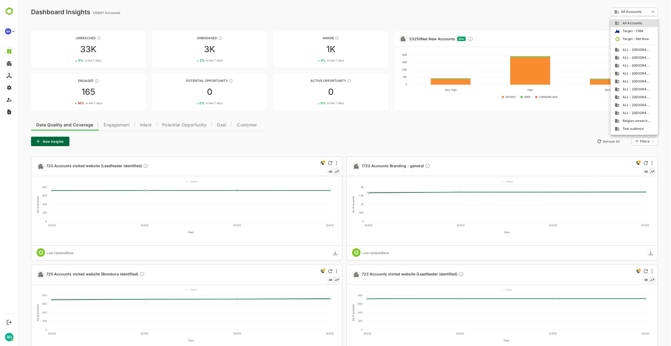
click at [650, 10] on div at bounding box center [344, 173] width 653 height 346
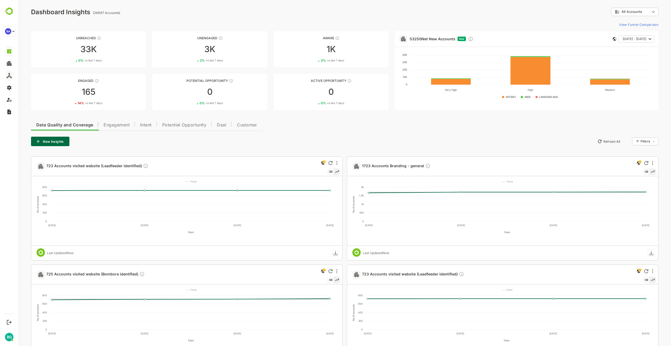
click at [655, 143] on body "**********" at bounding box center [344, 242] width 653 height 485
click at [654, 142] on div at bounding box center [344, 173] width 653 height 346
click at [611, 122] on div "Data Quality and Coverage Engagement Intent Potential Opportunity Deal Customer…" at bounding box center [345, 297] width 628 height 359
click at [148, 125] on span "Intent" at bounding box center [146, 125] width 12 height 4
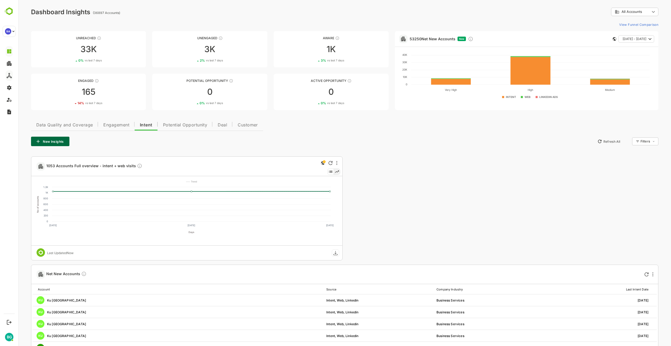
click at [70, 124] on span "Data Quality and Coverage" at bounding box center [64, 125] width 57 height 4
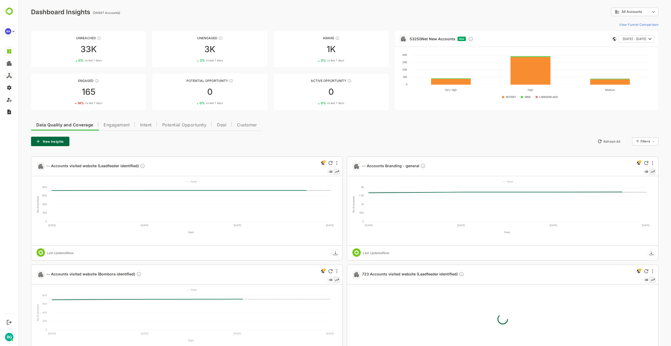
click at [321, 131] on div "Data Quality and Coverage Engagement Intent Potential Opportunity Deal Customer…" at bounding box center [345, 297] width 628 height 359
click at [148, 122] on button "Intent" at bounding box center [146, 124] width 22 height 13
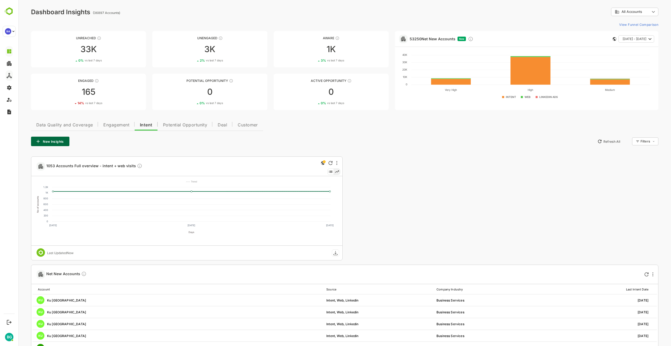
click at [72, 126] on span "Data Quality and Coverage" at bounding box center [64, 125] width 57 height 4
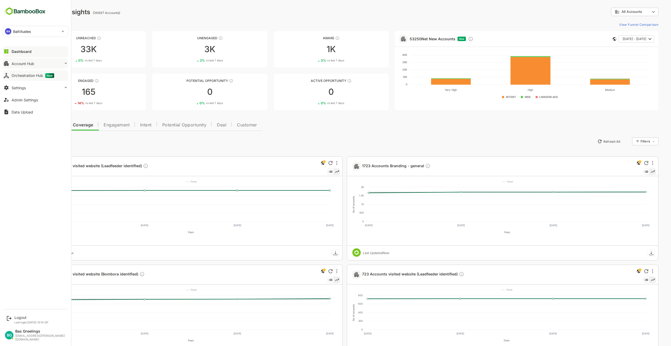
click at [16, 63] on div "Account Hub" at bounding box center [23, 63] width 23 height 4
click at [24, 106] on button "Orchestration Hub New" at bounding box center [36, 109] width 66 height 11
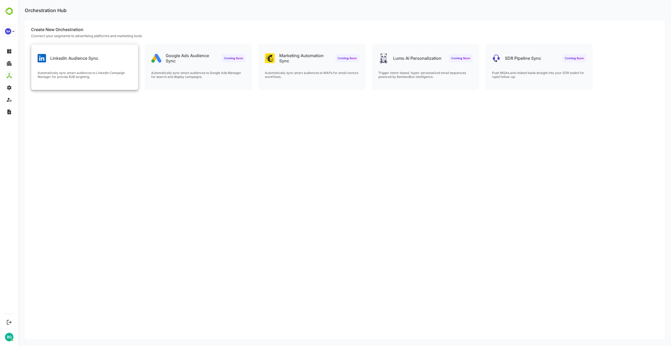
click at [74, 71] on p "Automatically sync smart audiences to LinkedIn Campaign Manager for precise B2B…" at bounding box center [85, 75] width 94 height 8
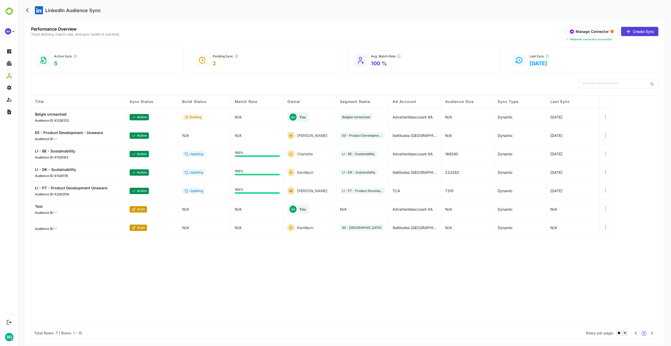
click at [206, 252] on div "Title Sync Status Build Status Match Rate Owner Segment Name Ad Account Audienc…" at bounding box center [344, 211] width 627 height 232
click at [189, 256] on div "Title Sync Status Build Status Match Rate Owner Segment Name Ad Account Audienc…" at bounding box center [344, 211] width 627 height 232
click at [153, 283] on div "Title Sync Status Build Status Match Rate Owner Segment Name Ad Account Audienc…" at bounding box center [344, 211] width 627 height 232
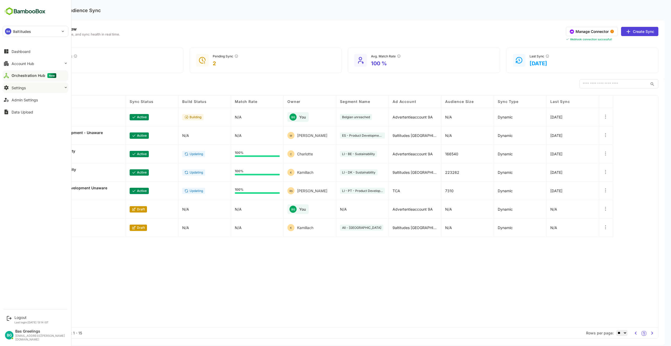
click at [21, 91] on button "Settings" at bounding box center [36, 87] width 66 height 11
click at [21, 130] on div "Profile Configuration" at bounding box center [28, 129] width 32 height 4
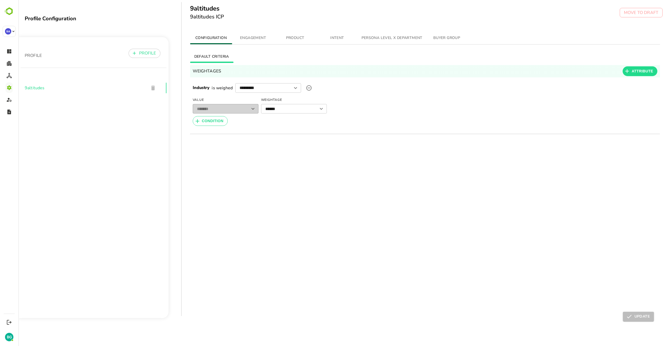
click at [295, 37] on span "PRODUCT" at bounding box center [296, 38] width 36 height 7
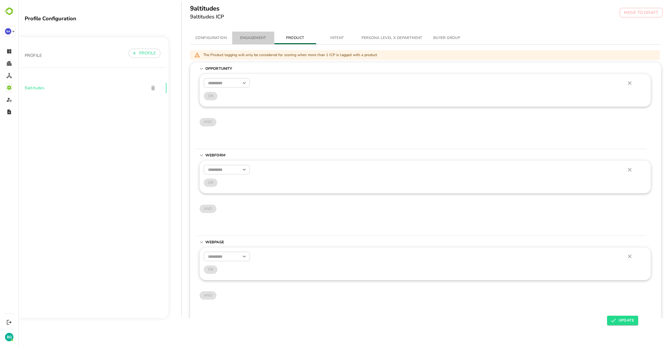
click at [257, 39] on span "ENGAGEMENT" at bounding box center [253, 38] width 36 height 7
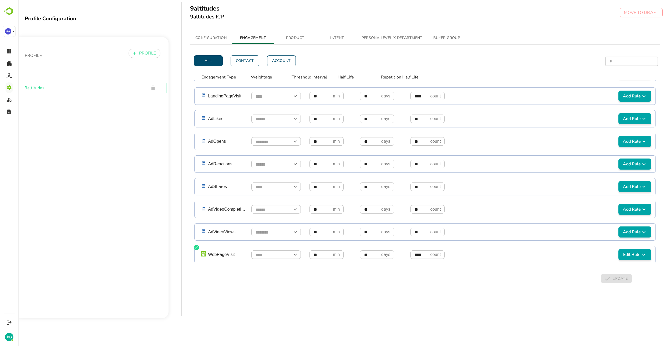
scroll to position [2, 0]
click at [629, 252] on span "Edit Rule" at bounding box center [635, 254] width 29 height 6
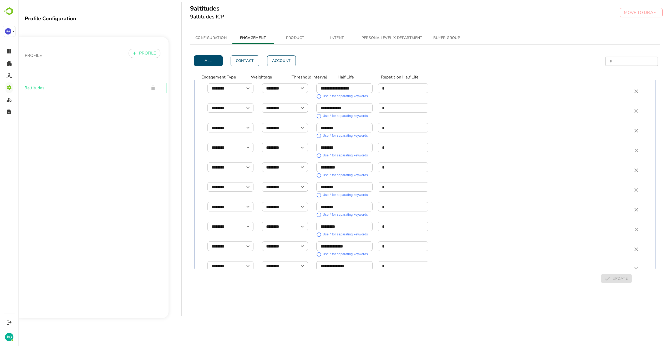
scroll to position [804, 0]
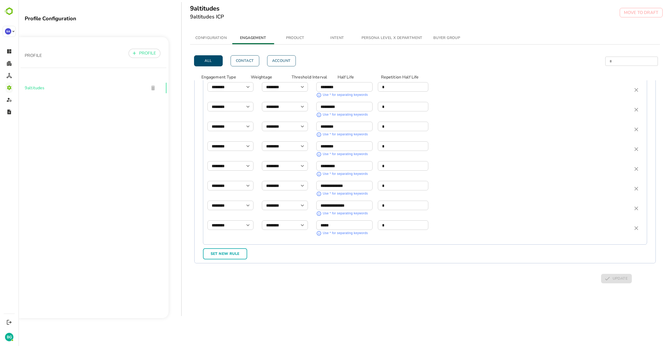
click at [418, 287] on div "All Contact Account * ​ ​ Engagement Type Weightage Threshold Interval Half Lif…" at bounding box center [425, 173] width 470 height 258
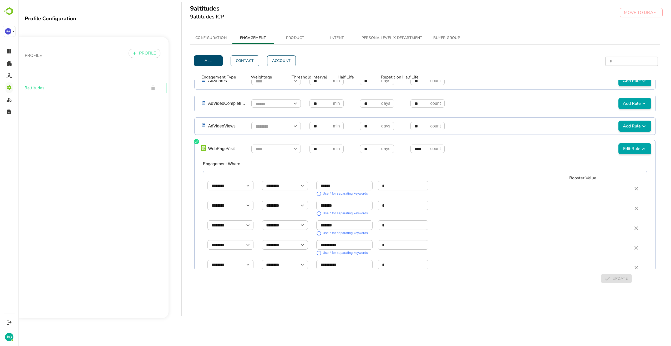
scroll to position [304, 0]
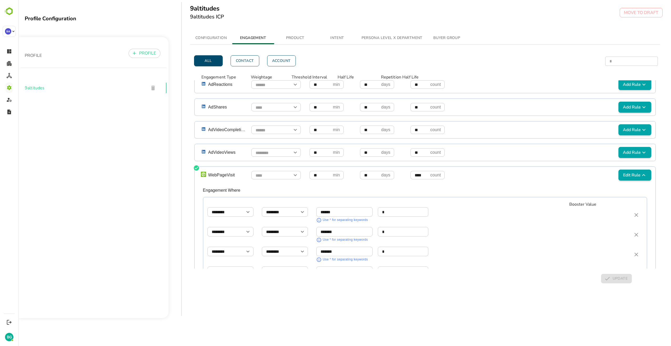
click at [641, 174] on icon "simple table" at bounding box center [644, 175] width 6 height 6
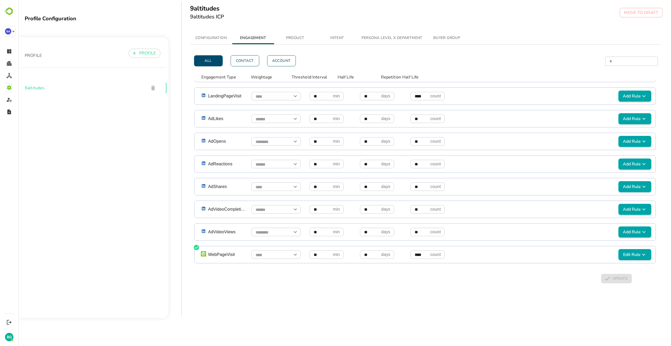
scroll to position [224, 0]
click at [417, 279] on div "All Contact Account * ​ ​ Engagement Type Weightage Threshold Interval Half Lif…" at bounding box center [425, 173] width 470 height 258
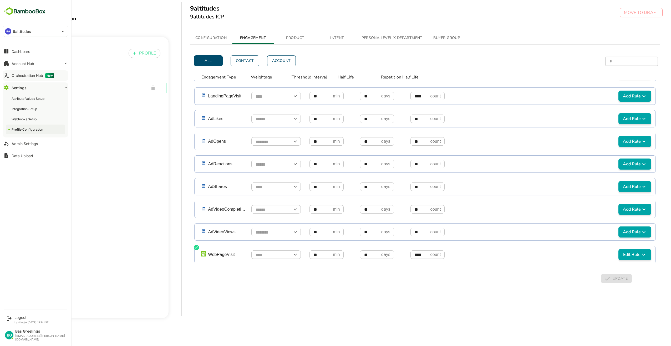
click at [25, 75] on div "Orchestration Hub New" at bounding box center [33, 75] width 43 height 5
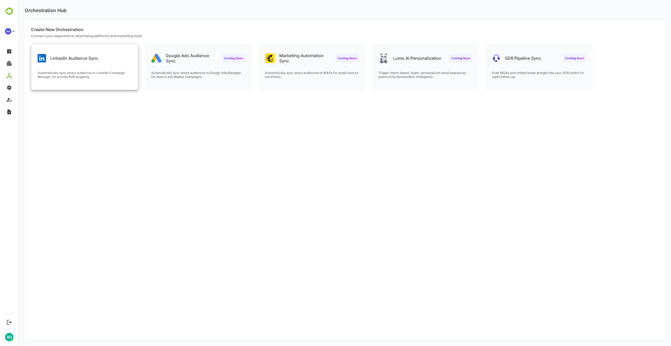
click at [98, 61] on p "LinkedIn Audience Sync" at bounding box center [74, 58] width 48 height 5
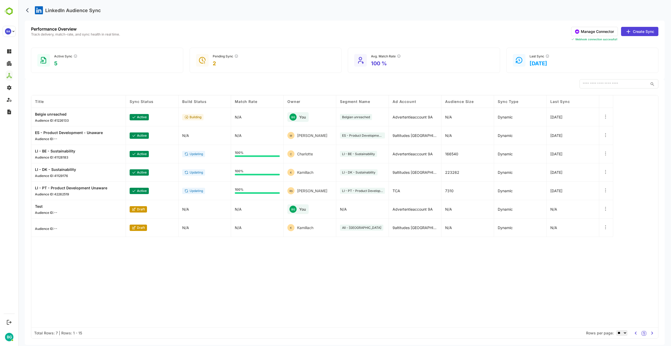
click at [603, 33] on button "Manage Connector" at bounding box center [594, 31] width 47 height 9
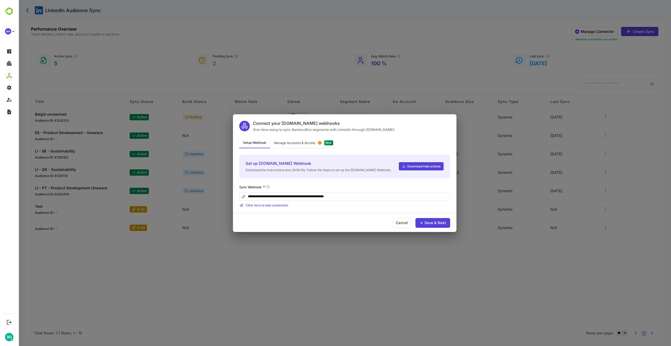
click at [437, 224] on div "Save & Next" at bounding box center [436, 223] width 22 height 4
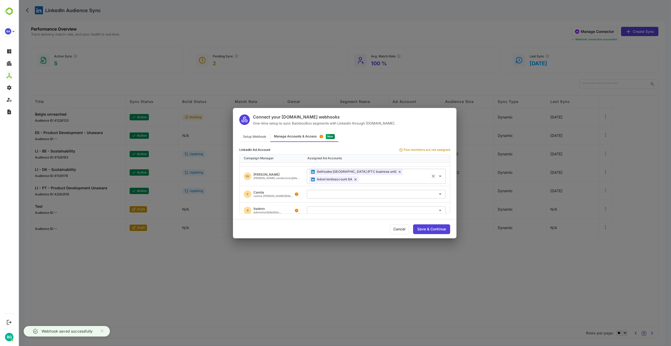
scroll to position [132, 0]
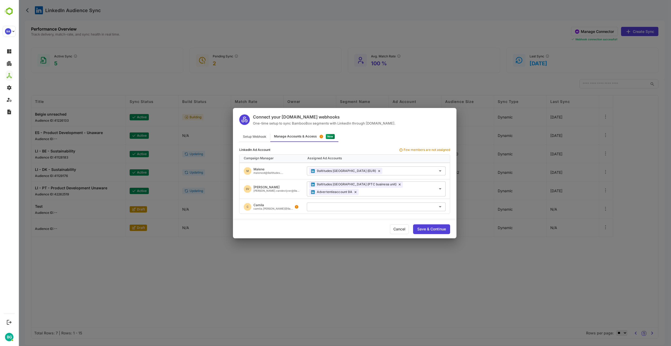
click at [393, 228] on div "Cancel" at bounding box center [399, 229] width 19 height 10
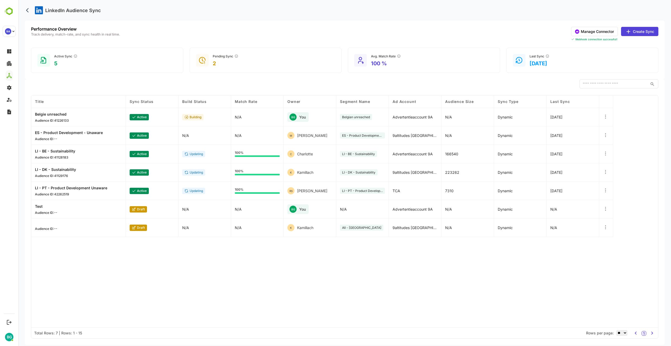
click at [404, 274] on div "Title Sync Status Build Status Match Rate Owner Segment Name Ad Account Audienc…" at bounding box center [344, 211] width 627 height 232
click at [99, 252] on div "Title Sync Status Build Status Match Rate Owner Segment Name Ad Account Audienc…" at bounding box center [344, 211] width 627 height 232
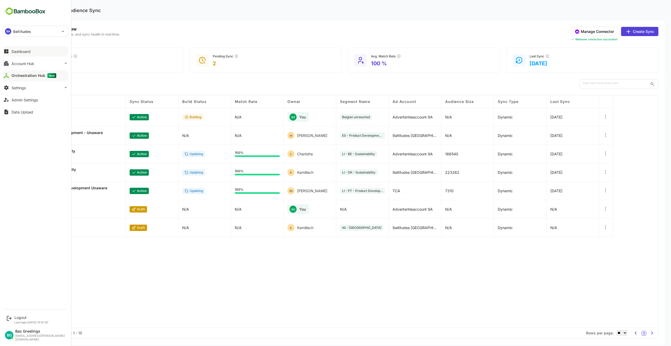
click at [27, 53] on div "Dashboard" at bounding box center [21, 51] width 19 height 4
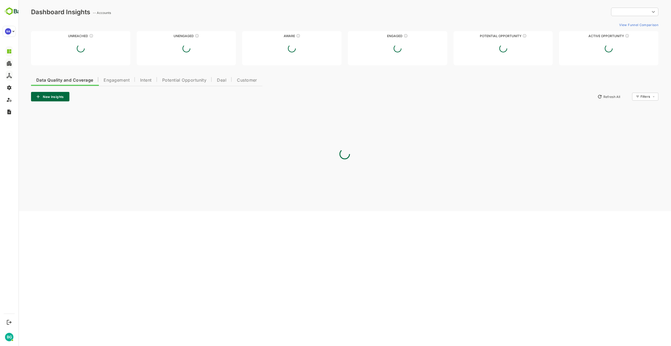
type input "**********"
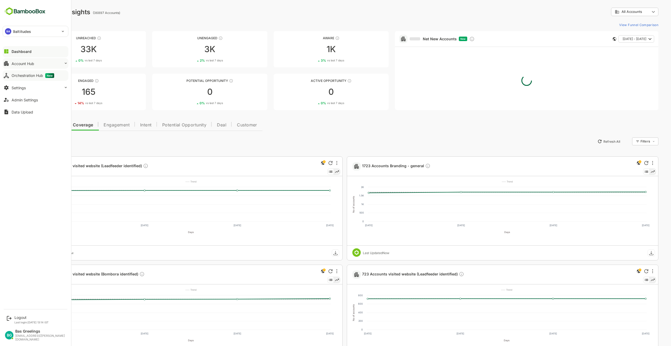
click at [28, 65] on div "Account Hub" at bounding box center [23, 63] width 23 height 4
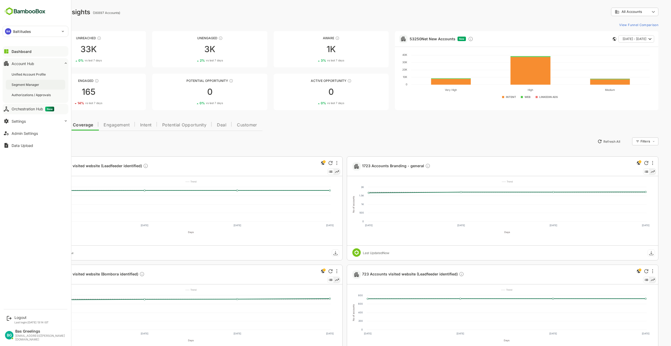
click at [29, 83] on div "Segment Manager" at bounding box center [26, 84] width 29 height 4
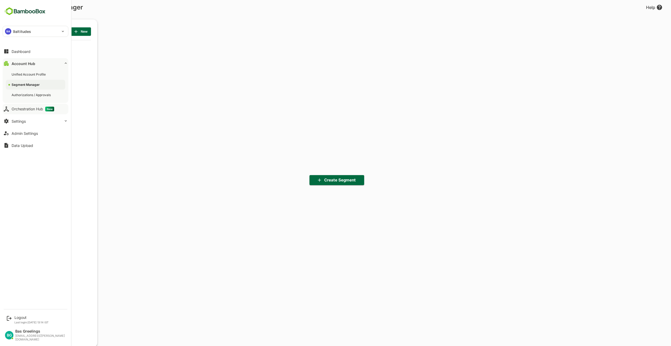
scroll to position [241, 65]
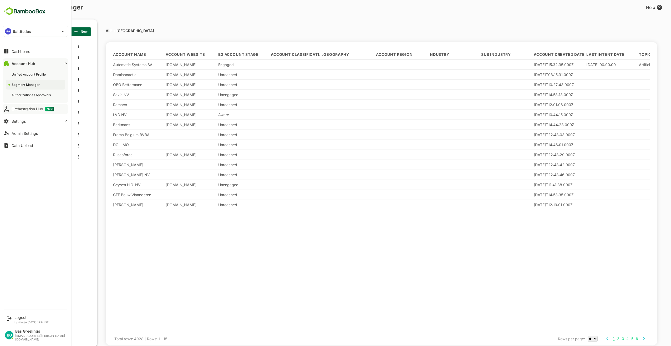
click at [18, 64] on div "Account Hub" at bounding box center [24, 63] width 24 height 4
click at [22, 62] on div "Account Hub" at bounding box center [24, 63] width 24 height 4
click at [25, 77] on div "Unified Account Profile" at bounding box center [35, 74] width 59 height 10
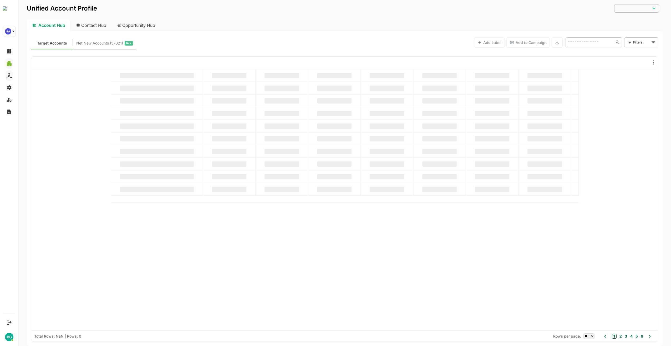
type input "**********"
click at [110, 43] on span "Net New Accounts ( 57021 )" at bounding box center [109, 43] width 47 height 7
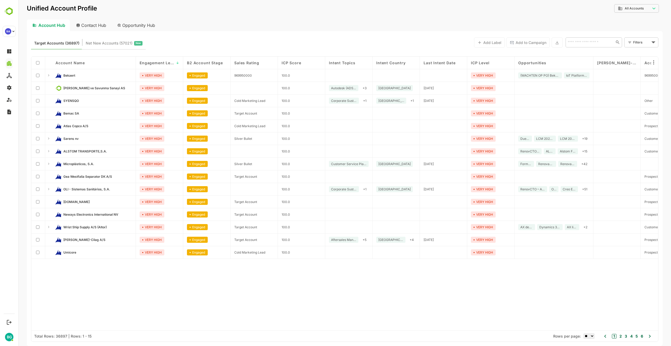
click at [99, 25] on div "Contact Hub" at bounding box center [91, 25] width 39 height 12
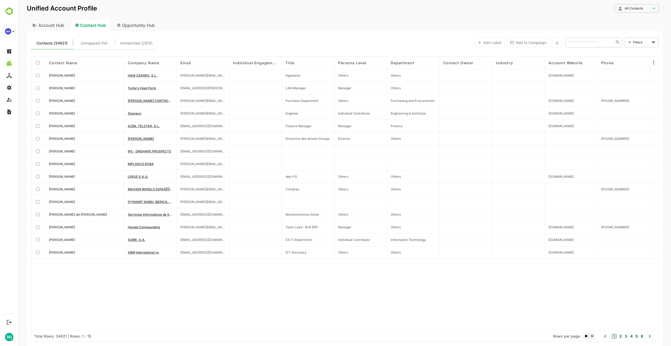
click at [135, 24] on div "Opportunity Hub" at bounding box center [136, 25] width 47 height 12
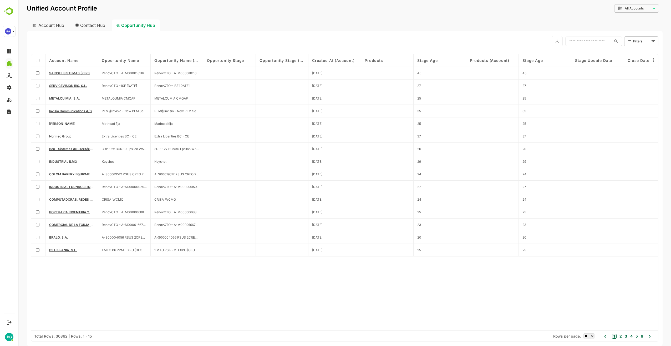
click at [94, 25] on div "Contact Hub" at bounding box center [90, 25] width 39 height 12
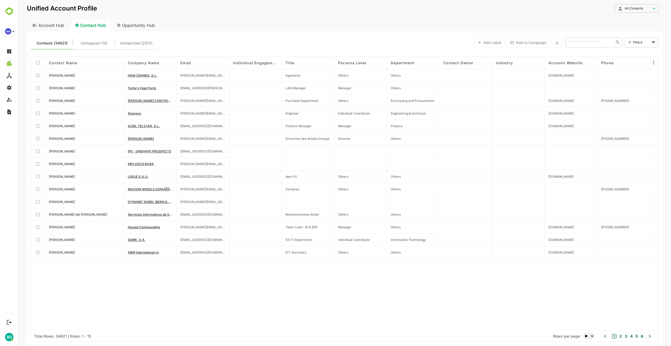
click at [62, 26] on div "Account Hub" at bounding box center [48, 25] width 42 height 12
type input "**********"
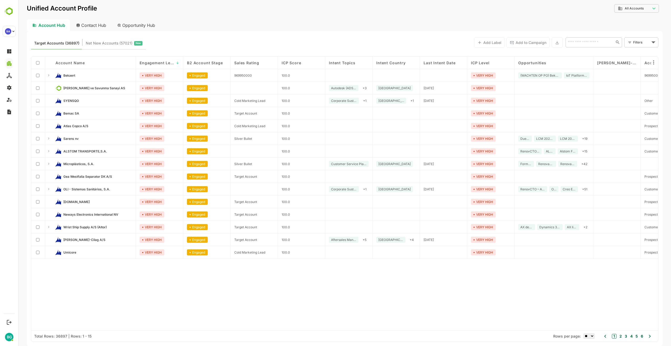
click at [247, 291] on div "Account Name Engagement Level ↓ B2 Account Stage Sales Rating ICP Score Intent …" at bounding box center [344, 194] width 627 height 274
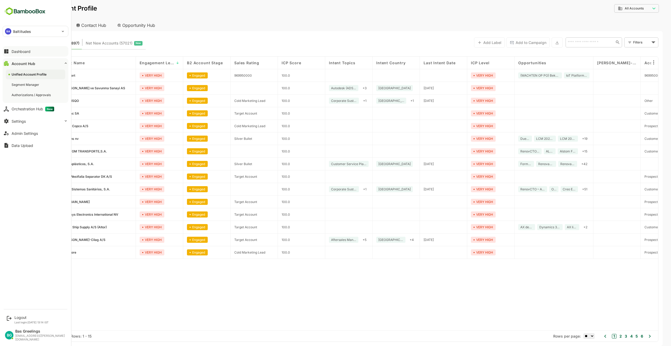
click at [14, 51] on div "Dashboard" at bounding box center [21, 51] width 19 height 4
click at [29, 77] on div "Orchestration Hub New" at bounding box center [33, 75] width 43 height 5
click at [26, 86] on button "Settings" at bounding box center [36, 87] width 66 height 11
click at [31, 129] on div "Profile Configuration" at bounding box center [28, 129] width 32 height 4
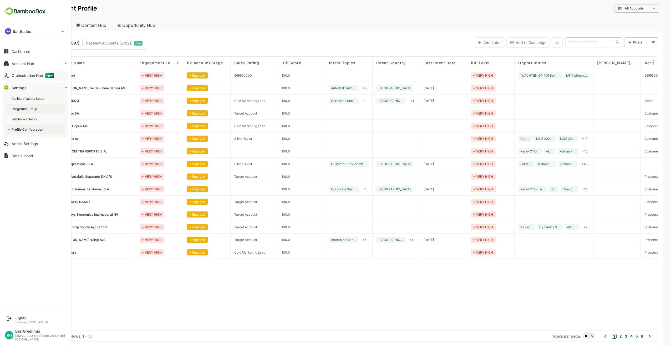
click at [24, 109] on div "Integration Setup" at bounding box center [25, 109] width 27 height 4
